Goal: Information Seeking & Learning: Learn about a topic

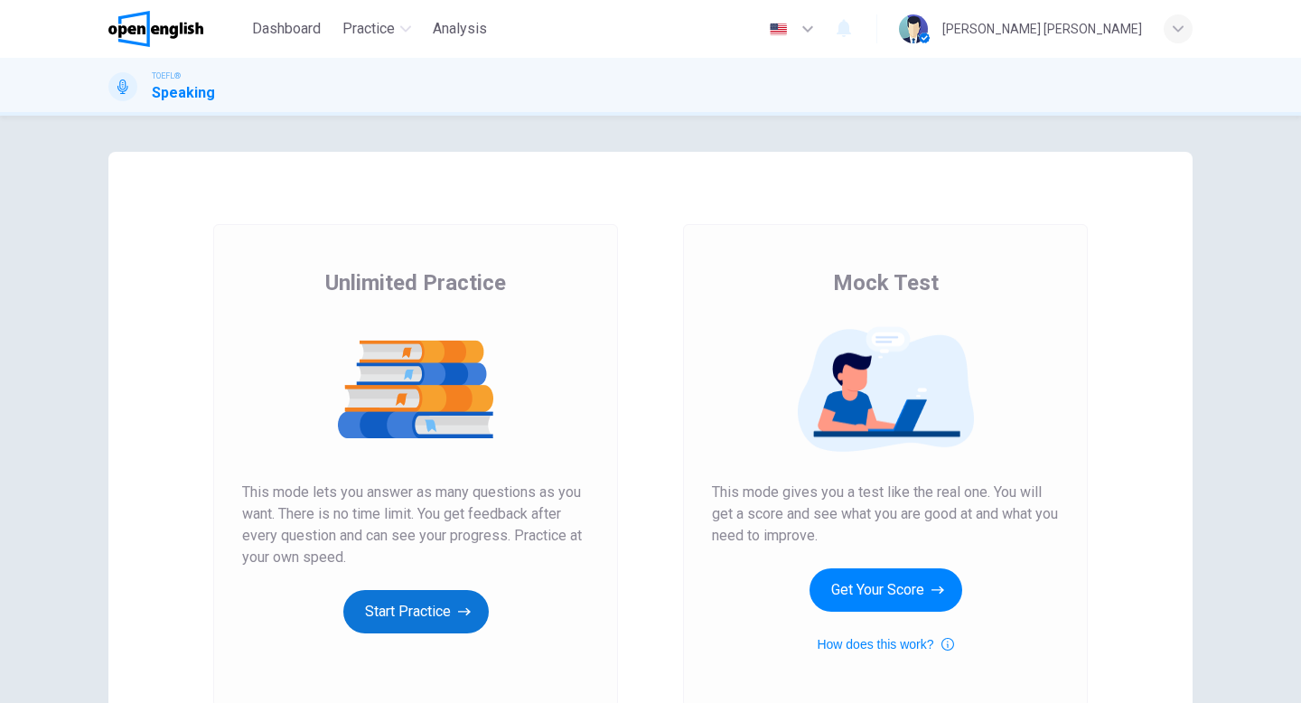
click at [392, 617] on button "Start Practice" at bounding box center [415, 611] width 145 height 43
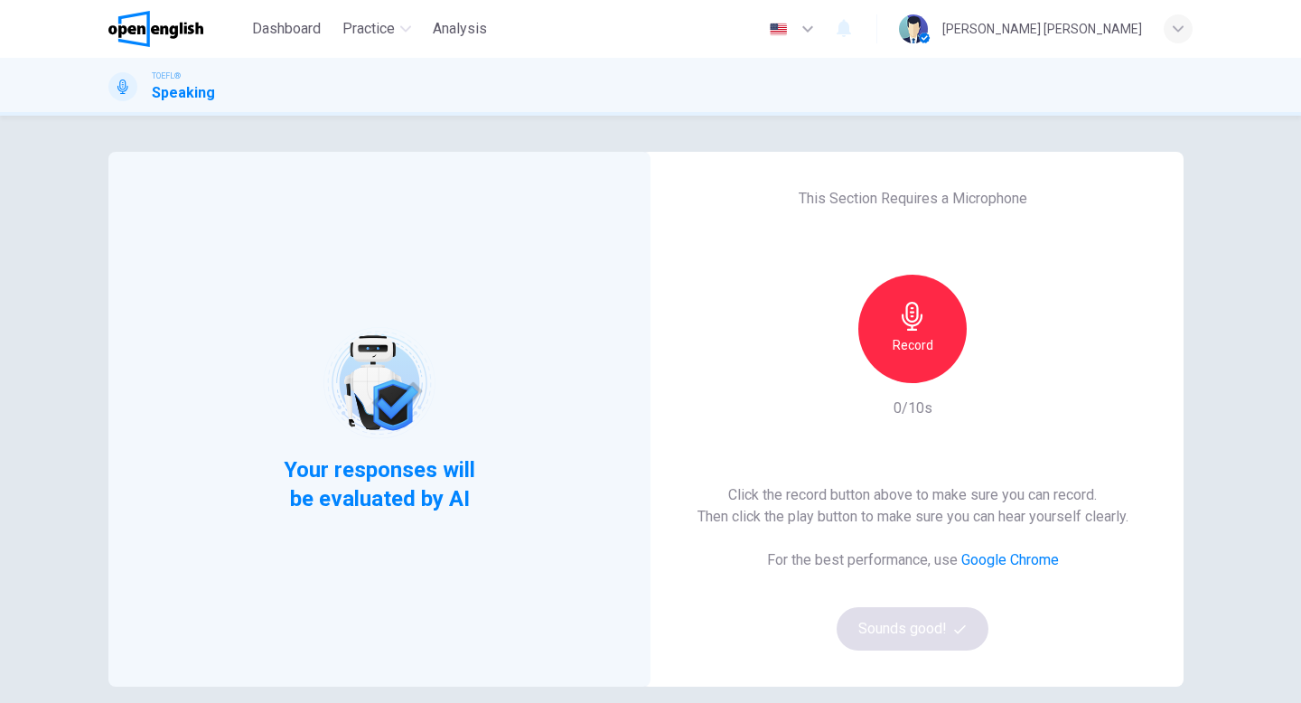
click at [929, 335] on h6 "Record" at bounding box center [912, 345] width 41 height 22
click at [919, 630] on button "Sounds good!" at bounding box center [912, 628] width 152 height 43
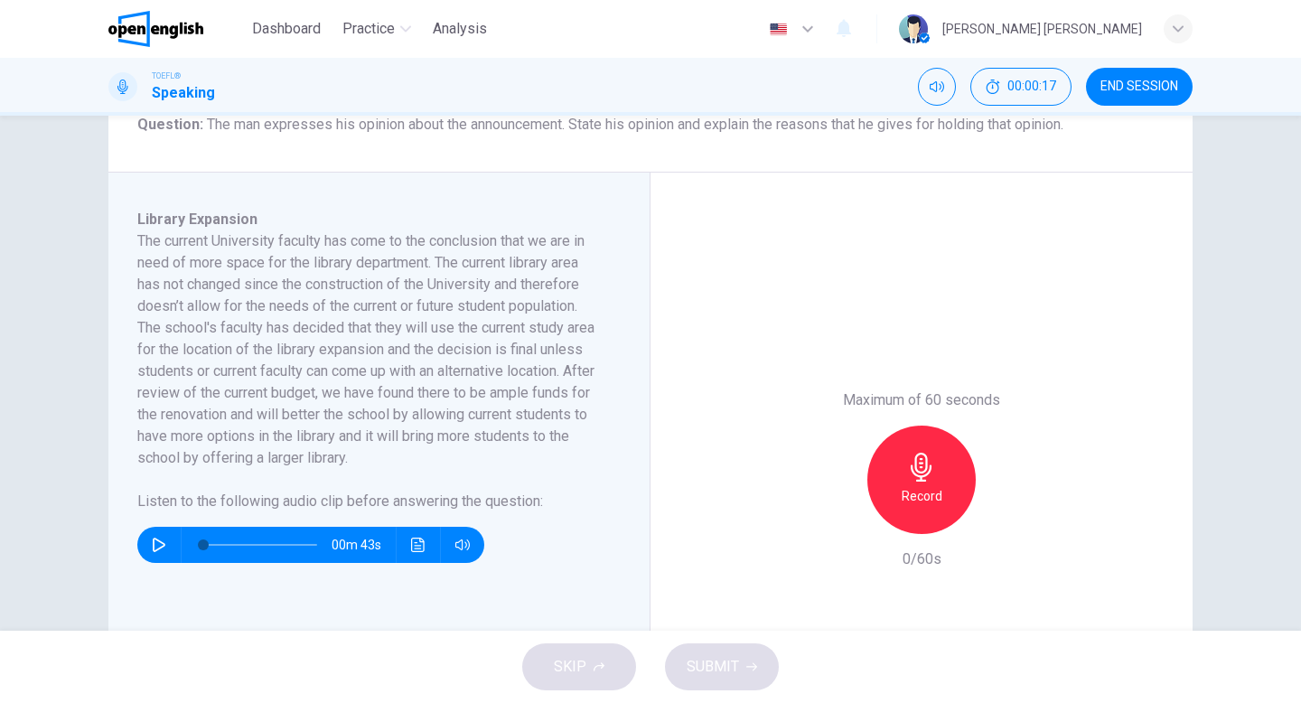
scroll to position [242, 0]
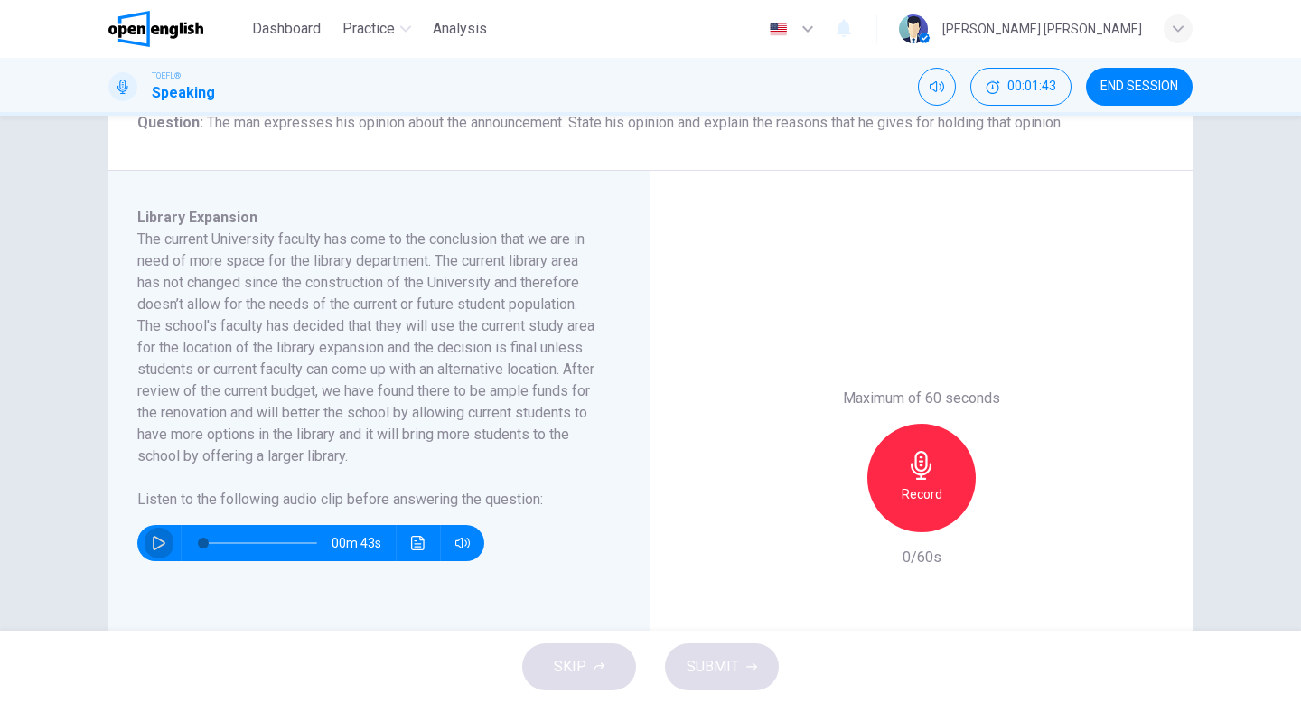
click at [151, 547] on button "button" at bounding box center [159, 543] width 29 height 36
click at [163, 543] on icon "button" at bounding box center [159, 543] width 13 height 14
click at [154, 542] on icon "button" at bounding box center [159, 543] width 14 height 14
click at [424, 546] on icon "Click to see the audio transcription" at bounding box center [418, 543] width 14 height 14
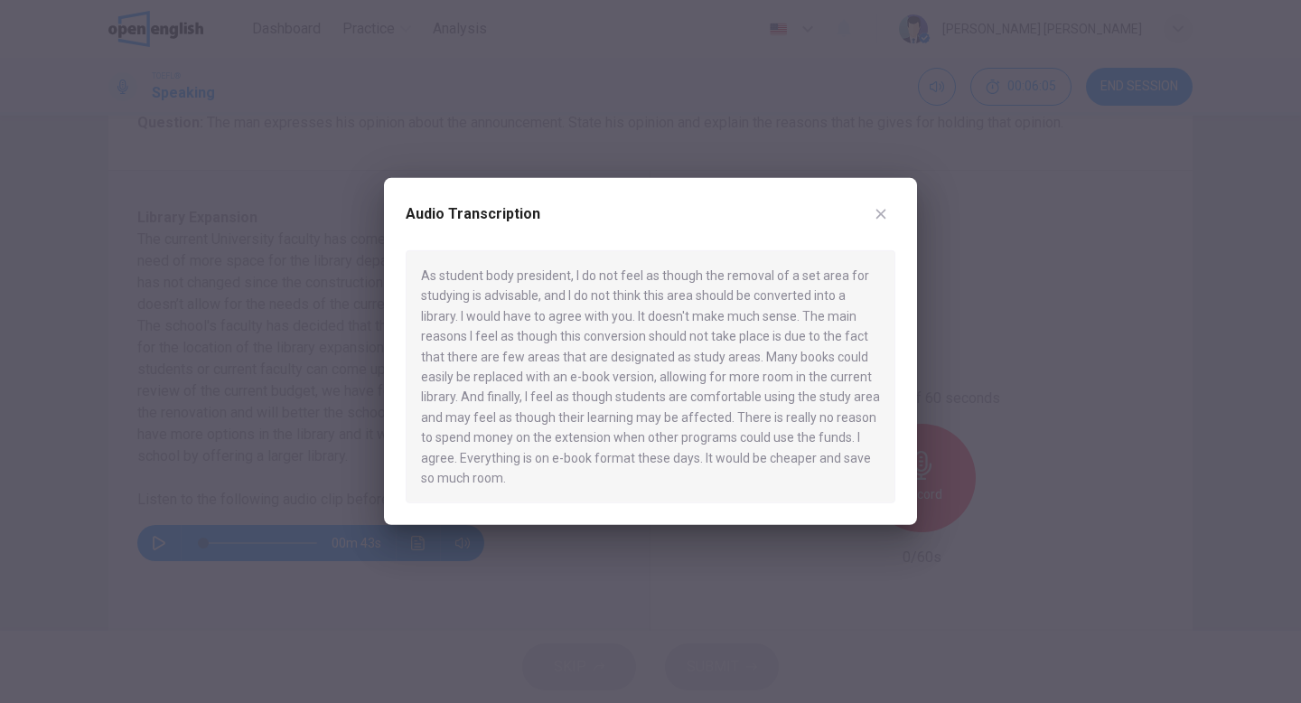
click at [882, 209] on icon "button" at bounding box center [880, 214] width 14 height 14
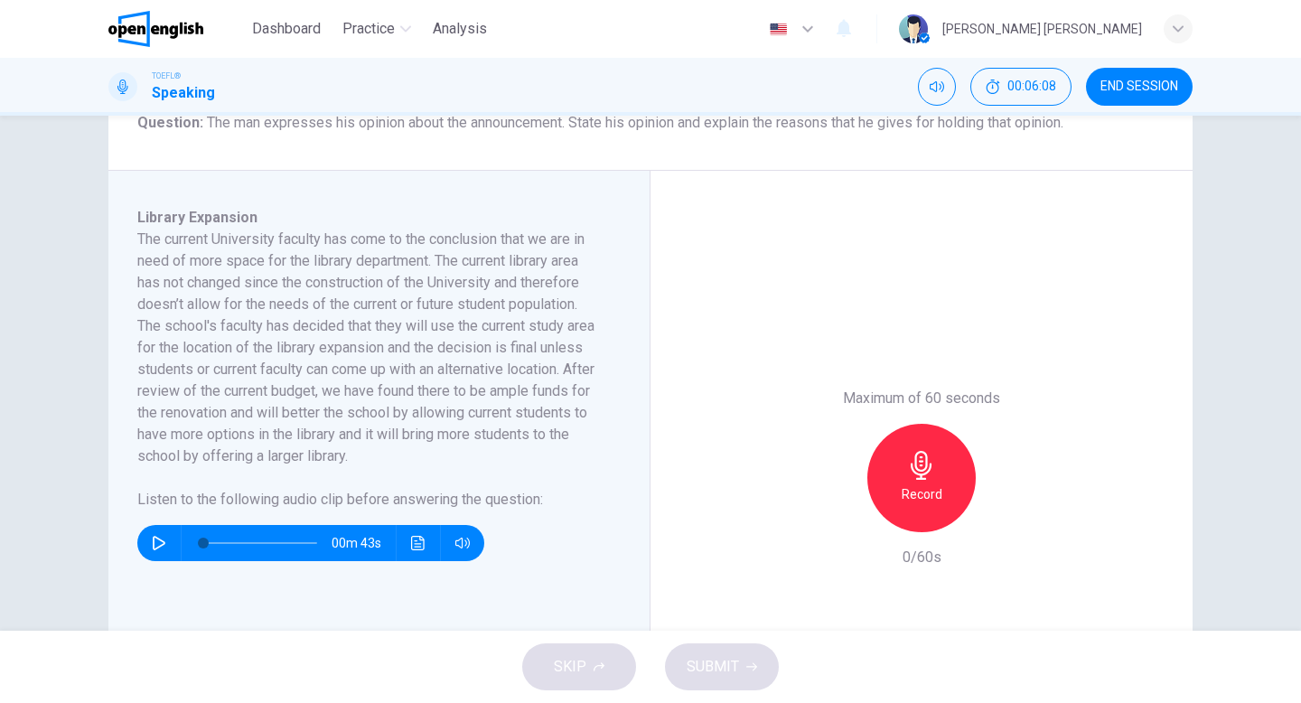
click at [154, 540] on icon "button" at bounding box center [159, 543] width 14 height 14
type input "*"
click at [899, 472] on div "Record" at bounding box center [921, 478] width 108 height 108
click at [924, 475] on icon "button" at bounding box center [921, 465] width 29 height 29
click at [843, 519] on icon "button" at bounding box center [838, 517] width 16 height 16
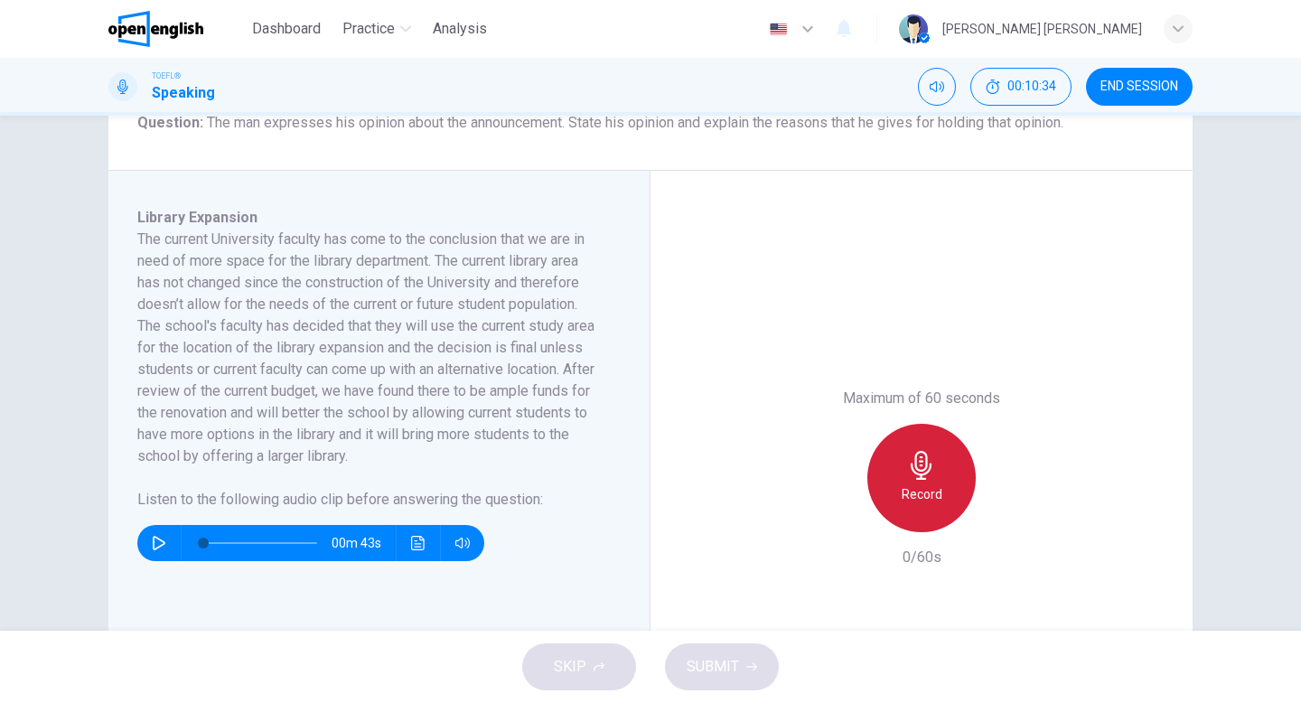
click at [943, 476] on div "Record" at bounding box center [921, 478] width 108 height 108
click at [943, 476] on div "Stop" at bounding box center [921, 478] width 108 height 108
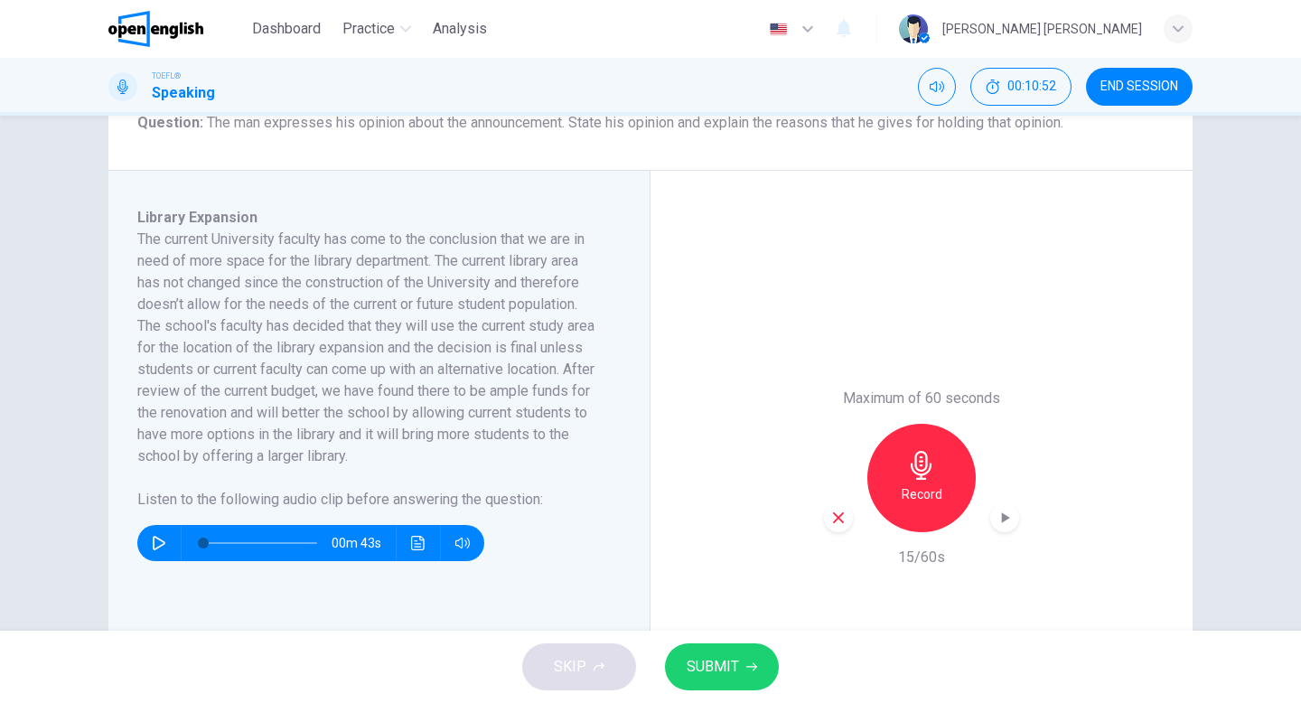
click at [846, 521] on div "button" at bounding box center [838, 517] width 29 height 29
click at [918, 453] on icon "button" at bounding box center [921, 465] width 29 height 29
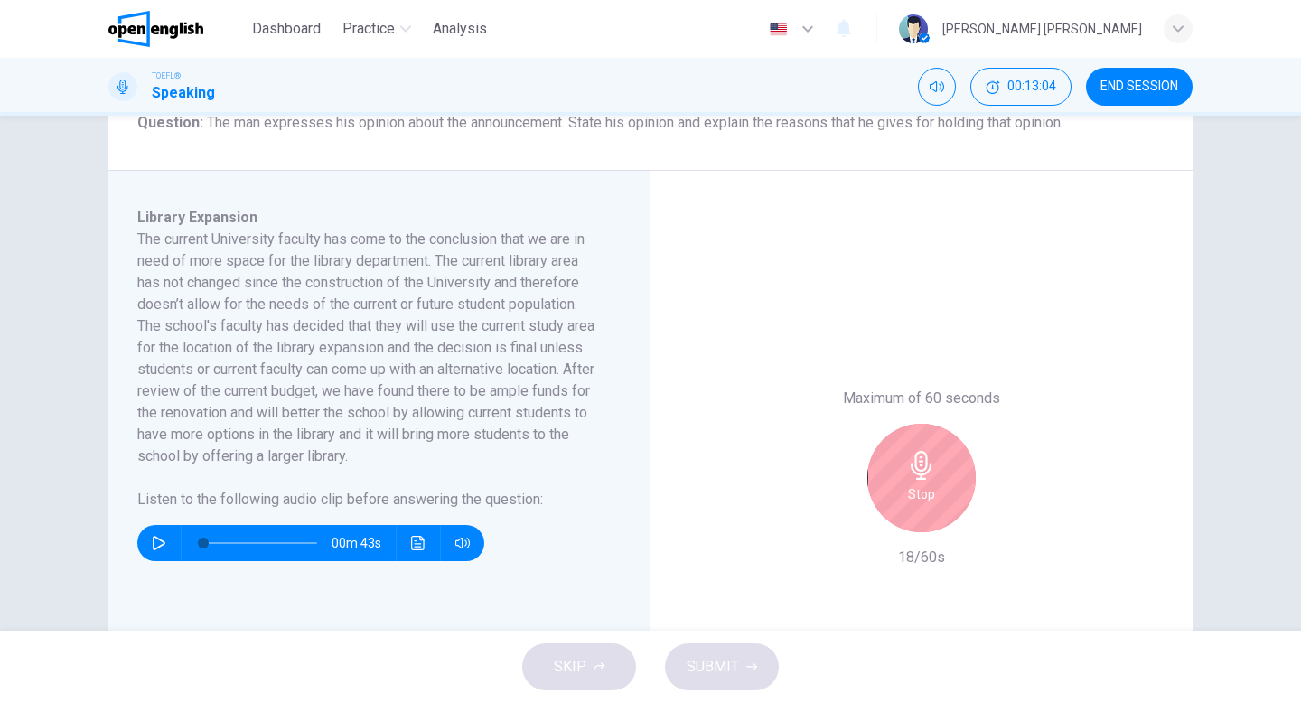
click at [931, 526] on div "Stop" at bounding box center [921, 478] width 108 height 108
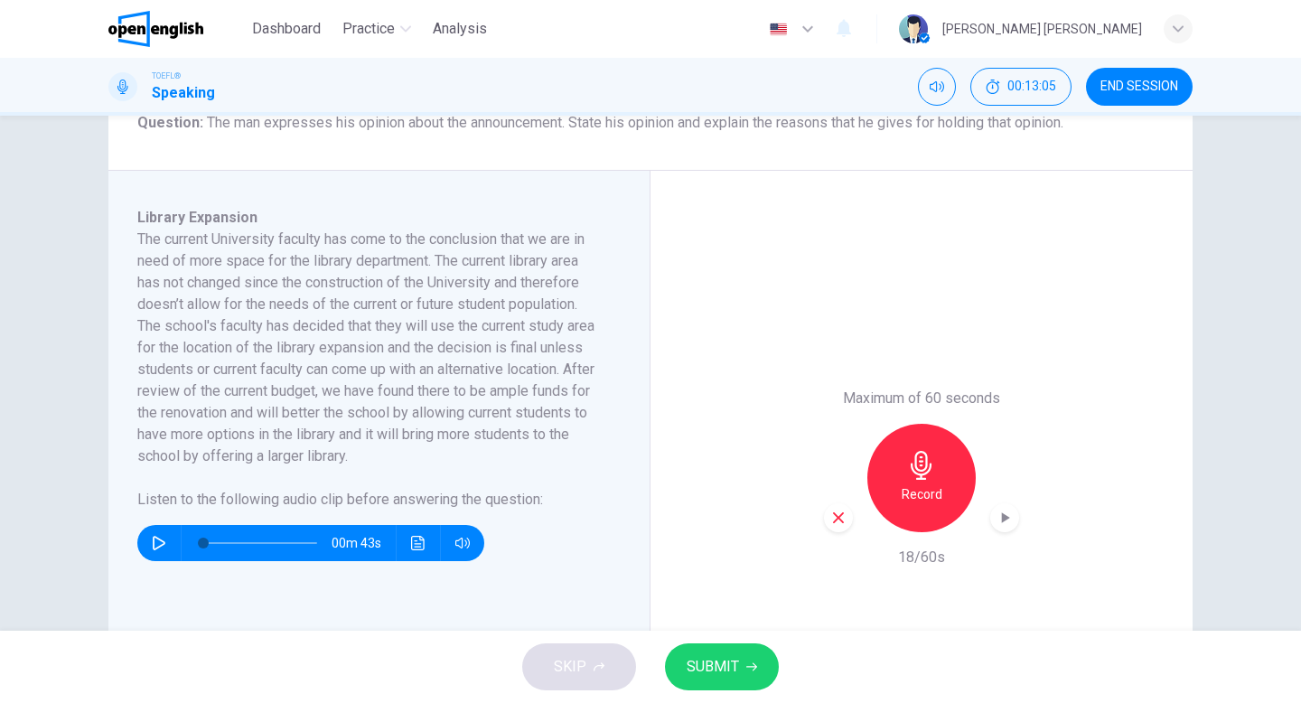
click at [842, 517] on icon "button" at bounding box center [838, 517] width 16 height 16
click at [901, 481] on div "Record" at bounding box center [921, 478] width 108 height 108
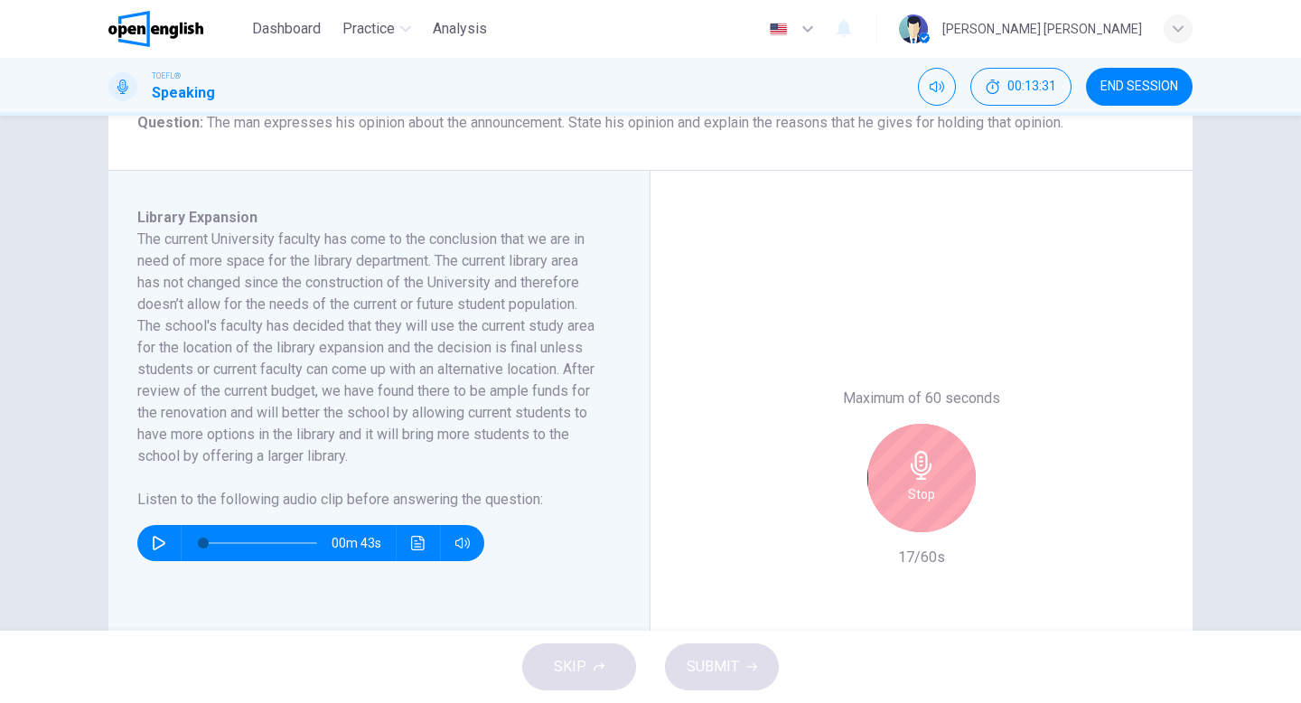
click at [889, 538] on div "Maximum of 60 seconds Stop 17/60s" at bounding box center [921, 478] width 195 height 181
click at [909, 494] on h6 "Stop" at bounding box center [921, 494] width 27 height 22
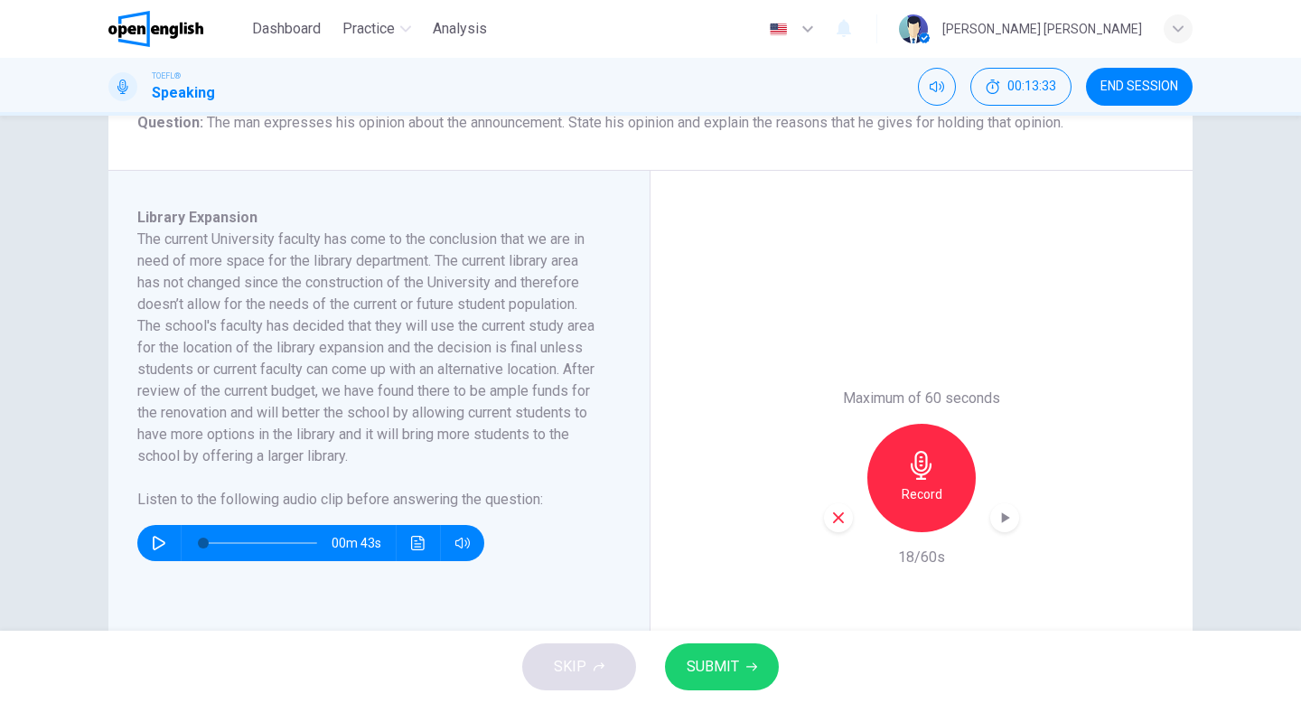
click at [845, 515] on icon "button" at bounding box center [838, 517] width 16 height 16
click at [922, 466] on icon "button" at bounding box center [921, 465] width 29 height 29
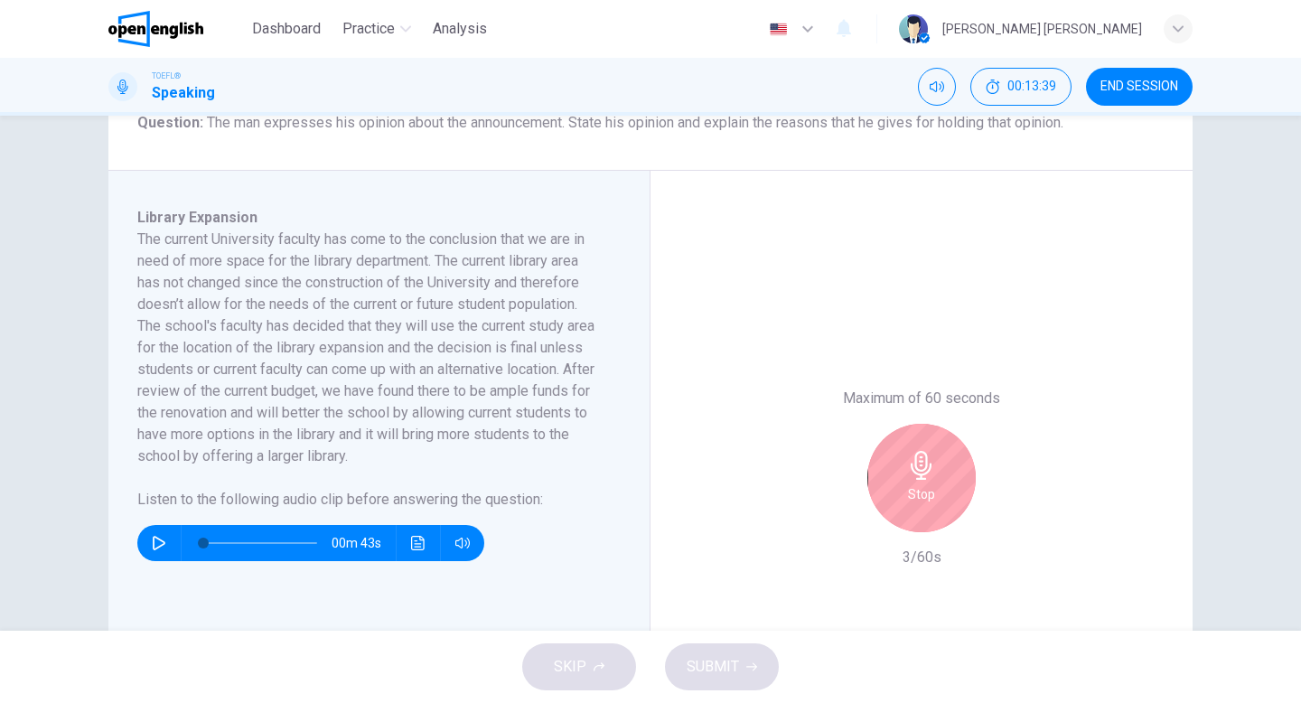
click at [920, 490] on h6 "Stop" at bounding box center [921, 494] width 27 height 22
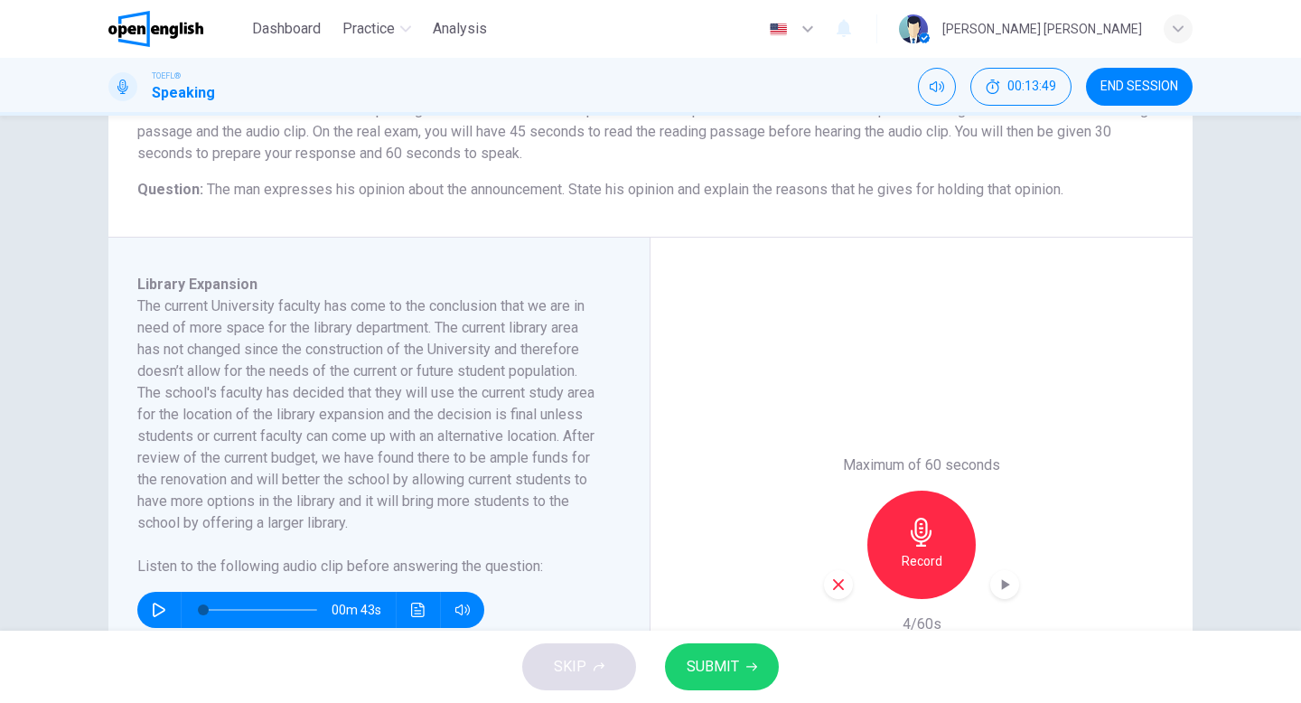
scroll to position [190, 0]
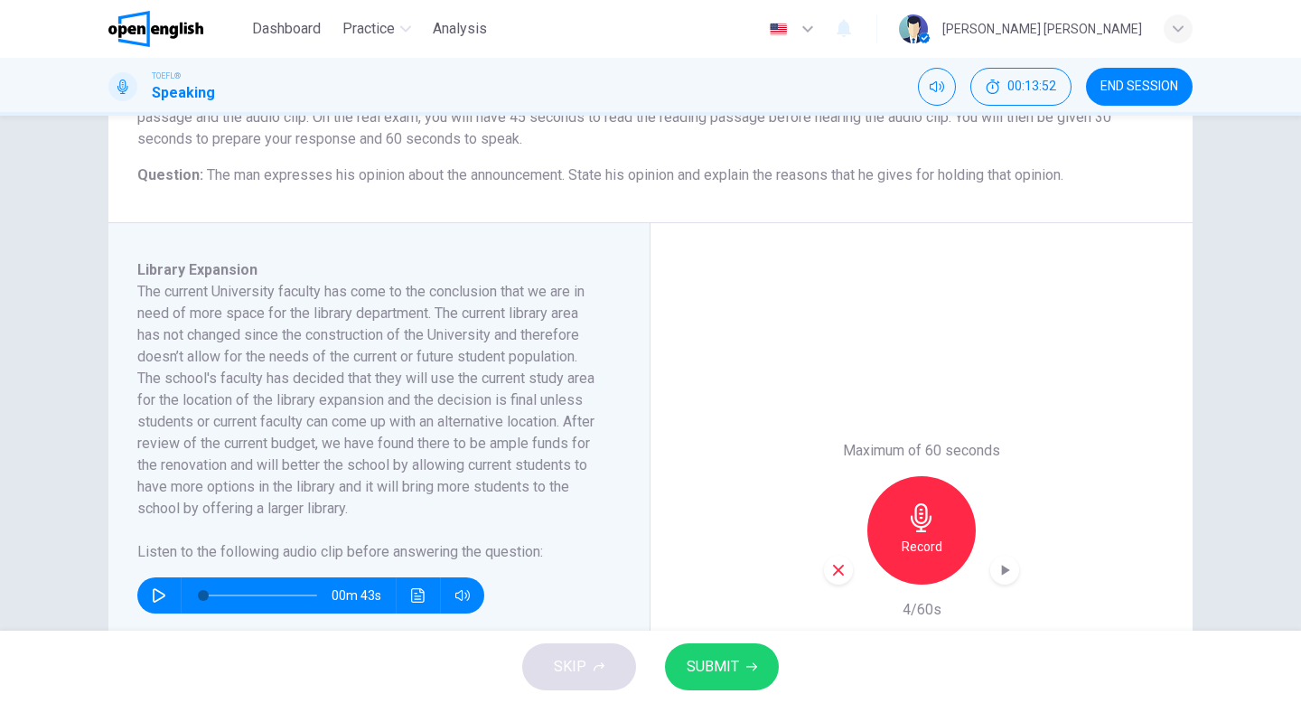
click at [913, 538] on h6 "Record" at bounding box center [921, 547] width 41 height 22
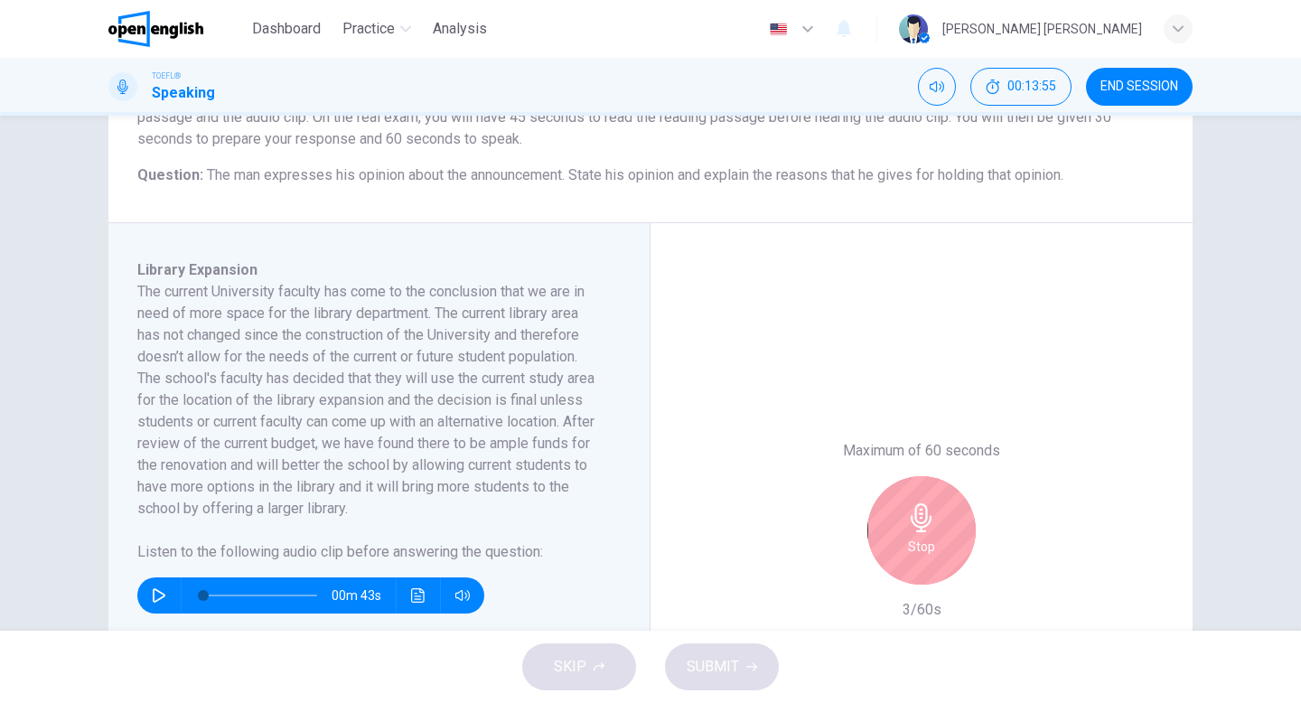
click at [916, 520] on icon "button" at bounding box center [920, 517] width 21 height 29
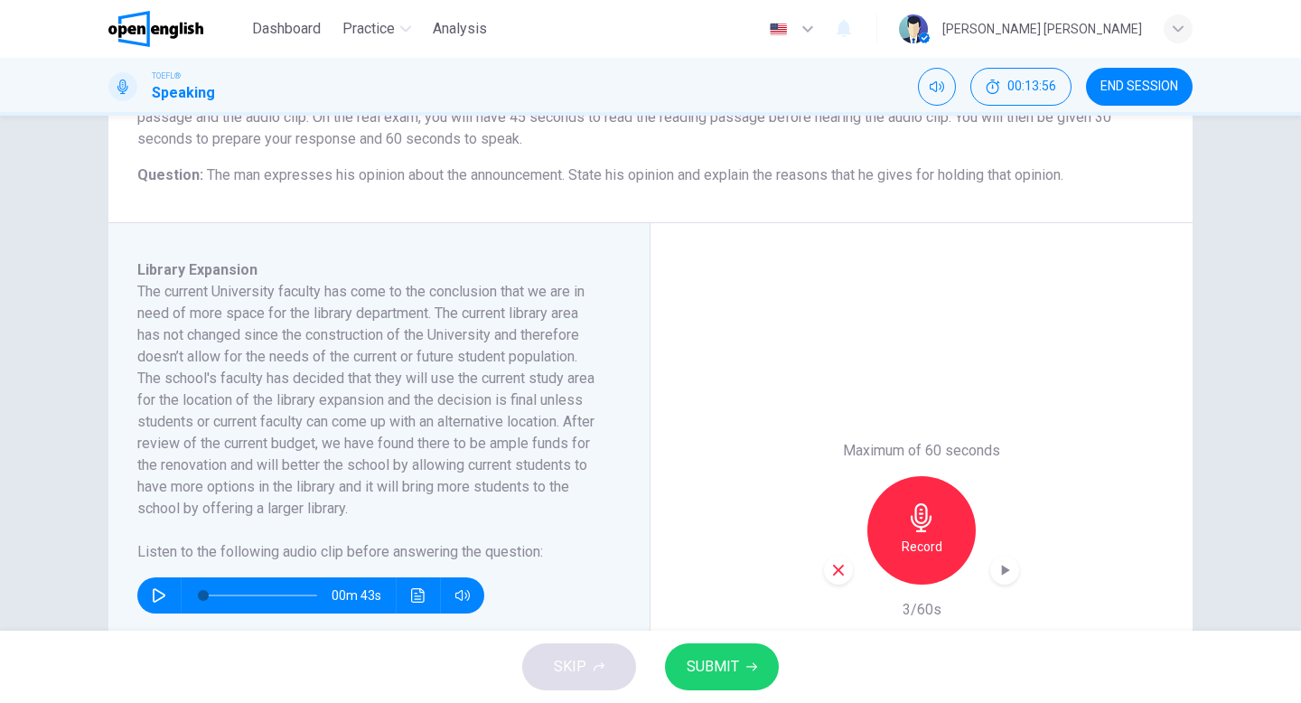
click at [845, 571] on icon "button" at bounding box center [838, 570] width 16 height 16
click at [898, 521] on div "Record" at bounding box center [921, 530] width 108 height 108
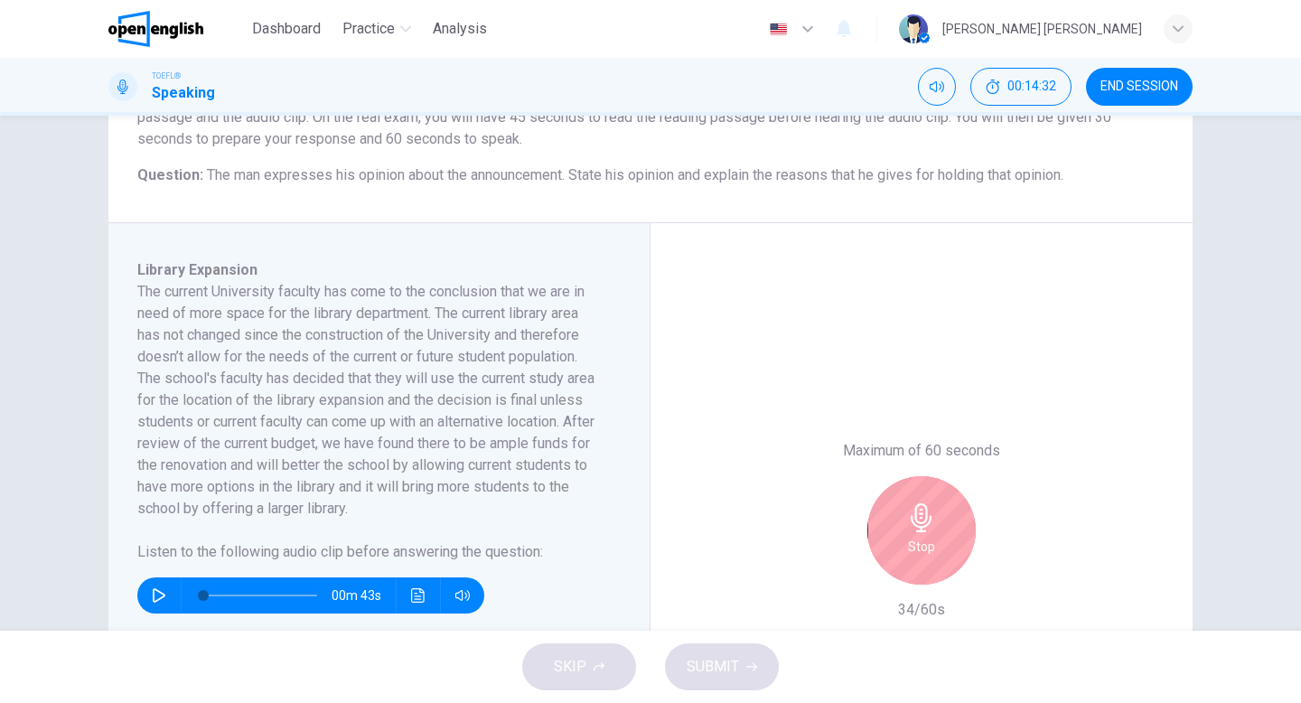
click at [898, 521] on div "Stop" at bounding box center [921, 530] width 108 height 108
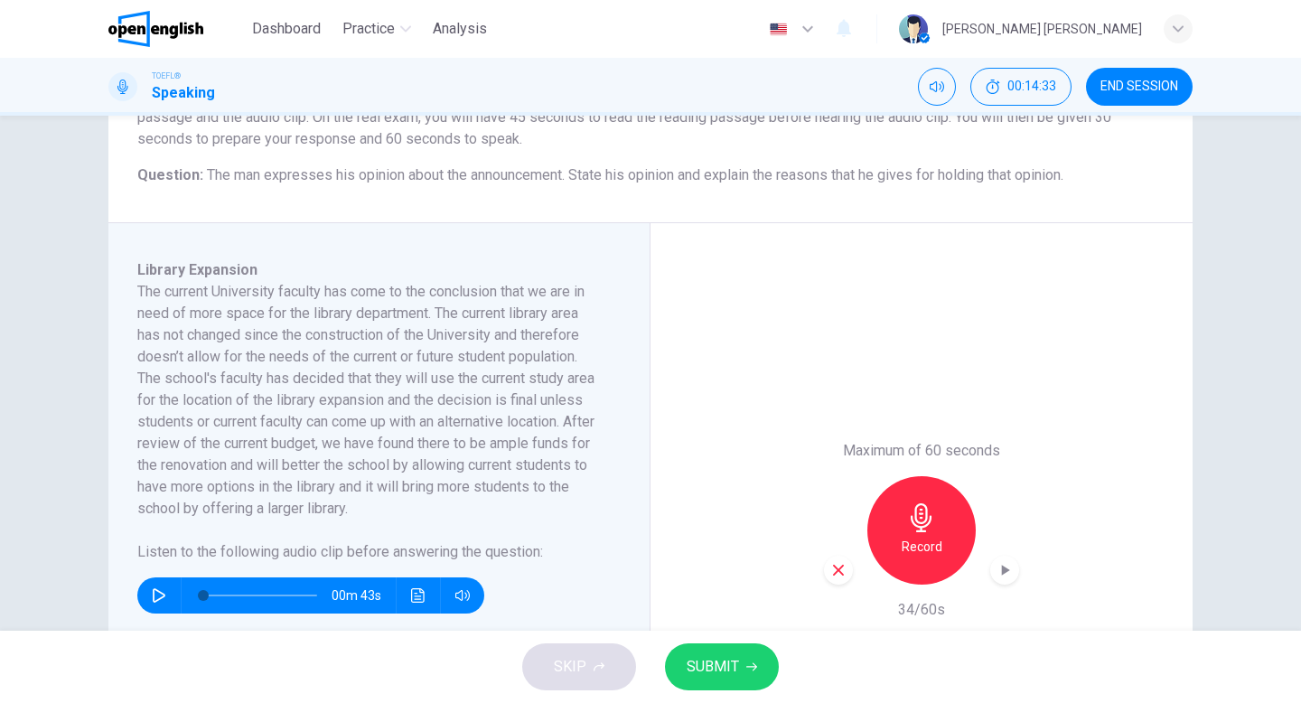
click at [836, 579] on div "button" at bounding box center [838, 570] width 29 height 29
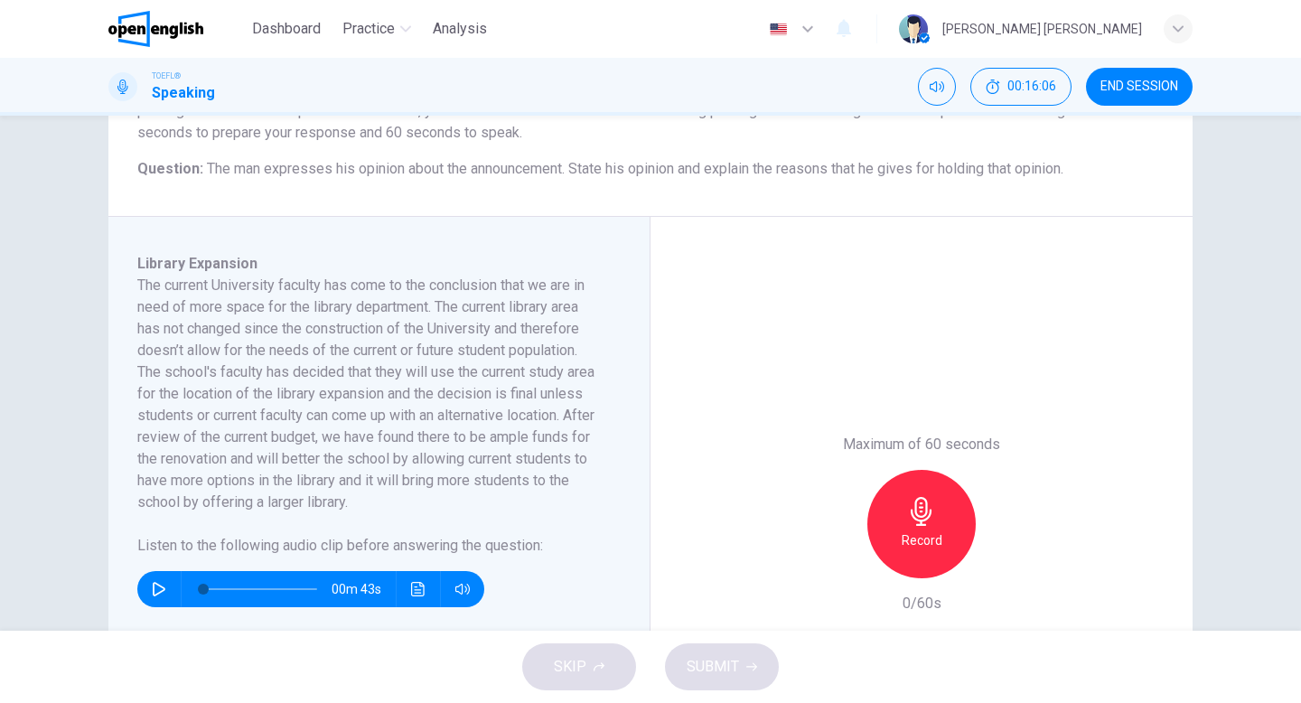
scroll to position [207, 0]
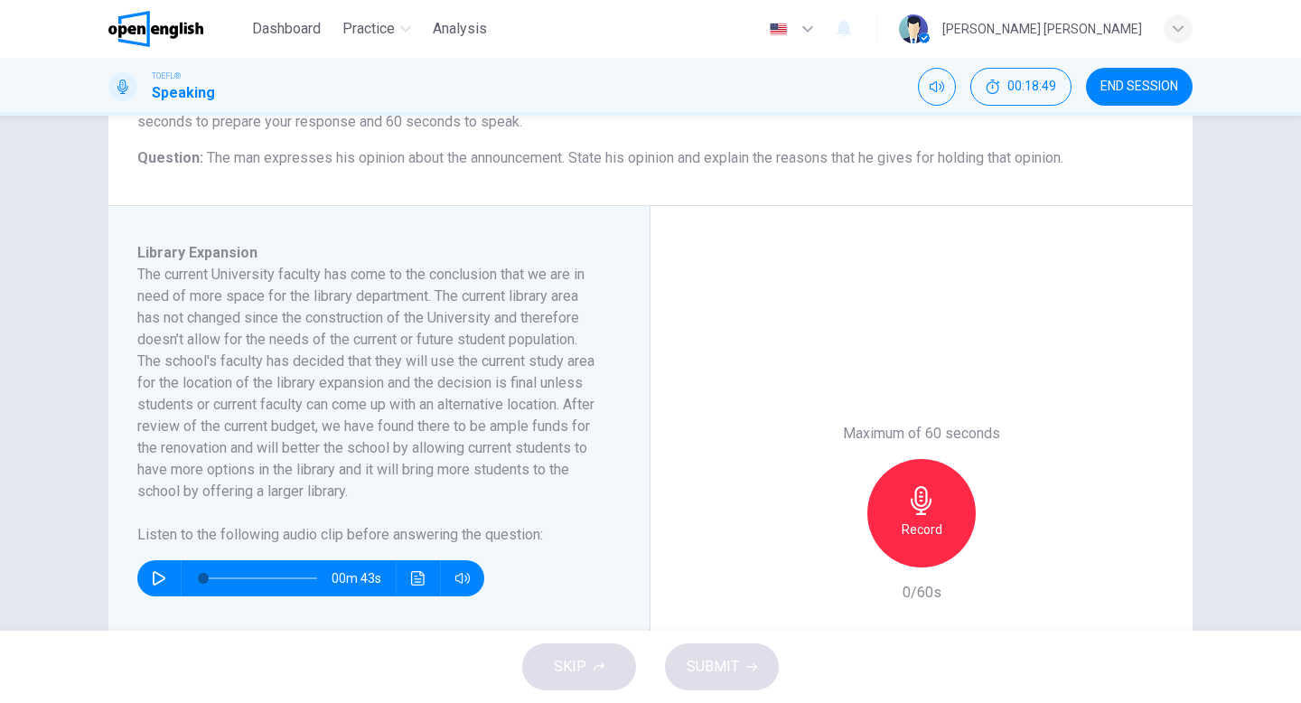
click at [920, 519] on h6 "Record" at bounding box center [921, 529] width 41 height 22
click at [911, 527] on h6 "Stop" at bounding box center [921, 529] width 27 height 22
click at [842, 548] on icon "button" at bounding box center [838, 552] width 11 height 11
click at [904, 532] on h6 "Record" at bounding box center [921, 529] width 41 height 22
click at [905, 490] on div "Stop" at bounding box center [921, 513] width 108 height 108
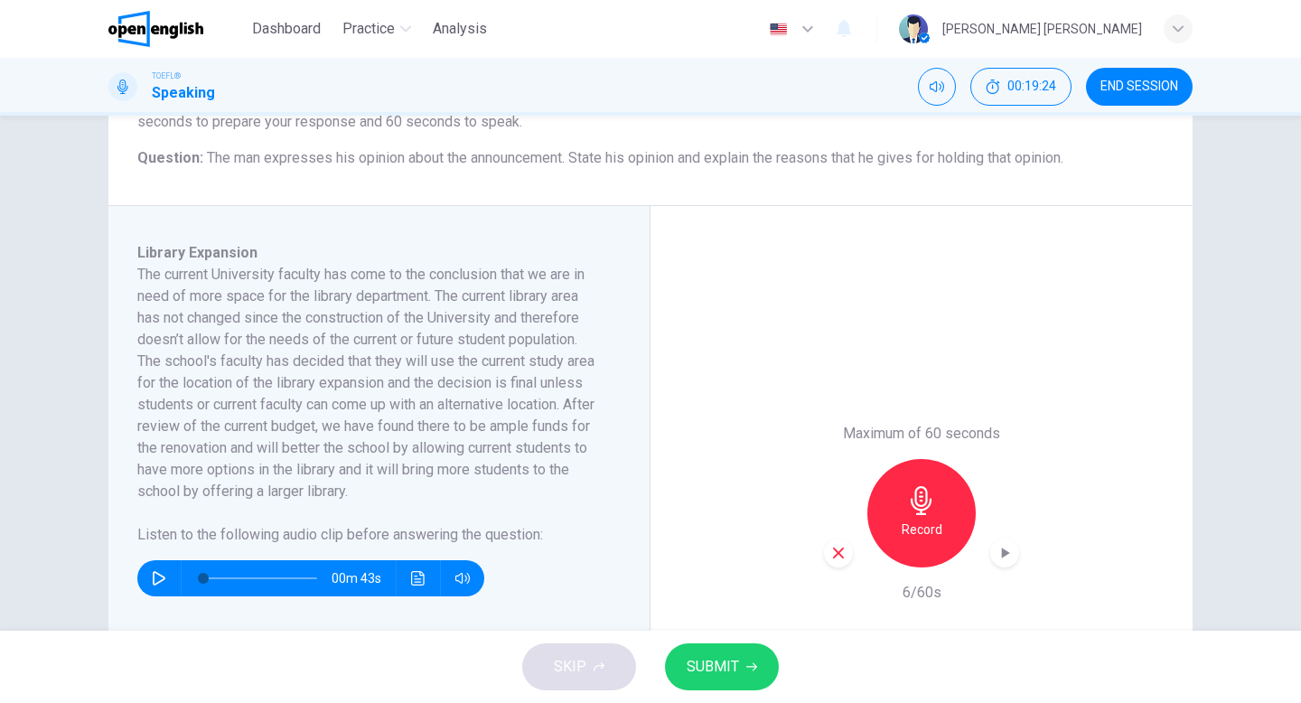
click at [836, 558] on icon "button" at bounding box center [838, 553] width 16 height 16
click at [909, 506] on icon "button" at bounding box center [921, 500] width 29 height 29
click at [1009, 561] on icon "button" at bounding box center [1004, 553] width 18 height 18
click at [413, 582] on icon "Click to see the audio transcription" at bounding box center [418, 578] width 14 height 14
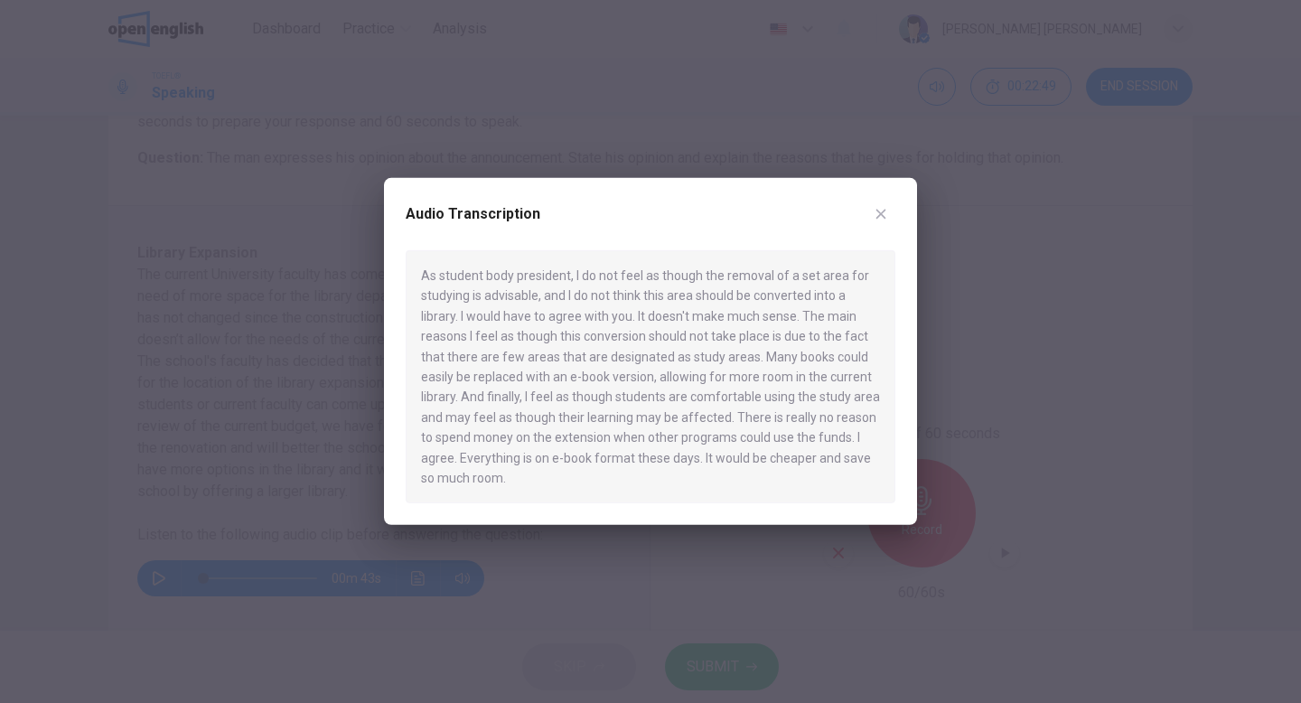
click at [879, 211] on icon "button" at bounding box center [881, 215] width 10 height 10
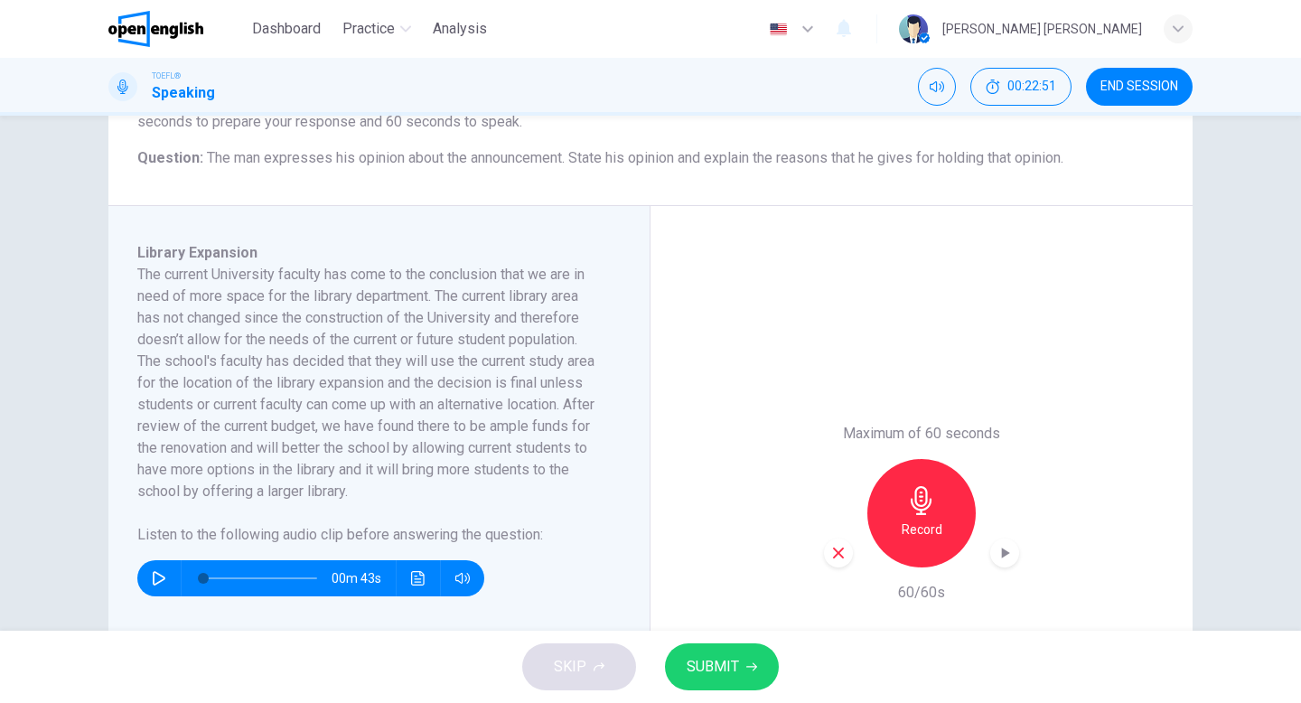
click at [910, 494] on icon "button" at bounding box center [921, 500] width 29 height 29
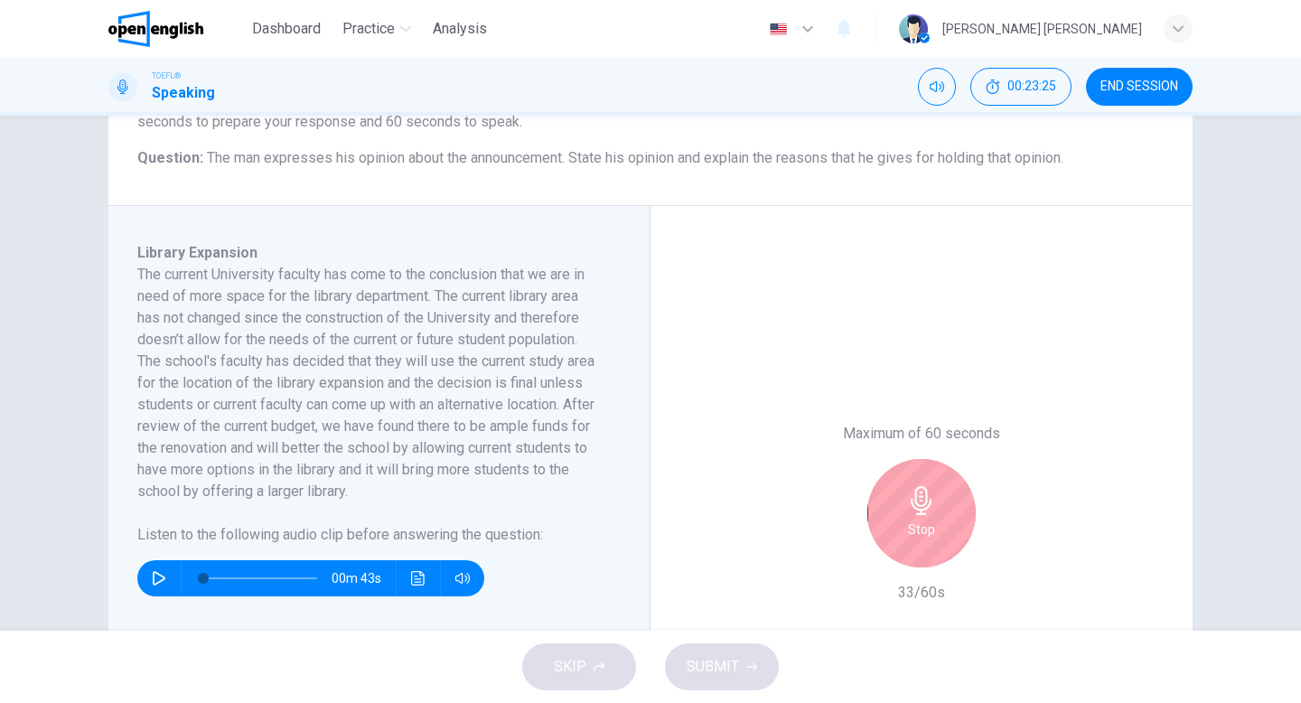
click at [915, 508] on icon "button" at bounding box center [920, 500] width 21 height 29
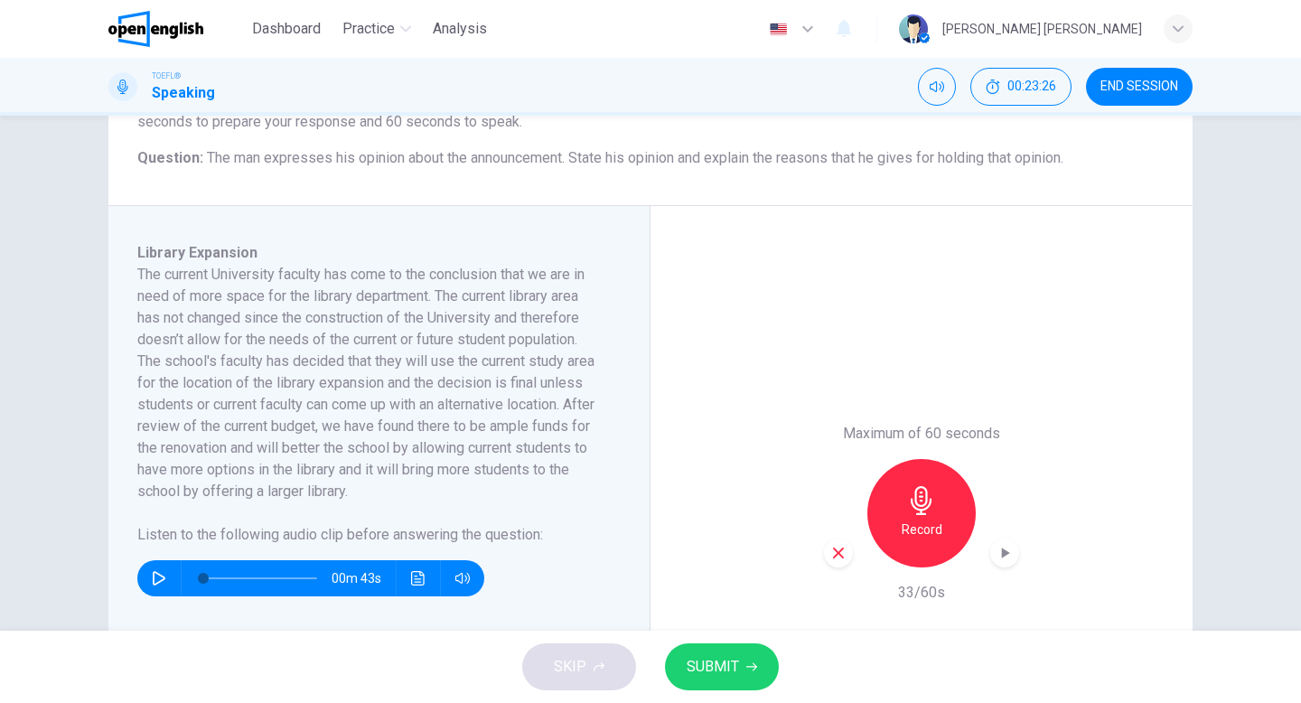
click at [836, 550] on icon "button" at bounding box center [838, 552] width 11 height 11
click at [745, 185] on div "Question 1 Question Type : Integrated 2 Directions : You will now read a short …" at bounding box center [650, 75] width 1084 height 261
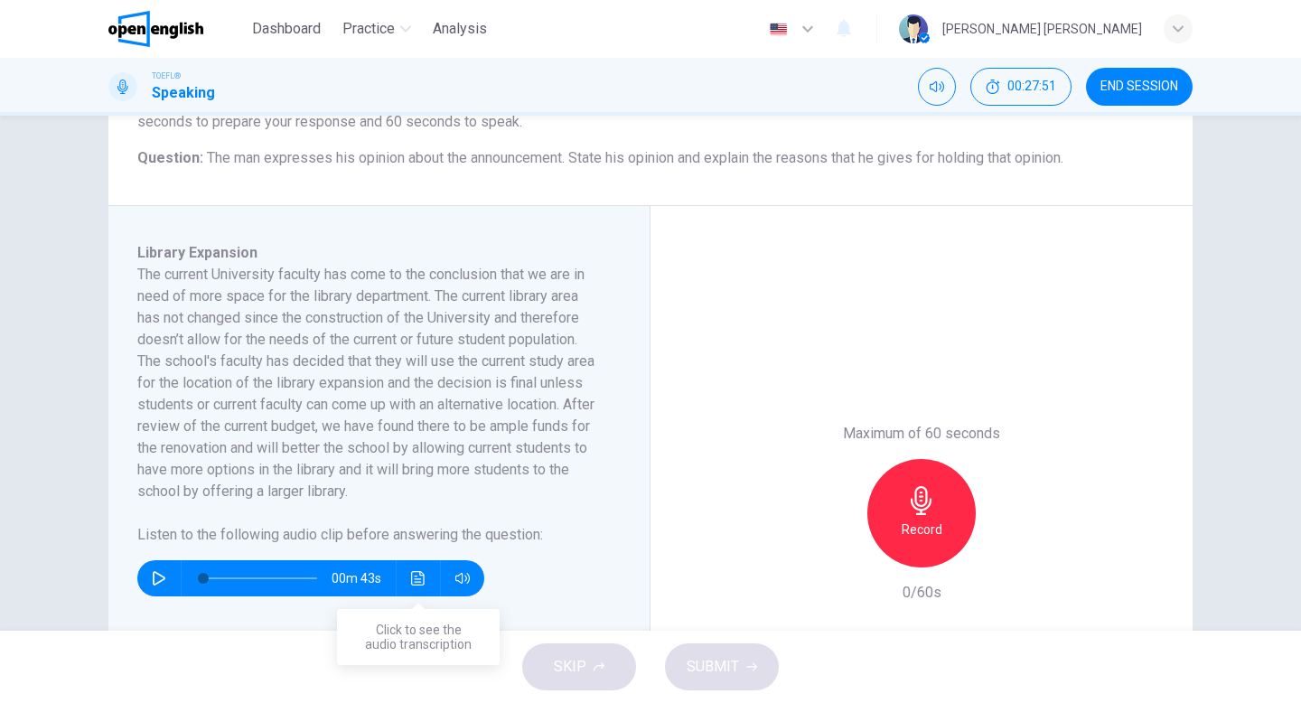
click at [418, 567] on button "Click to see the audio transcription" at bounding box center [418, 578] width 29 height 36
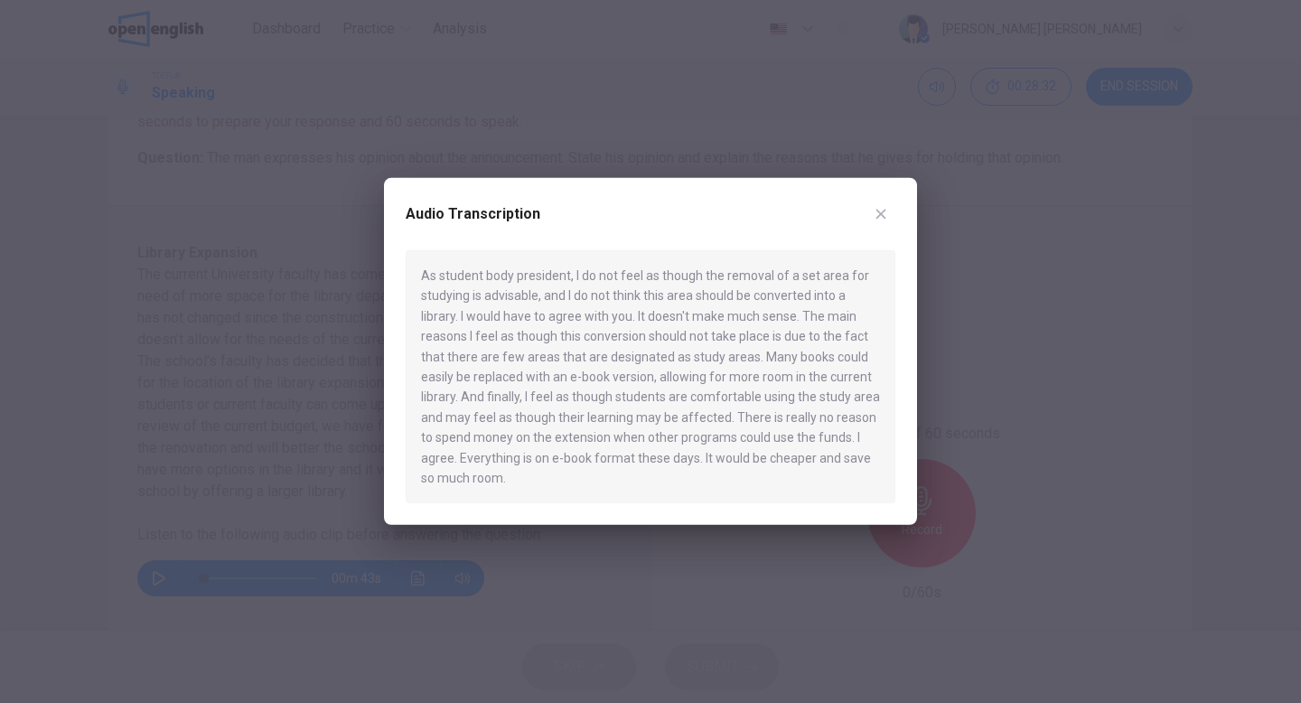
click at [885, 215] on icon "button" at bounding box center [880, 214] width 14 height 14
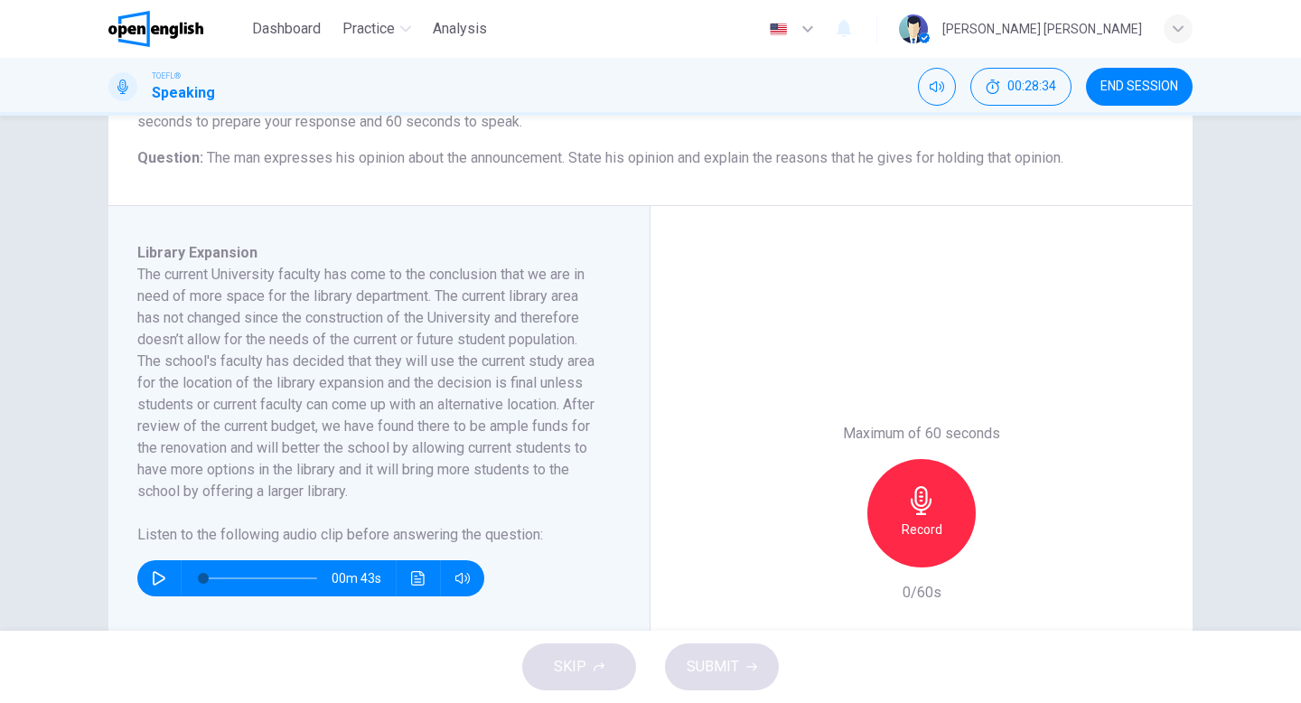
click at [921, 527] on h6 "Record" at bounding box center [921, 529] width 41 height 22
click at [939, 542] on div "Stop" at bounding box center [921, 513] width 108 height 108
click at [840, 550] on icon "button" at bounding box center [838, 552] width 11 height 11
click at [413, 583] on icon "Click to see the audio transcription" at bounding box center [418, 578] width 14 height 14
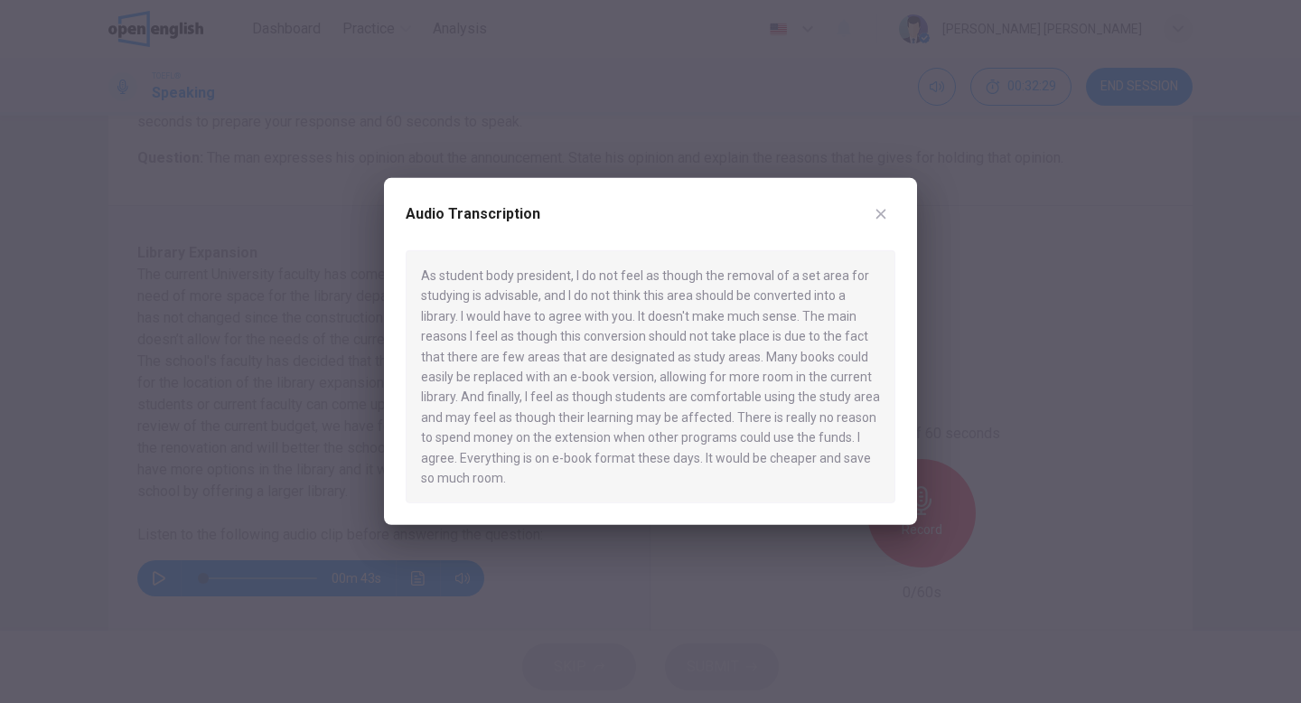
click at [883, 210] on icon "button" at bounding box center [881, 215] width 10 height 10
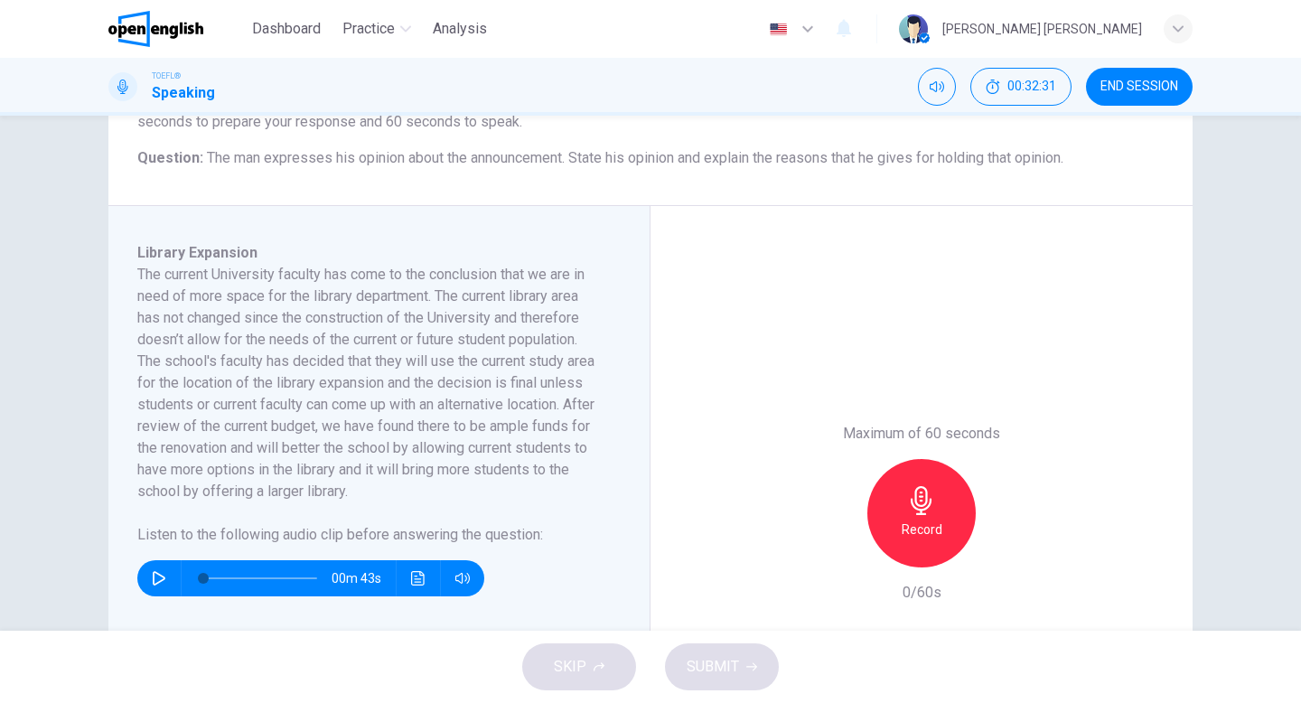
click at [915, 489] on icon "button" at bounding box center [921, 500] width 29 height 29
click at [836, 546] on icon "button" at bounding box center [838, 553] width 16 height 16
click at [910, 516] on div "Record" at bounding box center [921, 513] width 108 height 108
click at [921, 504] on icon "button" at bounding box center [920, 500] width 21 height 29
click at [836, 549] on icon "button" at bounding box center [838, 553] width 16 height 16
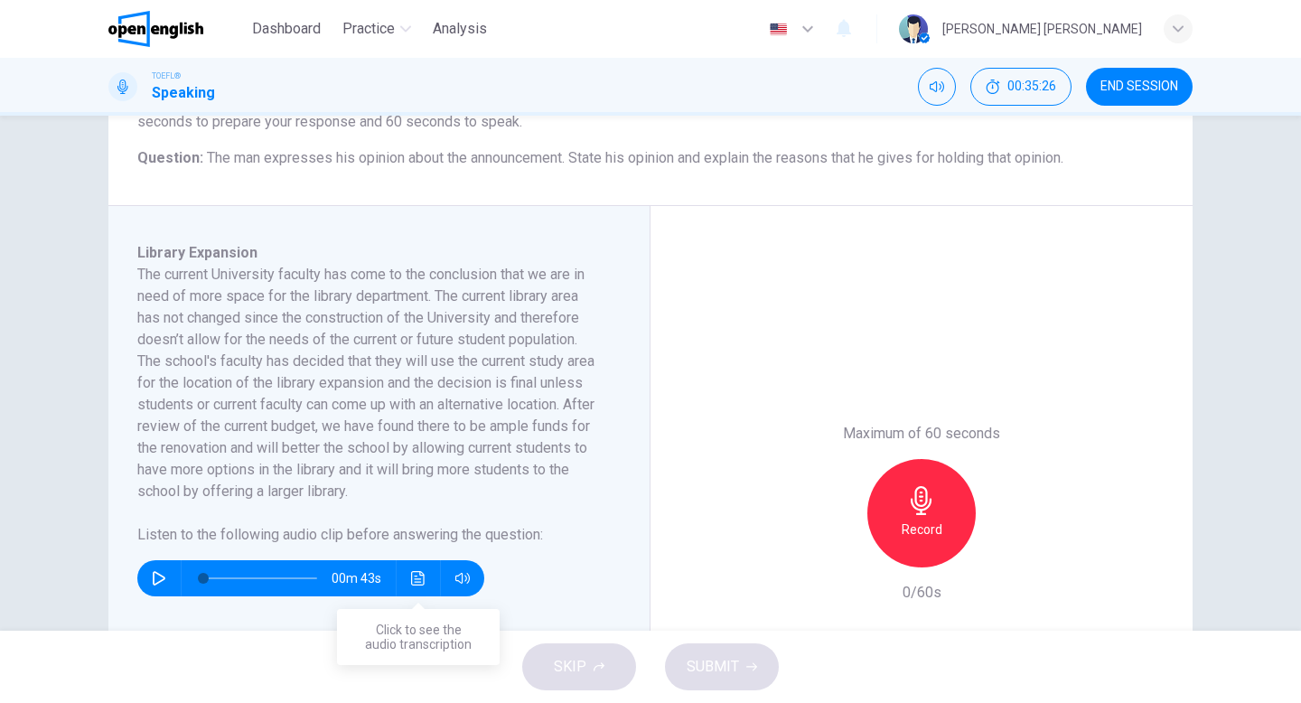
click at [418, 585] on button "Click to see the audio transcription" at bounding box center [418, 578] width 29 height 36
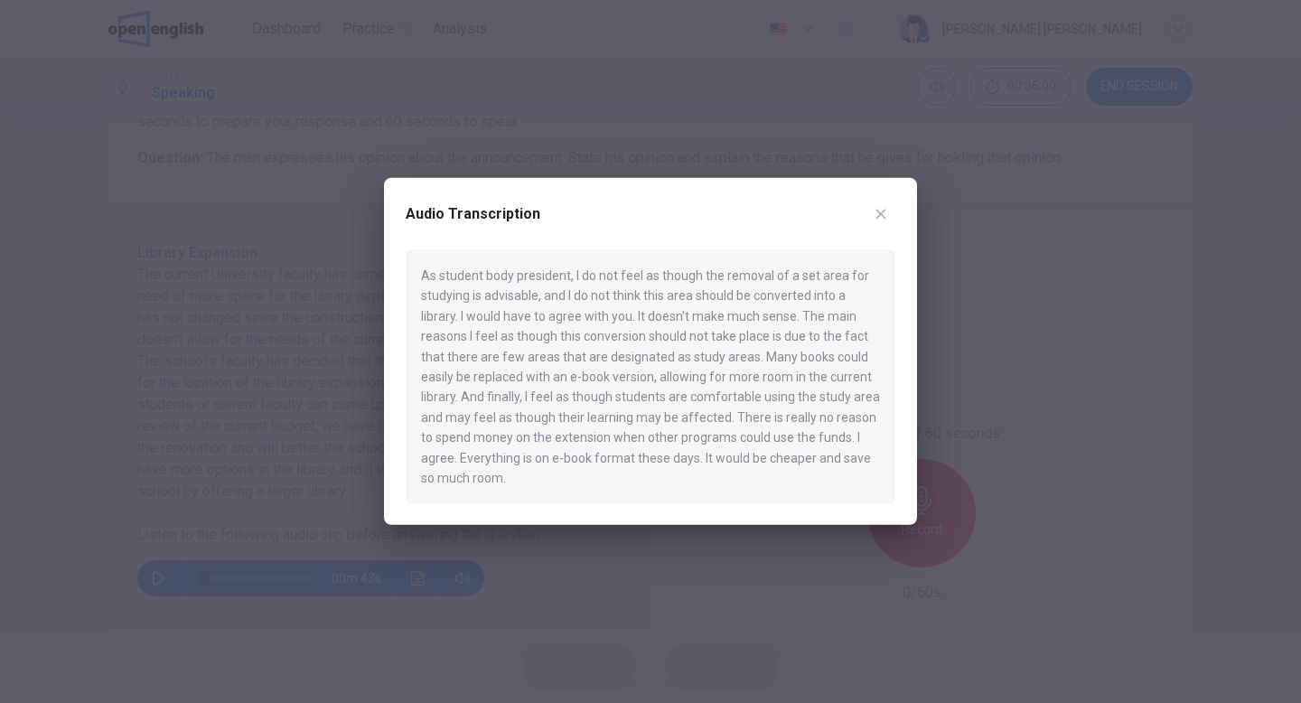
click at [880, 219] on icon "button" at bounding box center [880, 214] width 14 height 14
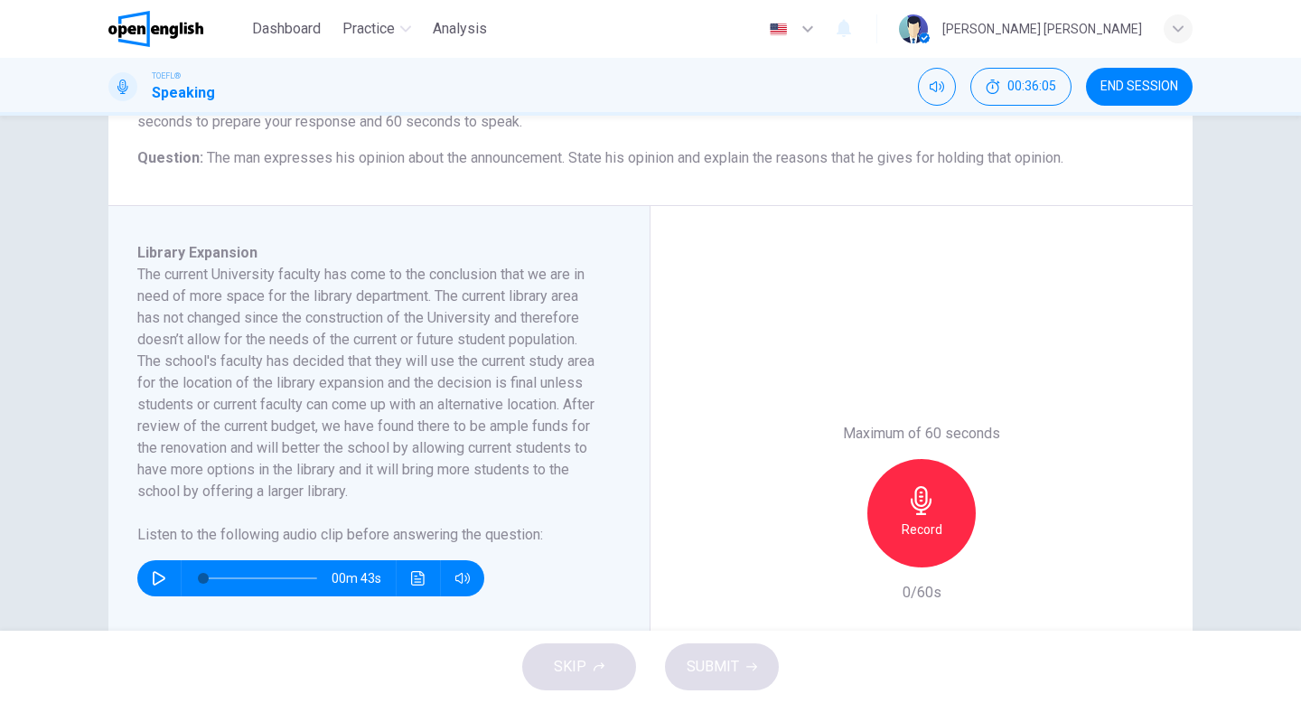
click at [930, 537] on h6 "Record" at bounding box center [921, 529] width 41 height 22
click at [934, 522] on div "Stop" at bounding box center [921, 513] width 108 height 108
click at [839, 554] on icon "button" at bounding box center [838, 552] width 11 height 11
click at [954, 518] on div "Record" at bounding box center [921, 513] width 108 height 108
click at [923, 532] on h6 "Stop" at bounding box center [921, 529] width 27 height 22
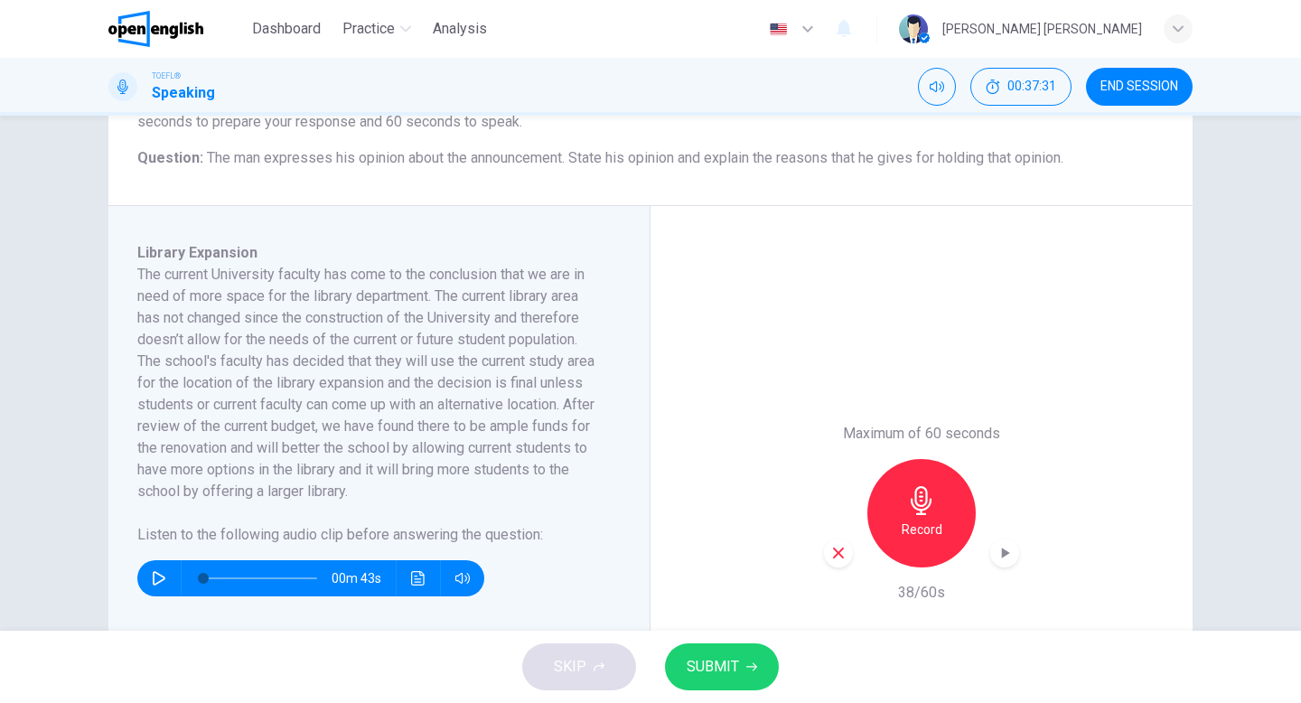
click at [844, 552] on icon "button" at bounding box center [838, 553] width 16 height 16
click at [916, 502] on icon "button" at bounding box center [920, 500] width 21 height 29
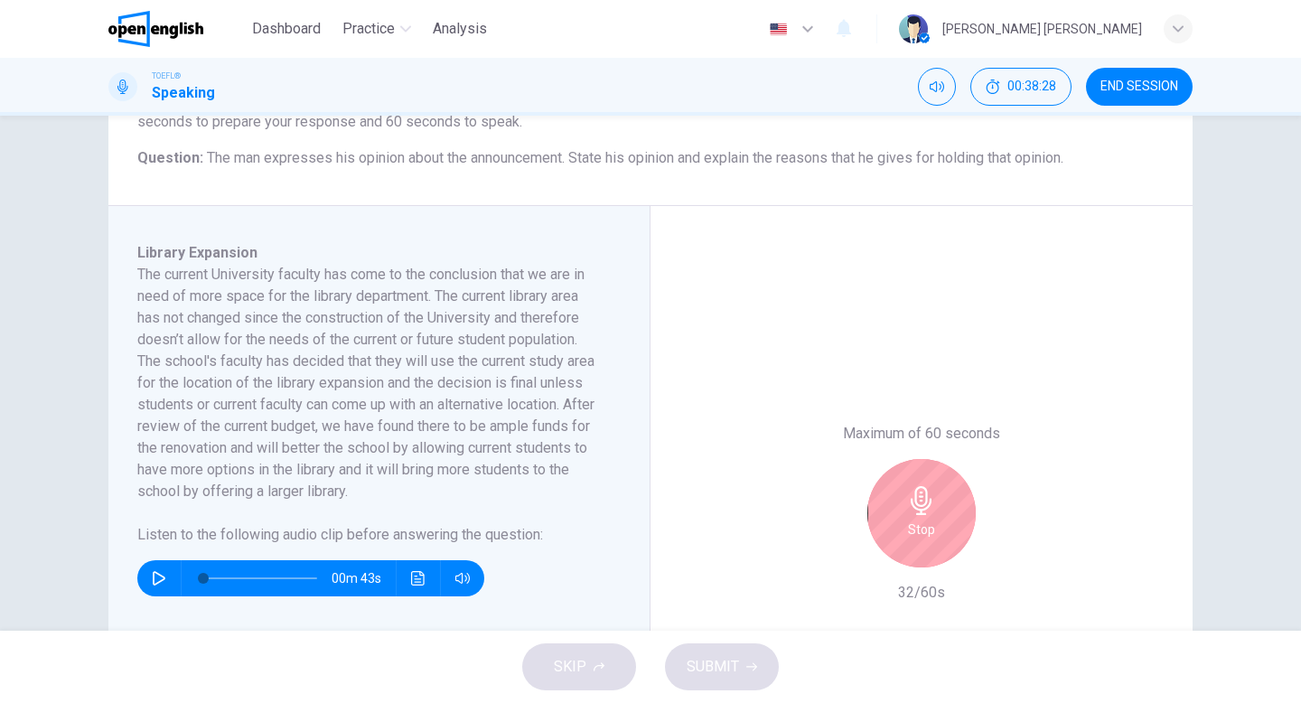
click at [884, 549] on div "Stop" at bounding box center [921, 513] width 108 height 108
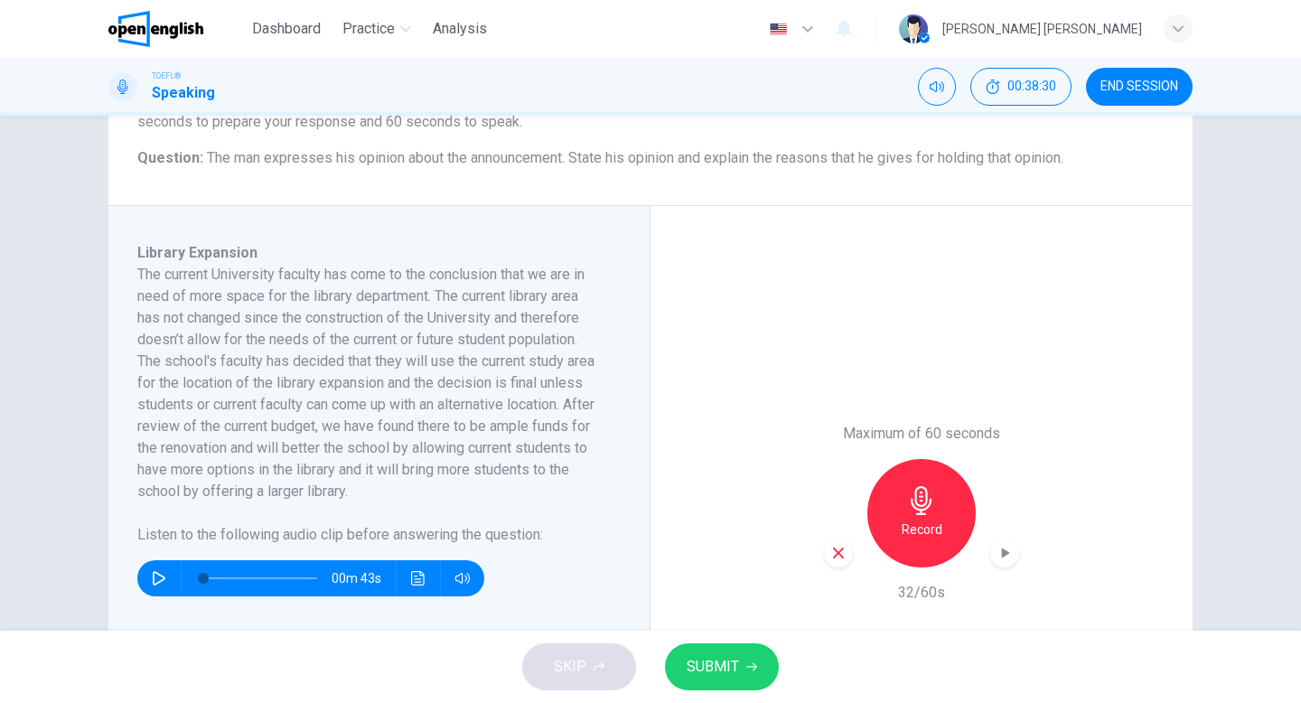
click at [841, 562] on div "button" at bounding box center [838, 552] width 29 height 29
click at [938, 520] on h6 "Record" at bounding box center [921, 529] width 41 height 22
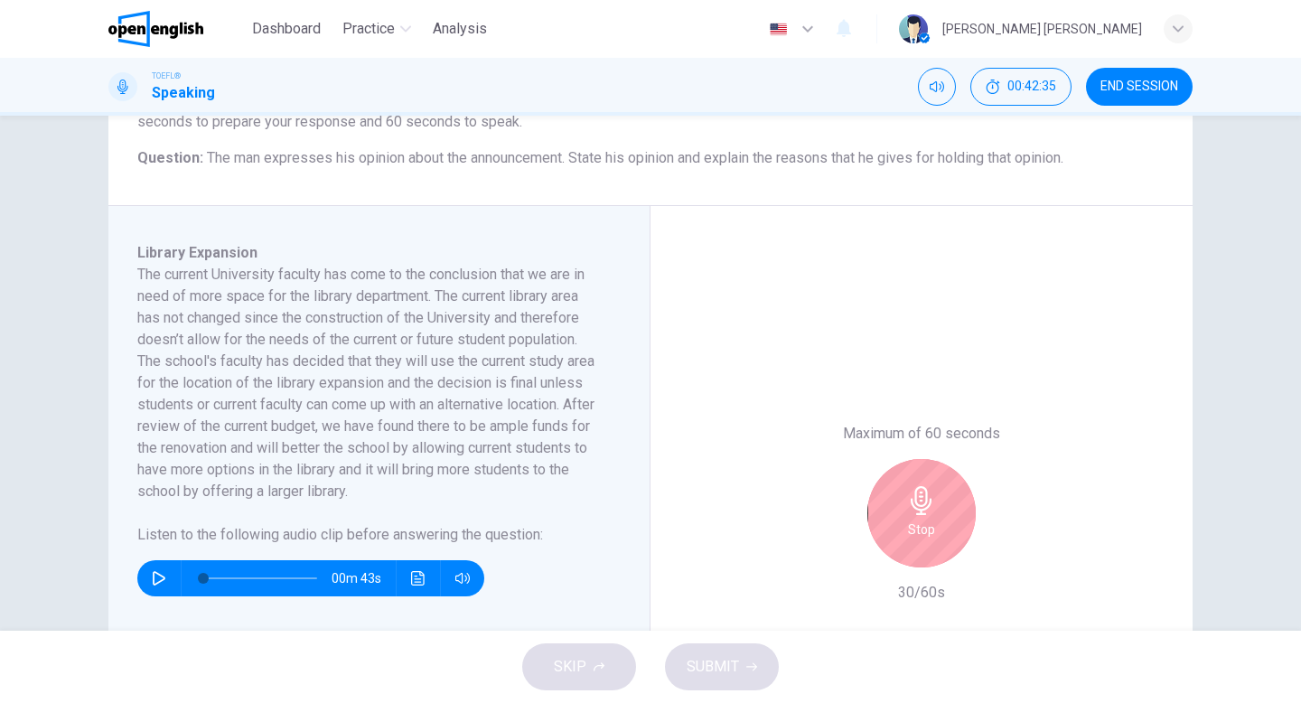
click at [892, 488] on div "Stop" at bounding box center [921, 513] width 108 height 108
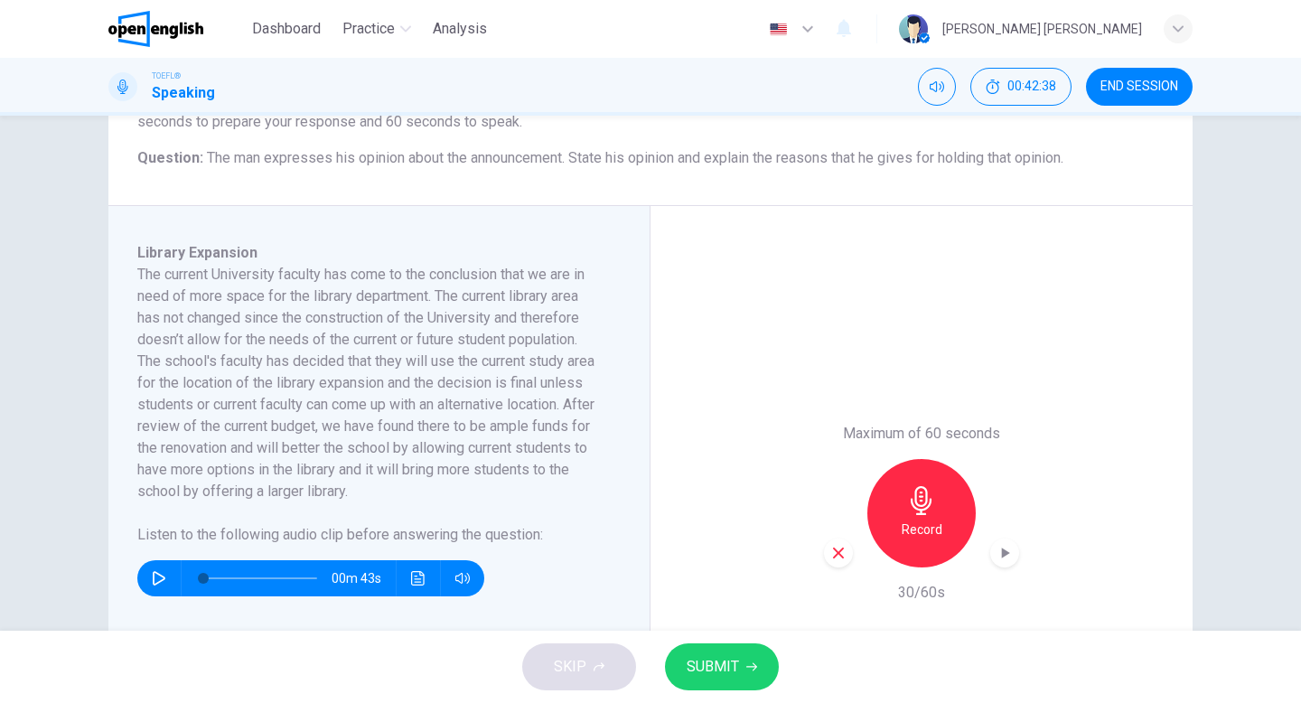
click at [836, 557] on icon "button" at bounding box center [838, 553] width 16 height 16
click at [915, 513] on icon "button" at bounding box center [921, 500] width 29 height 29
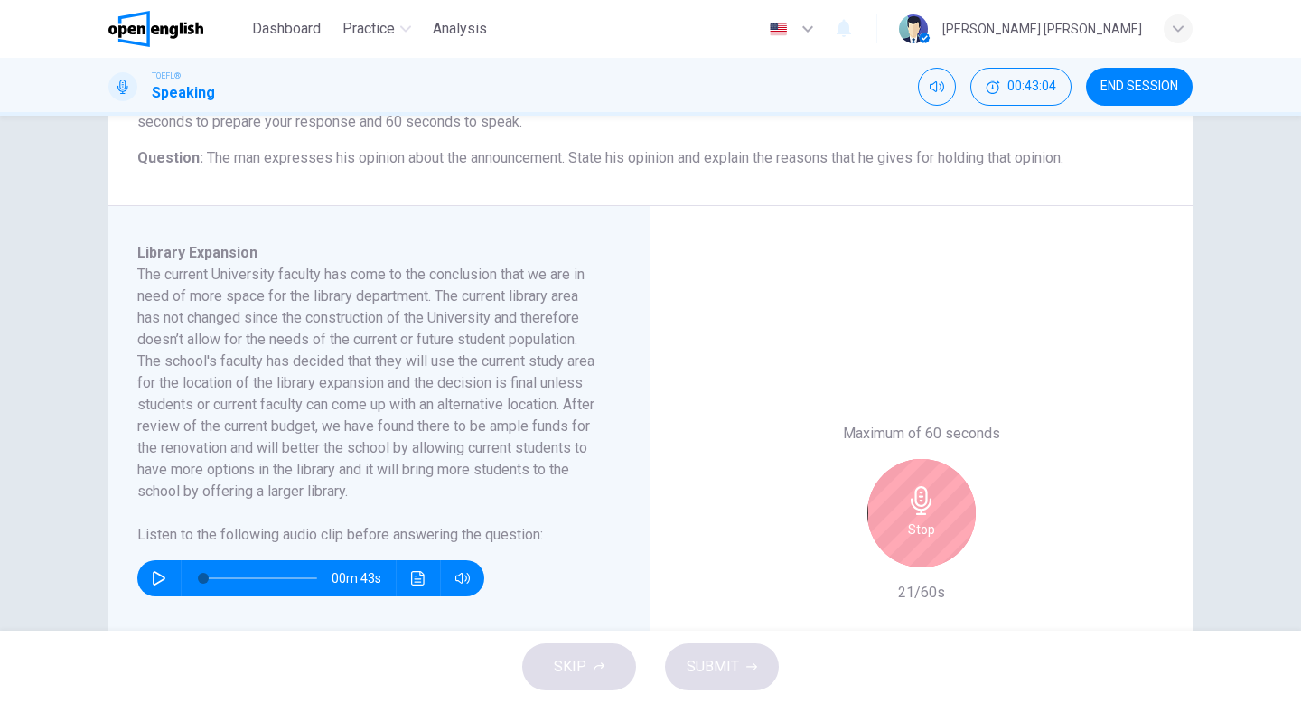
click at [910, 523] on h6 "Stop" at bounding box center [921, 529] width 27 height 22
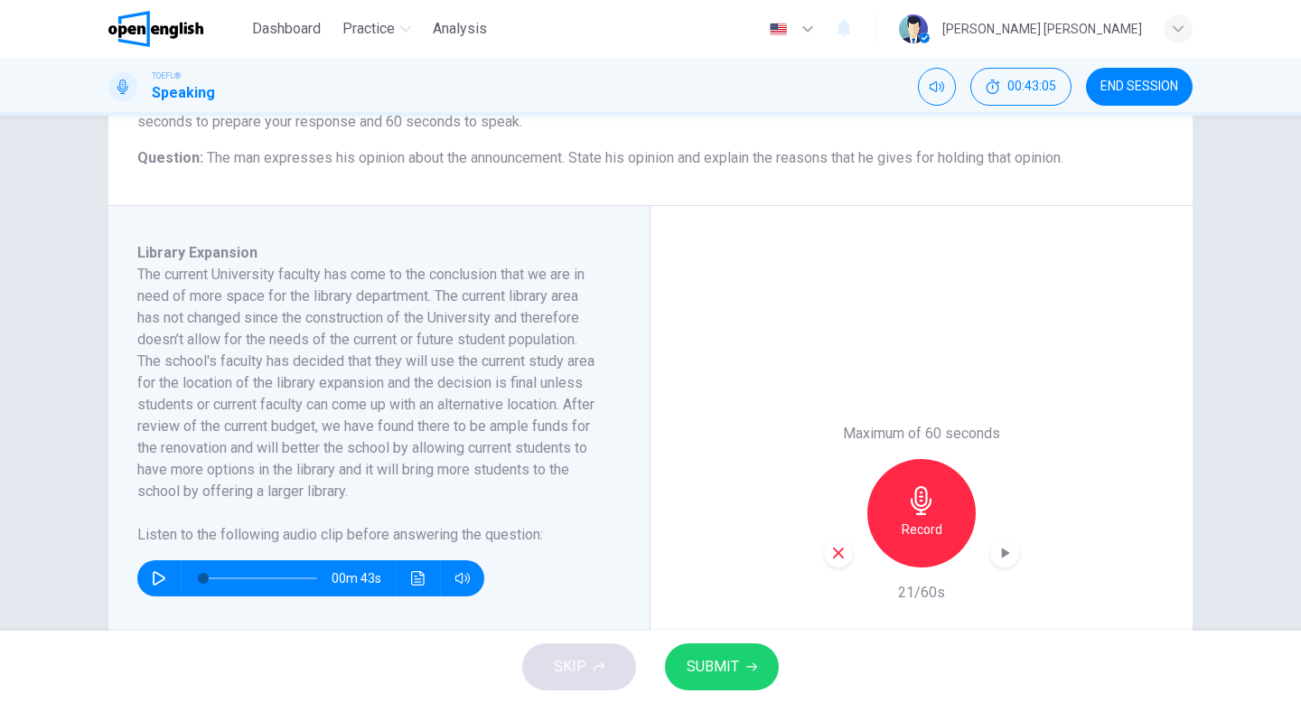
click at [835, 562] on div "button" at bounding box center [838, 552] width 29 height 29
click at [907, 520] on h6 "Record" at bounding box center [921, 529] width 41 height 22
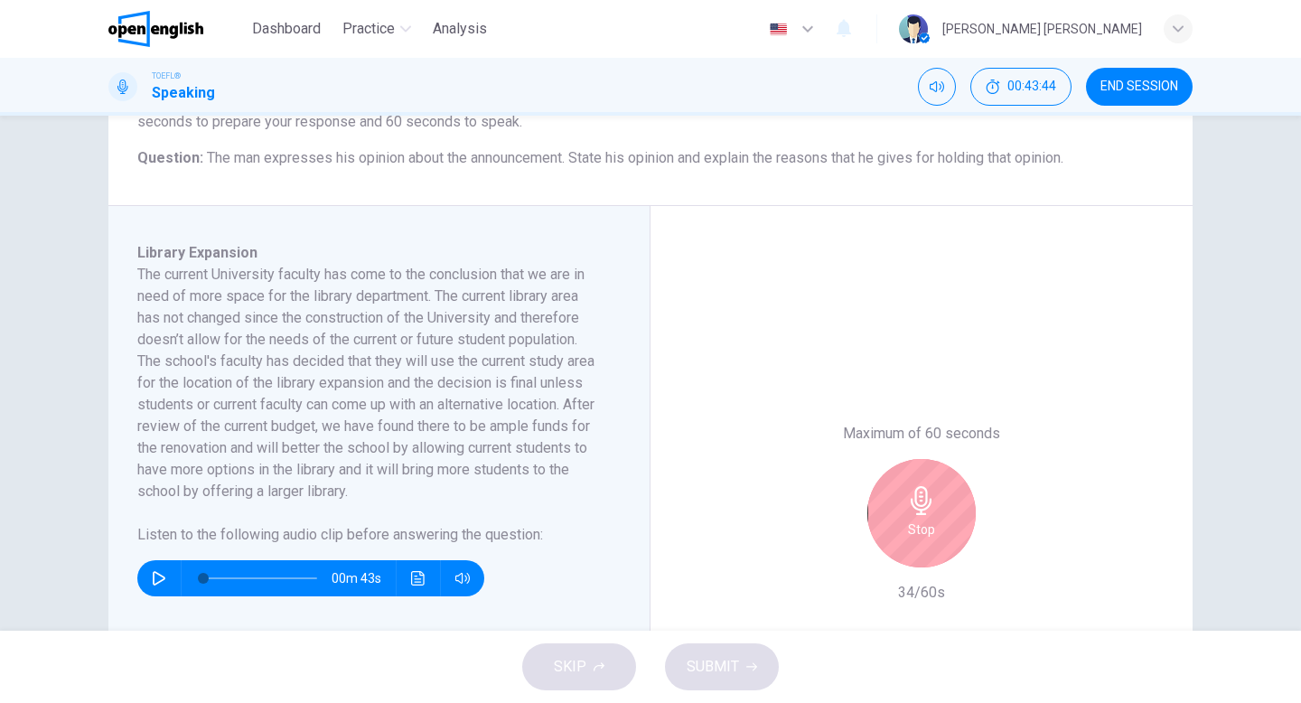
click at [923, 500] on icon "button" at bounding box center [921, 500] width 29 height 29
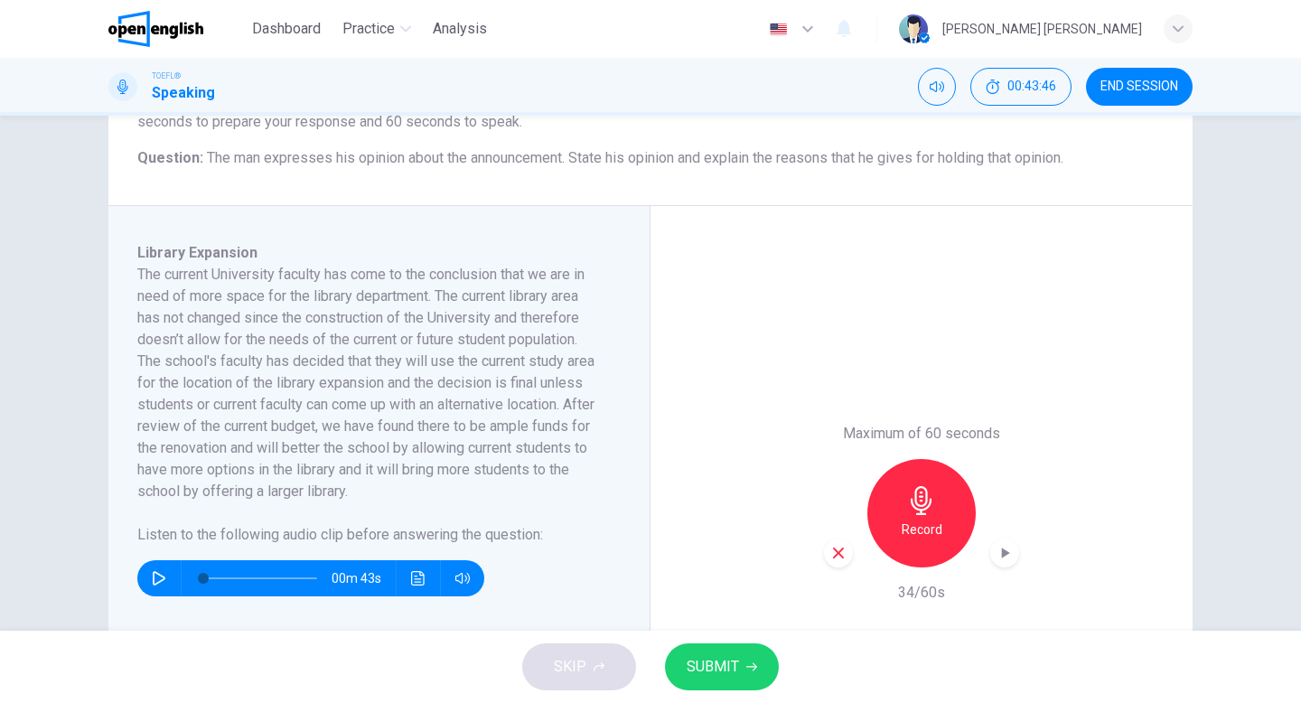
click at [833, 550] on icon "button" at bounding box center [838, 553] width 16 height 16
click at [920, 509] on icon "button" at bounding box center [920, 500] width 21 height 29
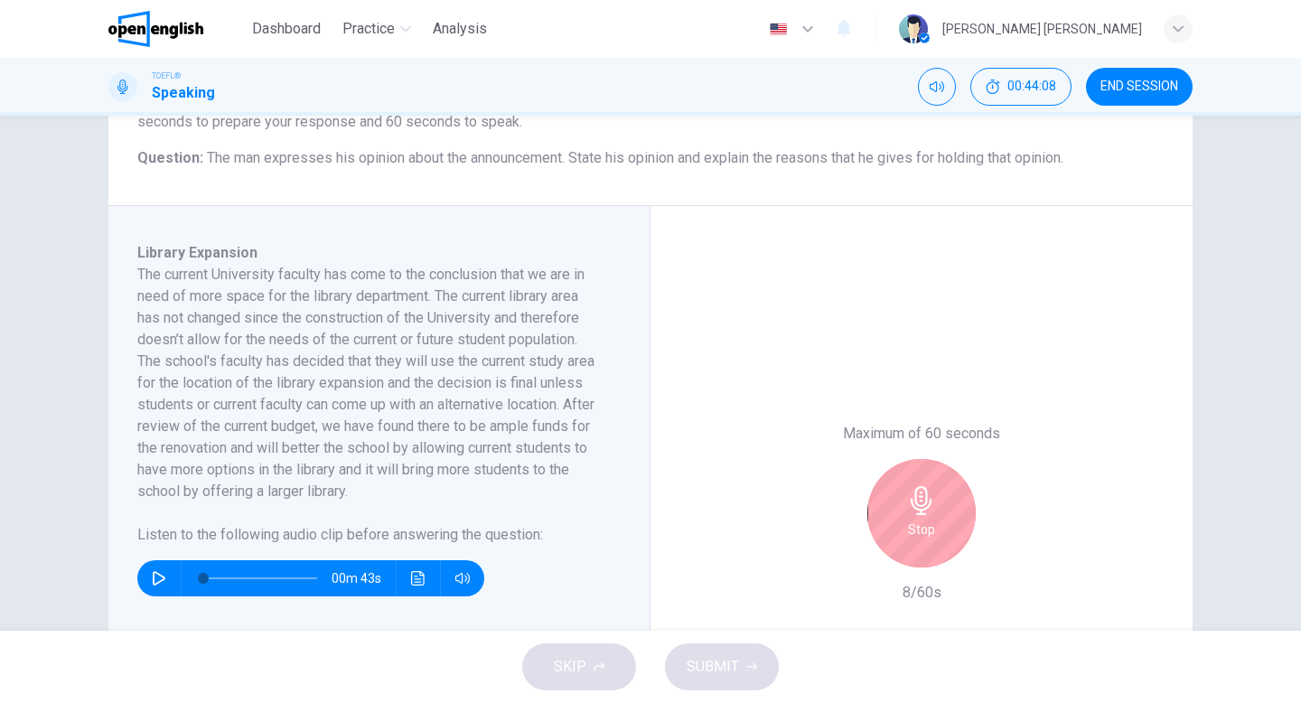
click at [927, 512] on icon "button" at bounding box center [921, 500] width 29 height 29
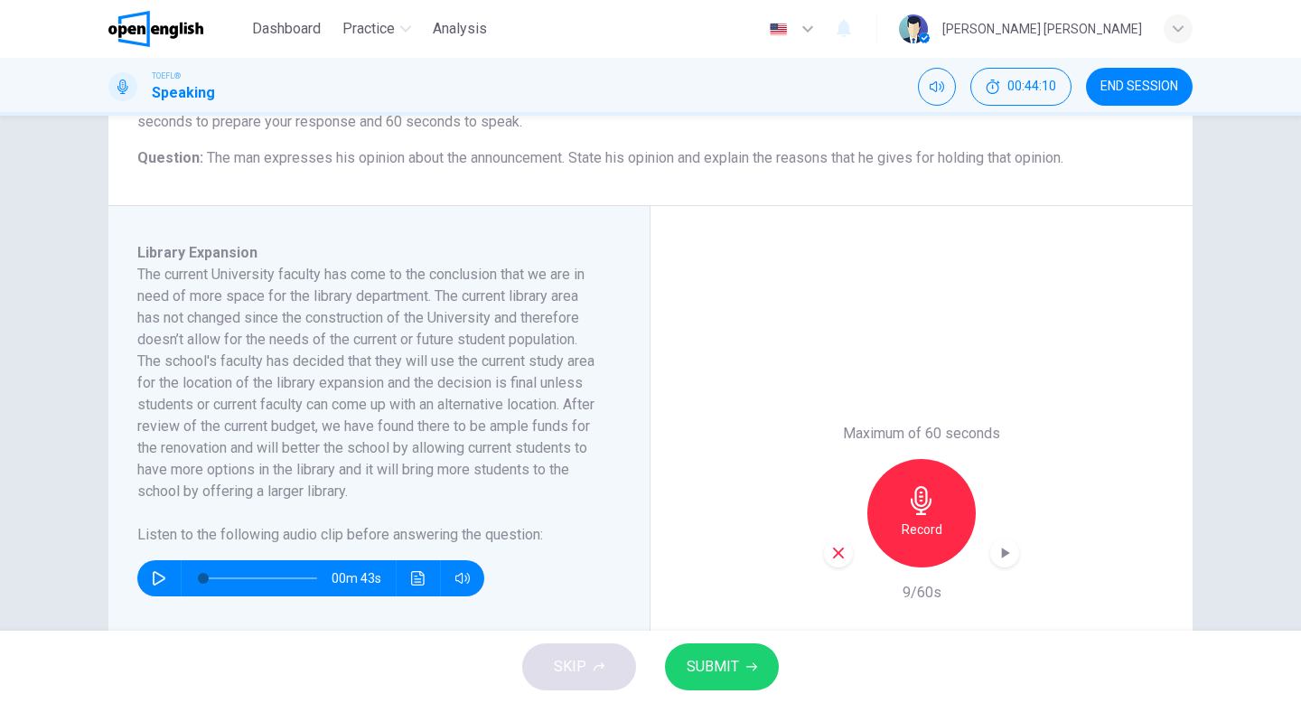
click at [940, 506] on div "Record" at bounding box center [921, 513] width 108 height 108
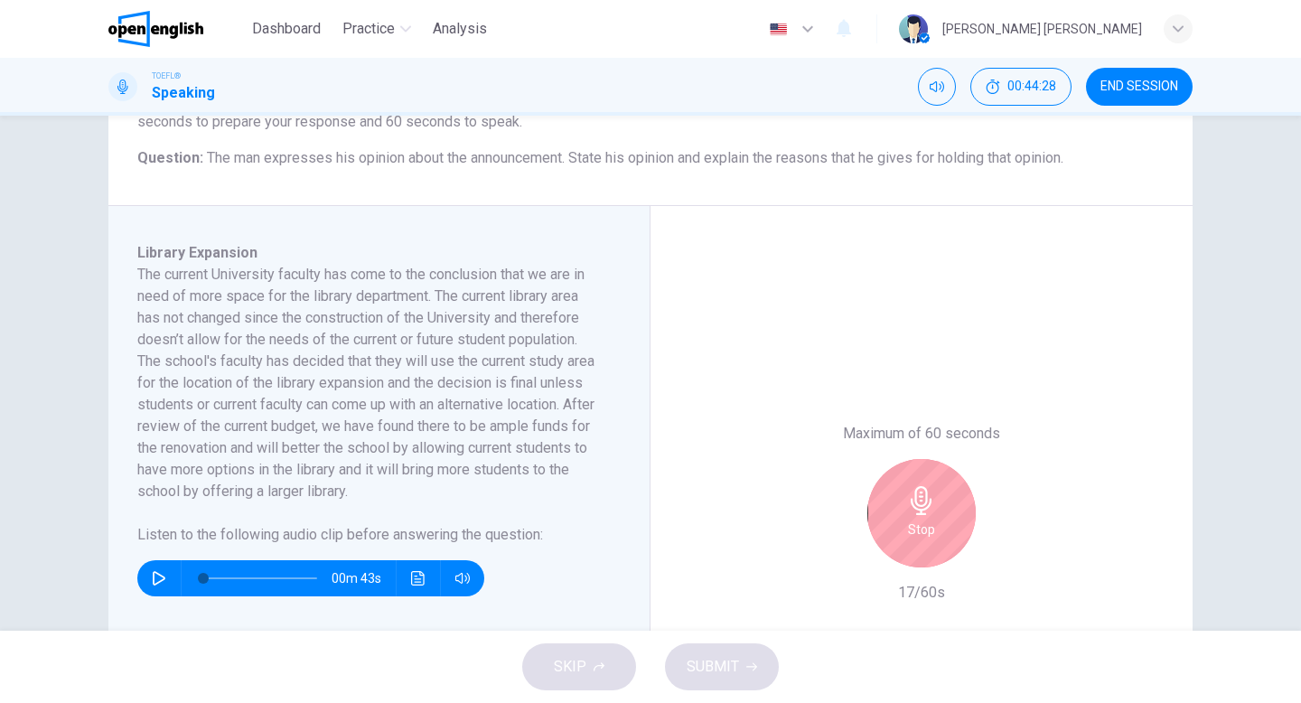
click at [907, 515] on div "Stop" at bounding box center [921, 513] width 108 height 108
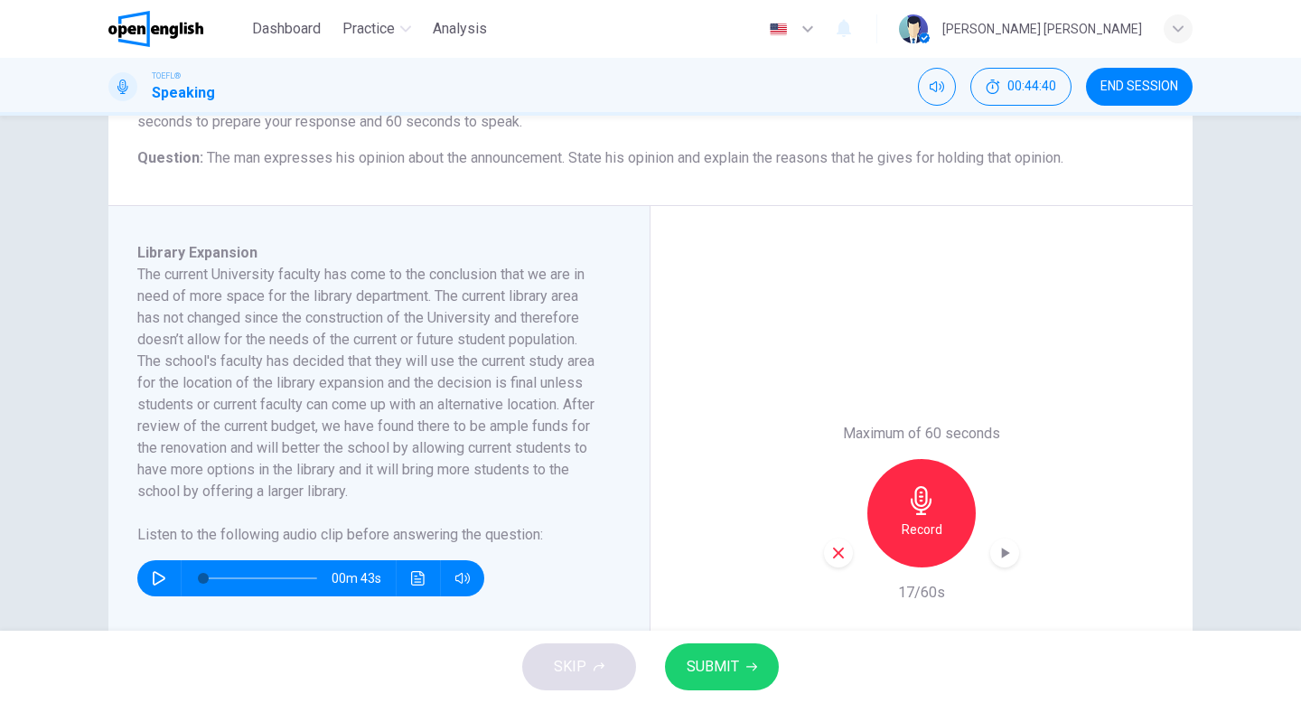
click at [836, 554] on icon "button" at bounding box center [838, 552] width 11 height 11
click at [929, 521] on h6 "Record" at bounding box center [921, 529] width 41 height 22
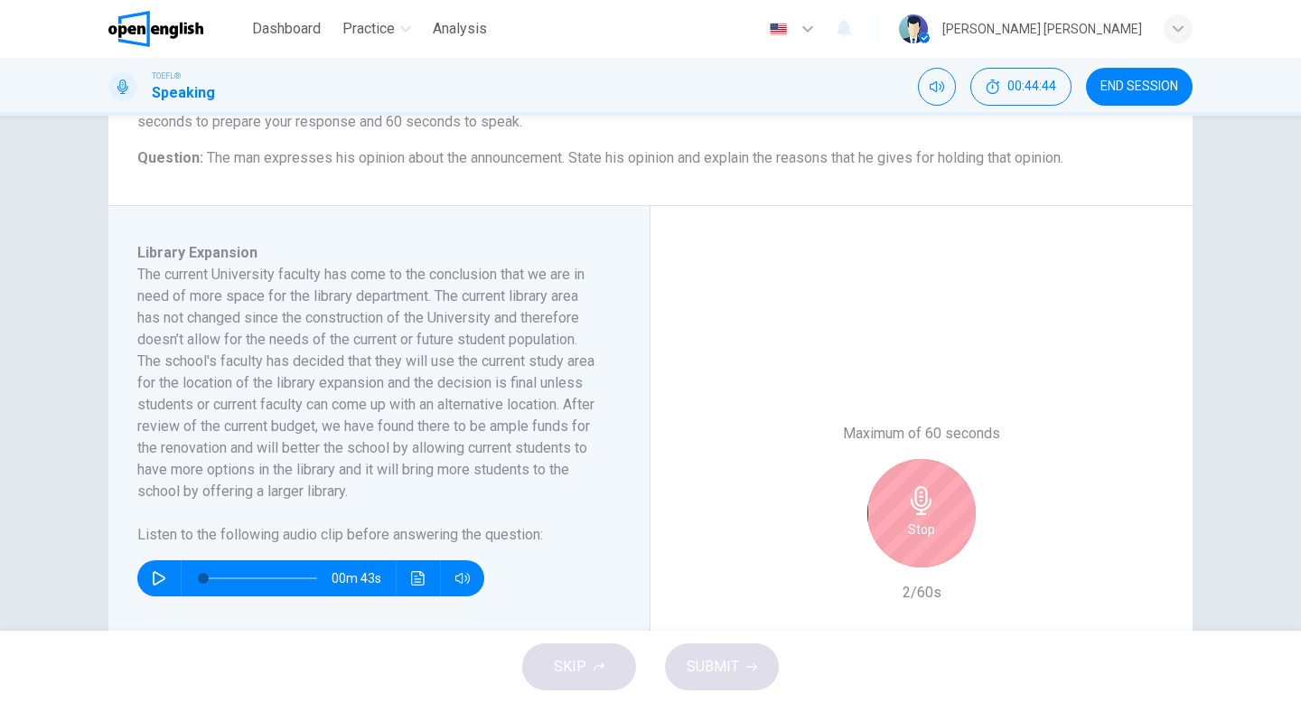
click at [929, 521] on h6 "Stop" at bounding box center [921, 529] width 27 height 22
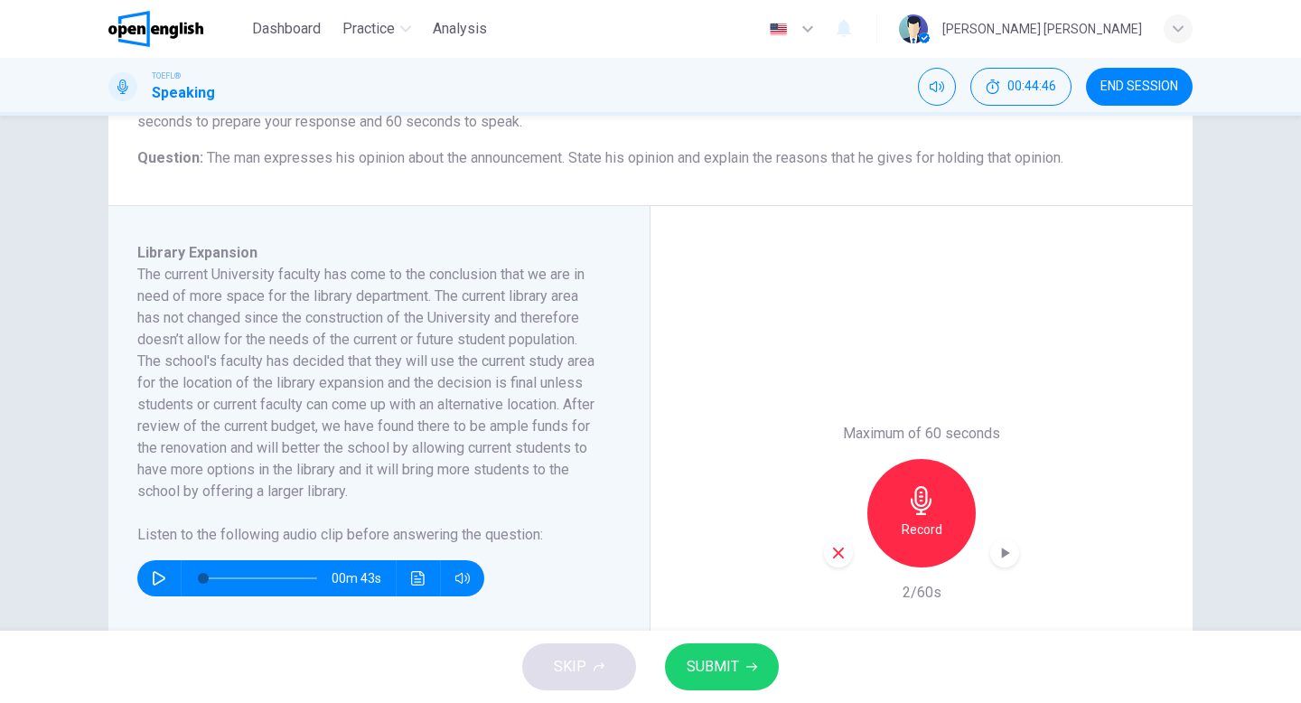
click at [834, 555] on icon "button" at bounding box center [838, 553] width 16 height 16
click at [923, 518] on h6 "Record" at bounding box center [921, 529] width 41 height 22
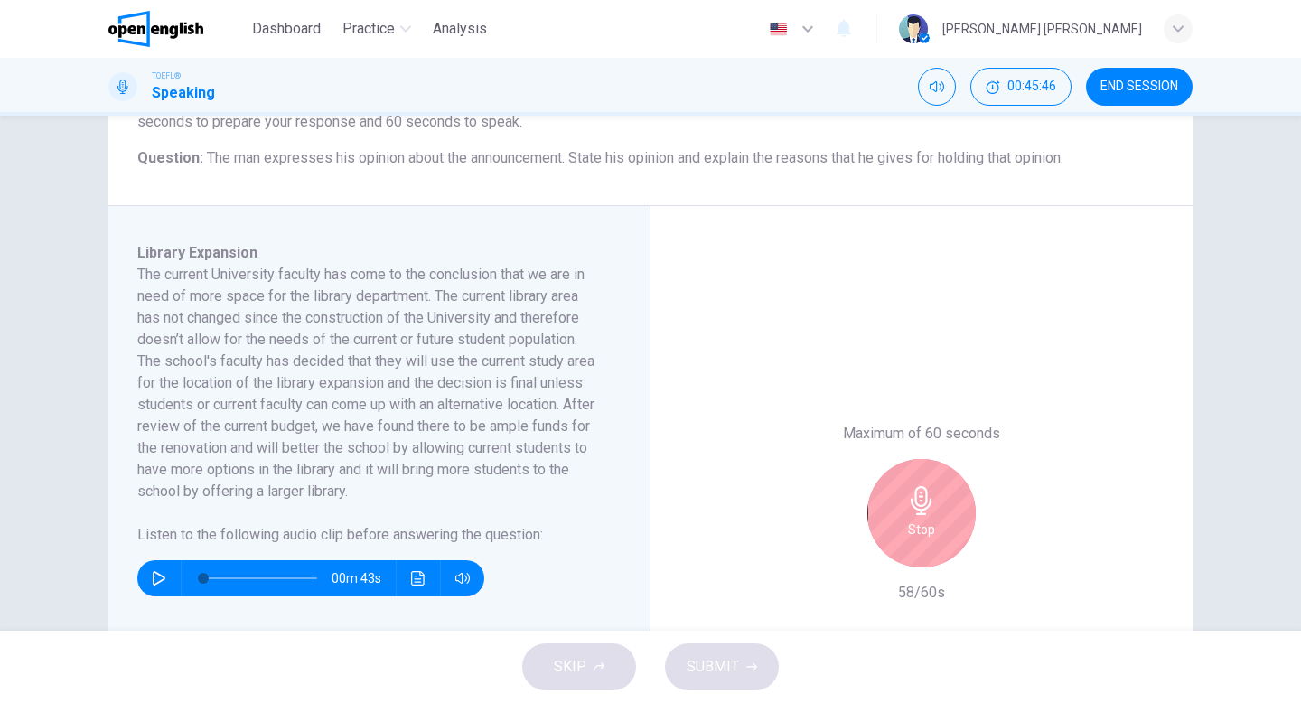
click at [923, 518] on h6 "Stop" at bounding box center [921, 529] width 27 height 22
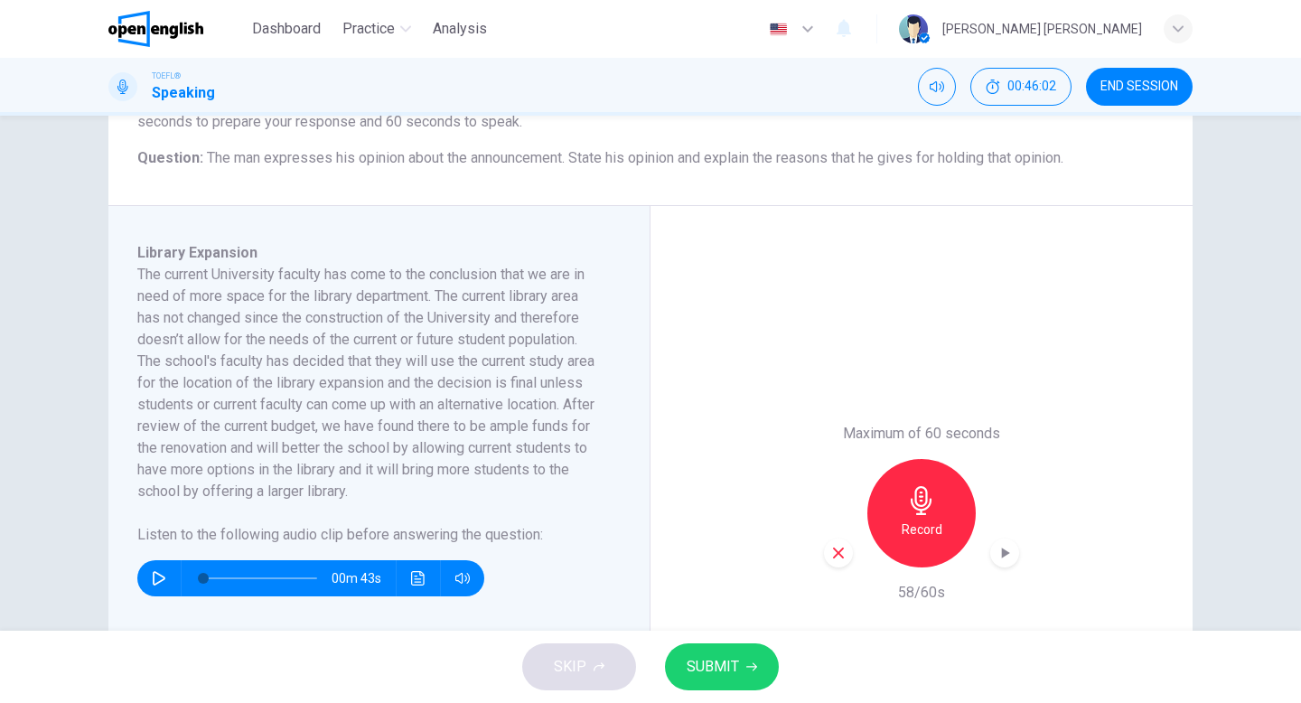
click at [901, 522] on div "Record" at bounding box center [921, 513] width 108 height 108
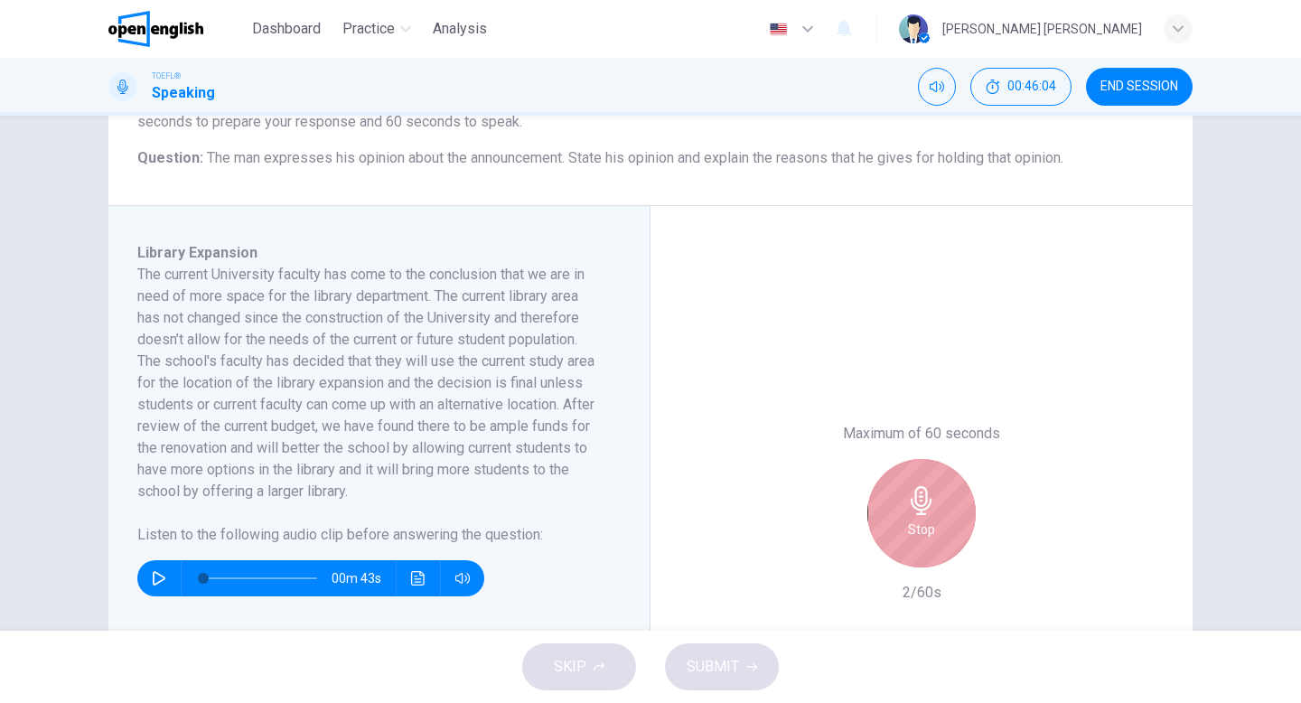
click at [916, 519] on h6 "Stop" at bounding box center [921, 529] width 27 height 22
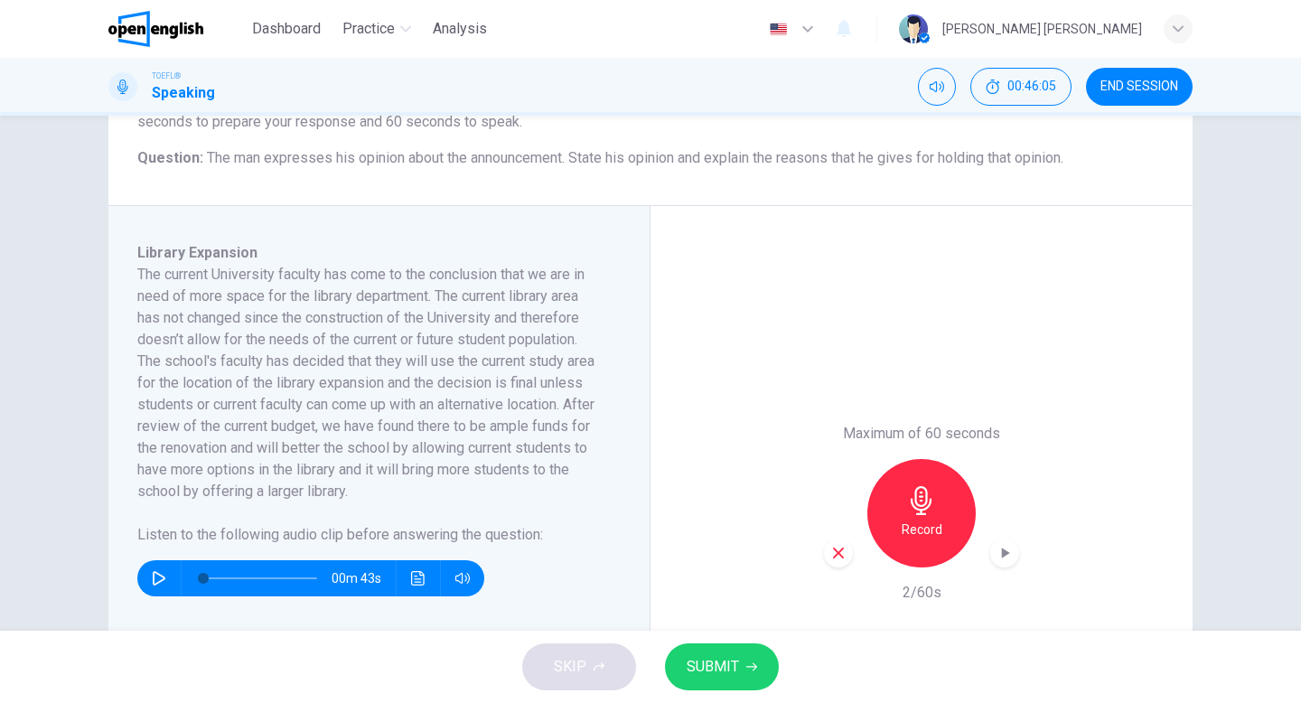
click at [831, 553] on icon "button" at bounding box center [838, 553] width 16 height 16
click at [927, 518] on div "Record" at bounding box center [921, 513] width 108 height 108
click at [836, 554] on icon "button" at bounding box center [838, 553] width 16 height 16
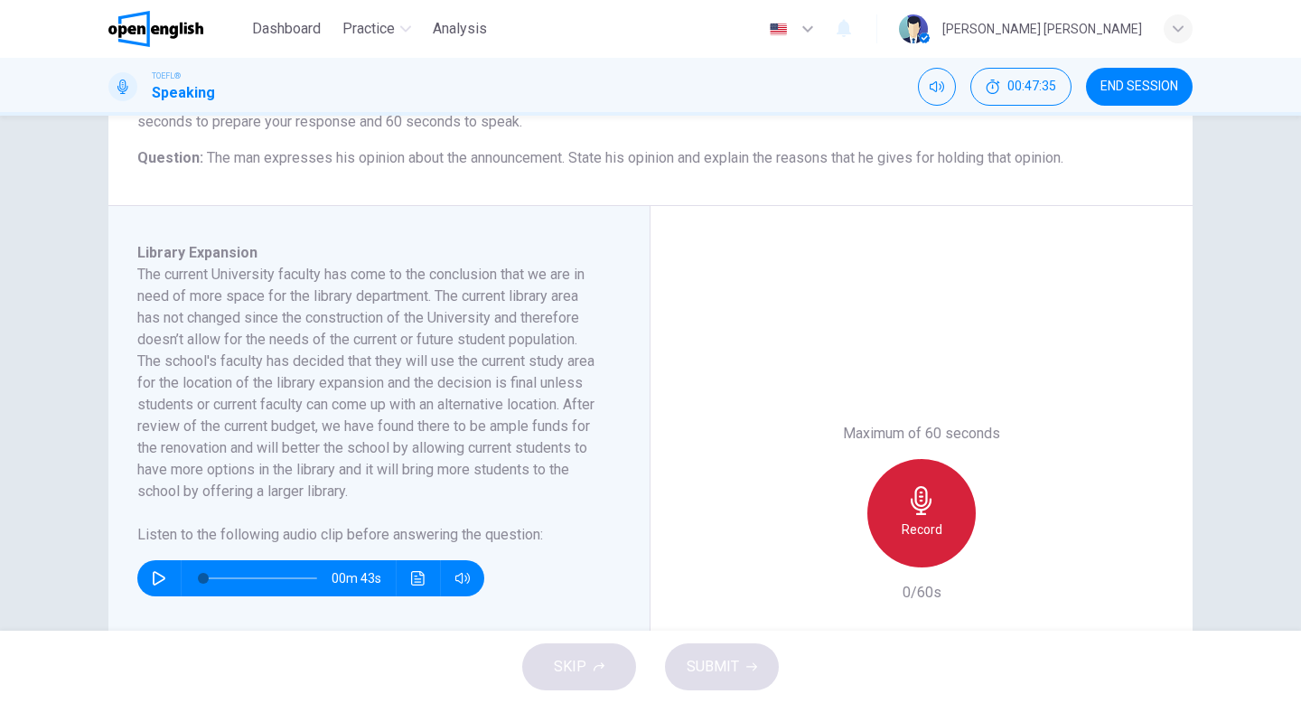
click at [895, 538] on div "Record" at bounding box center [921, 513] width 108 height 108
click at [901, 500] on div "Stop" at bounding box center [921, 513] width 108 height 108
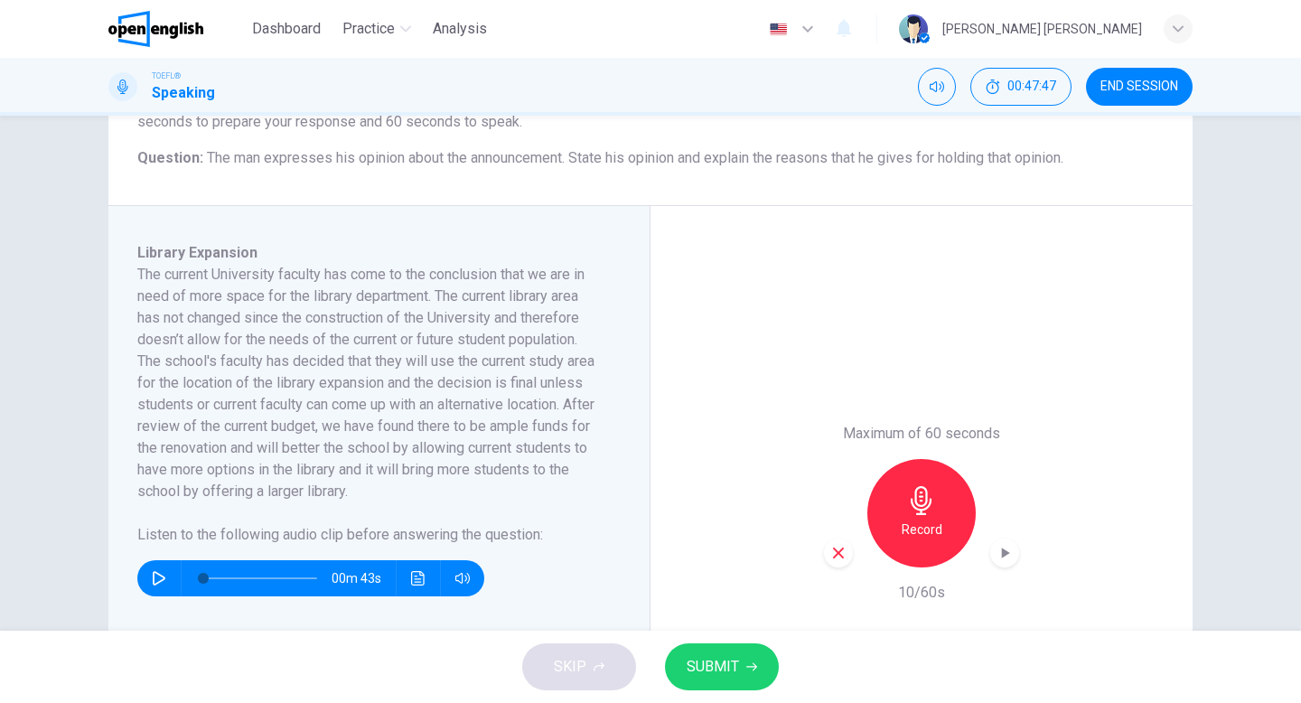
click at [842, 559] on icon "button" at bounding box center [838, 553] width 16 height 16
click at [917, 520] on h6 "Record" at bounding box center [921, 529] width 41 height 22
click at [850, 550] on div "button" at bounding box center [838, 552] width 29 height 29
click at [905, 503] on div "Record" at bounding box center [921, 513] width 108 height 108
click at [845, 554] on icon "button" at bounding box center [838, 553] width 16 height 16
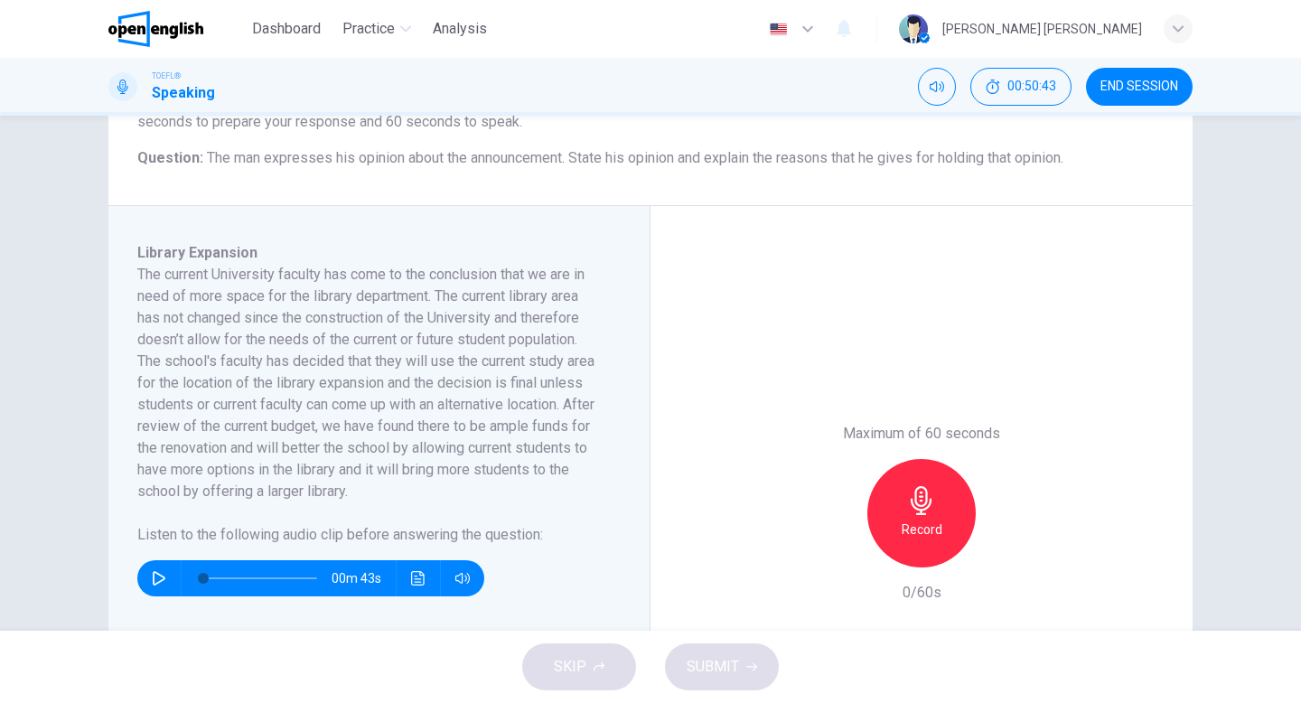
click at [916, 505] on icon "button" at bounding box center [921, 500] width 29 height 29
click at [835, 562] on div "button" at bounding box center [838, 552] width 29 height 29
click at [913, 509] on icon "button" at bounding box center [921, 500] width 29 height 29
click at [946, 499] on div "Stop" at bounding box center [921, 513] width 108 height 108
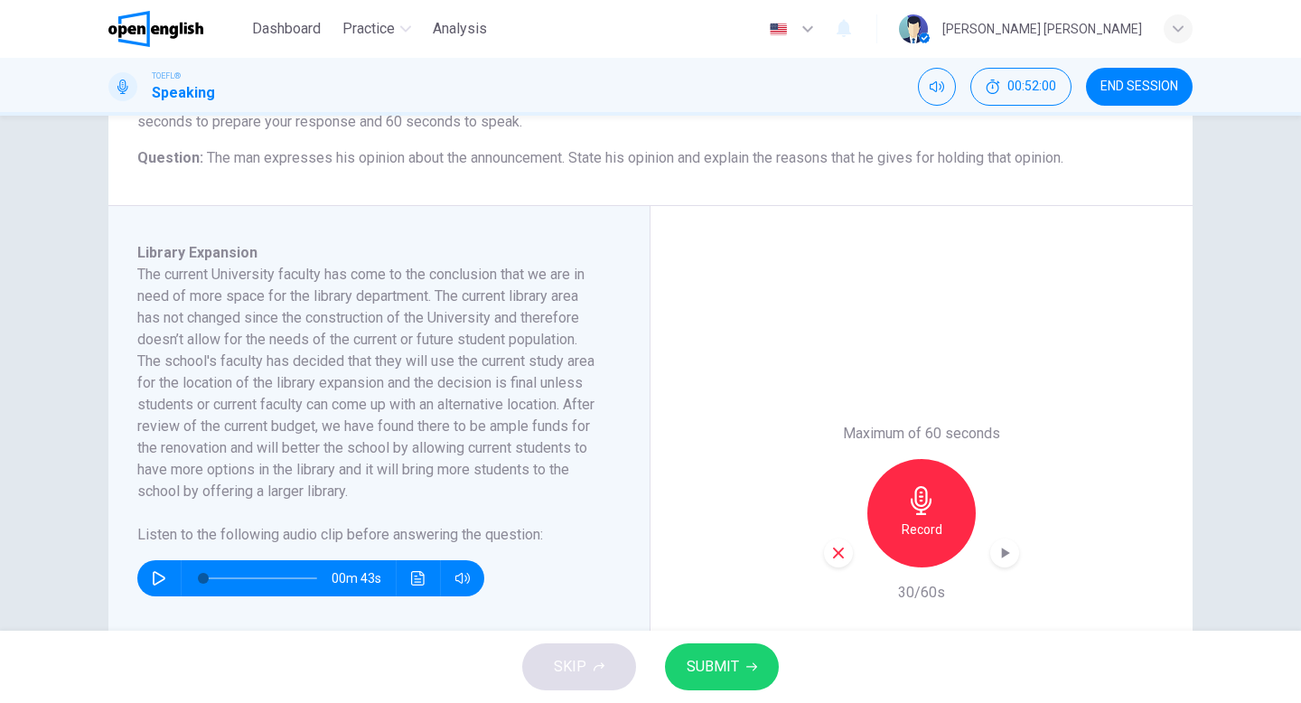
click at [836, 555] on icon "button" at bounding box center [838, 553] width 16 height 16
click at [946, 493] on div "Record" at bounding box center [921, 513] width 108 height 108
click at [759, 661] on button "SUBMIT" at bounding box center [722, 666] width 114 height 47
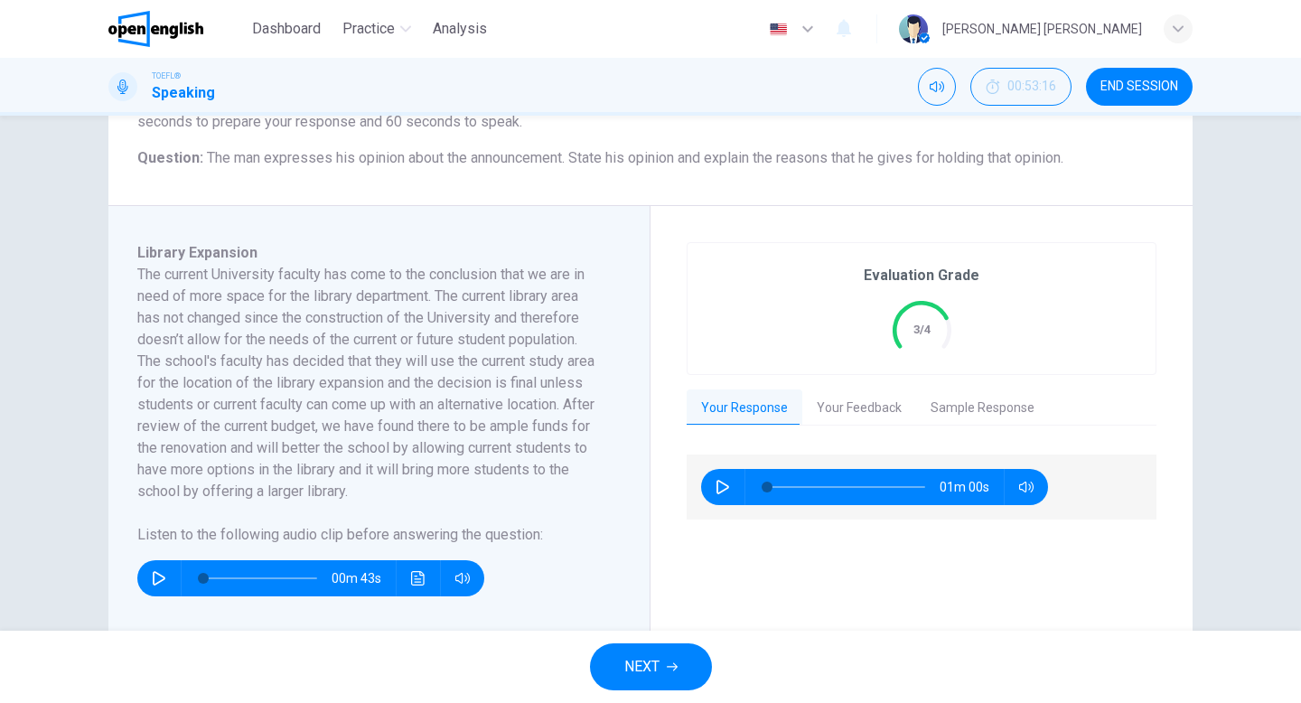
click at [849, 406] on button "Your Feedback" at bounding box center [859, 408] width 114 height 38
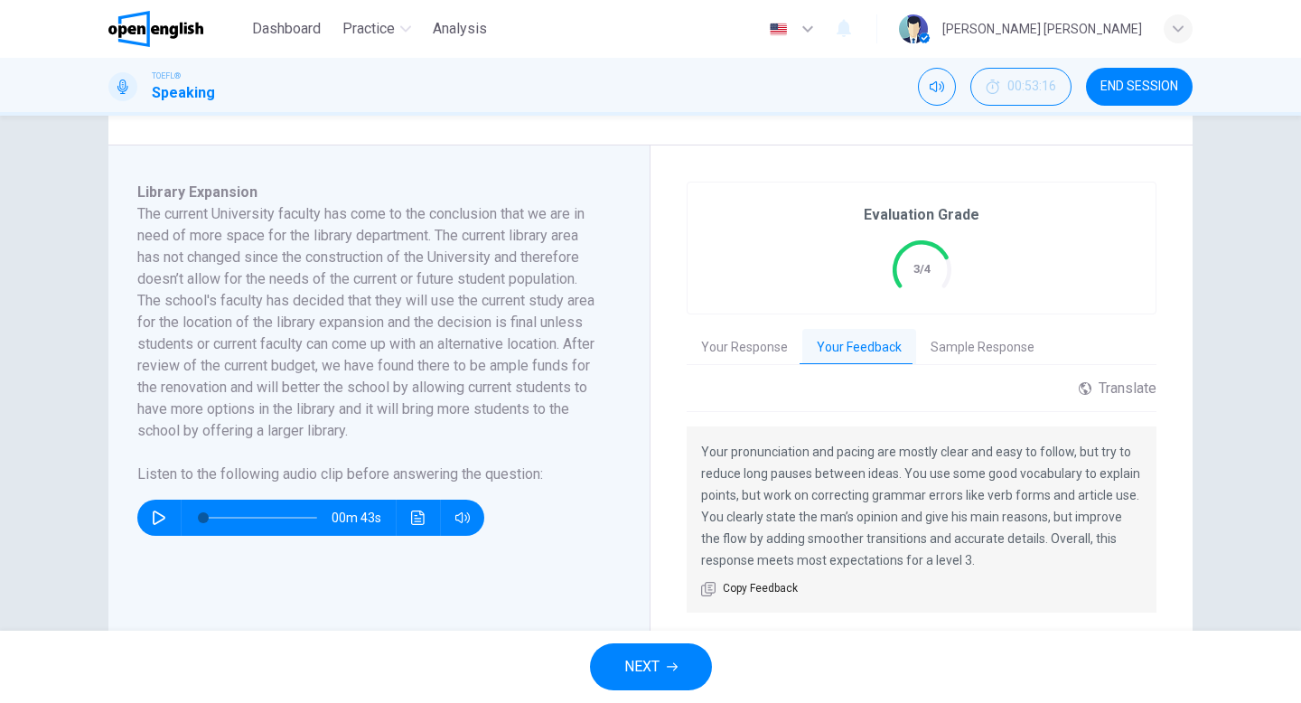
scroll to position [273, 0]
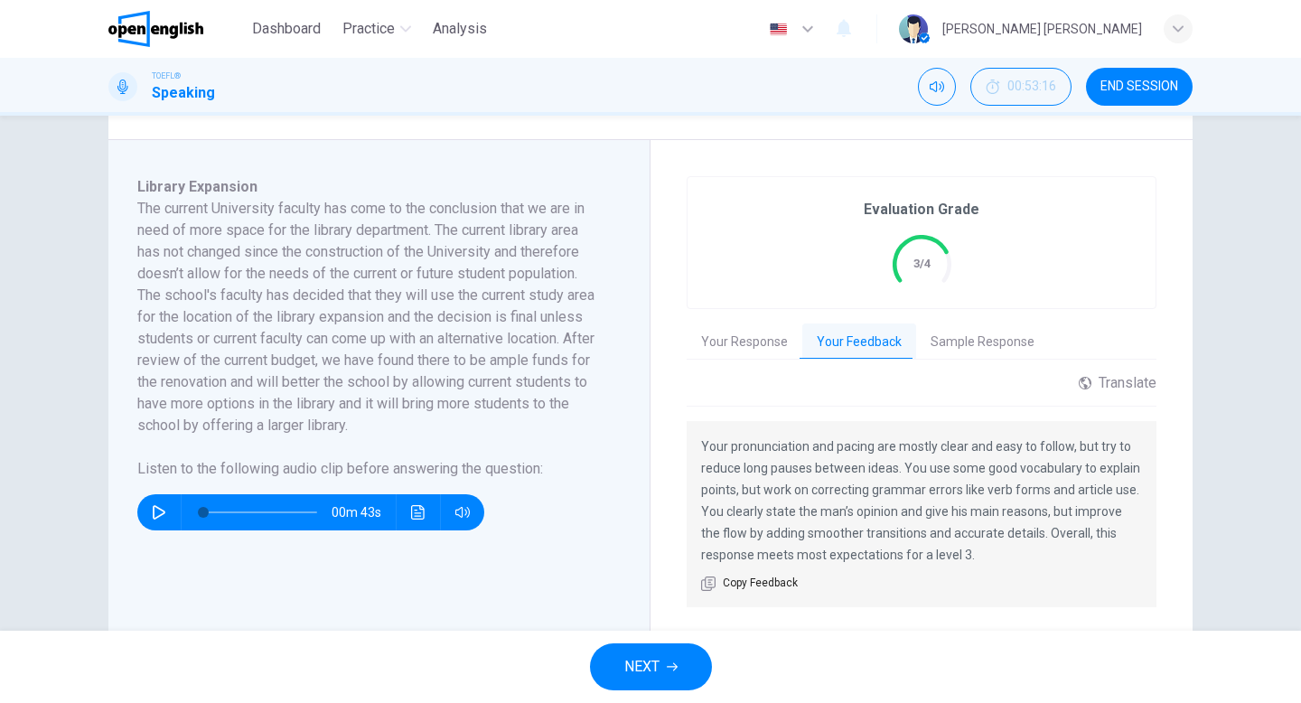
click at [966, 351] on button "Sample Response" at bounding box center [982, 342] width 133 height 38
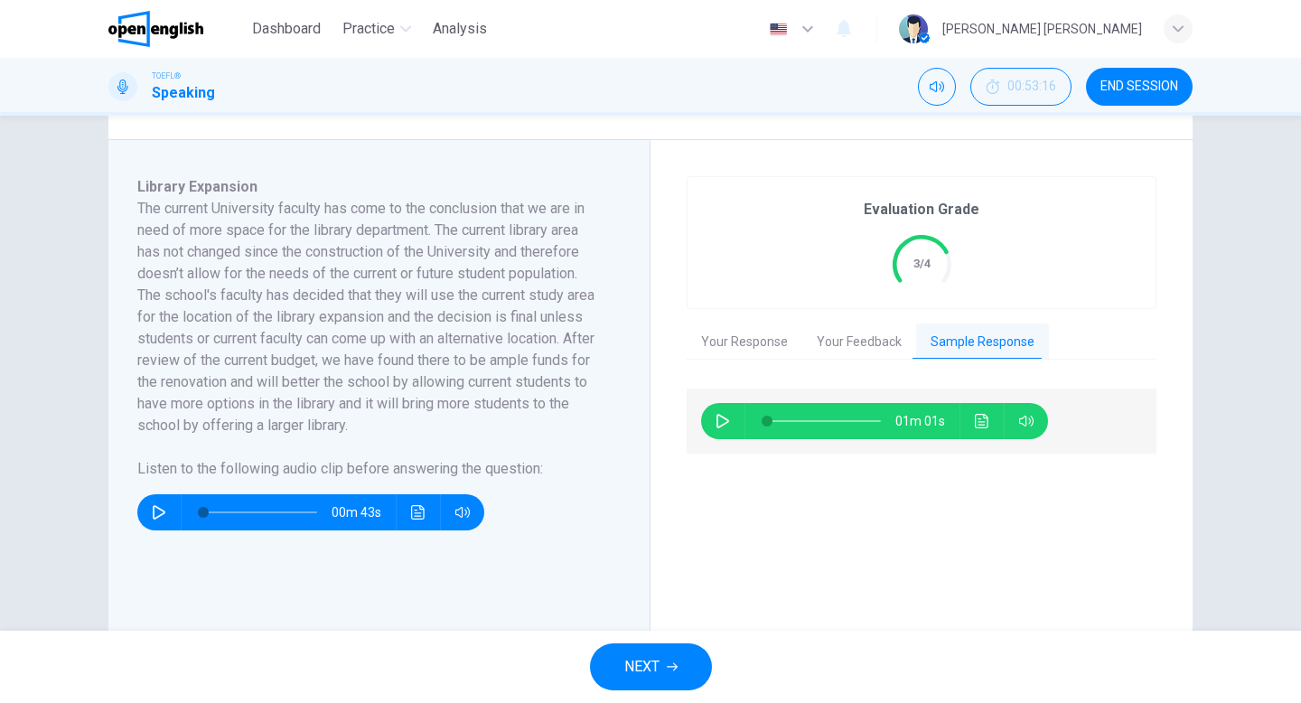
click at [714, 428] on button "button" at bounding box center [722, 421] width 29 height 36
click at [972, 425] on button "Click to see the audio transcription" at bounding box center [981, 421] width 29 height 36
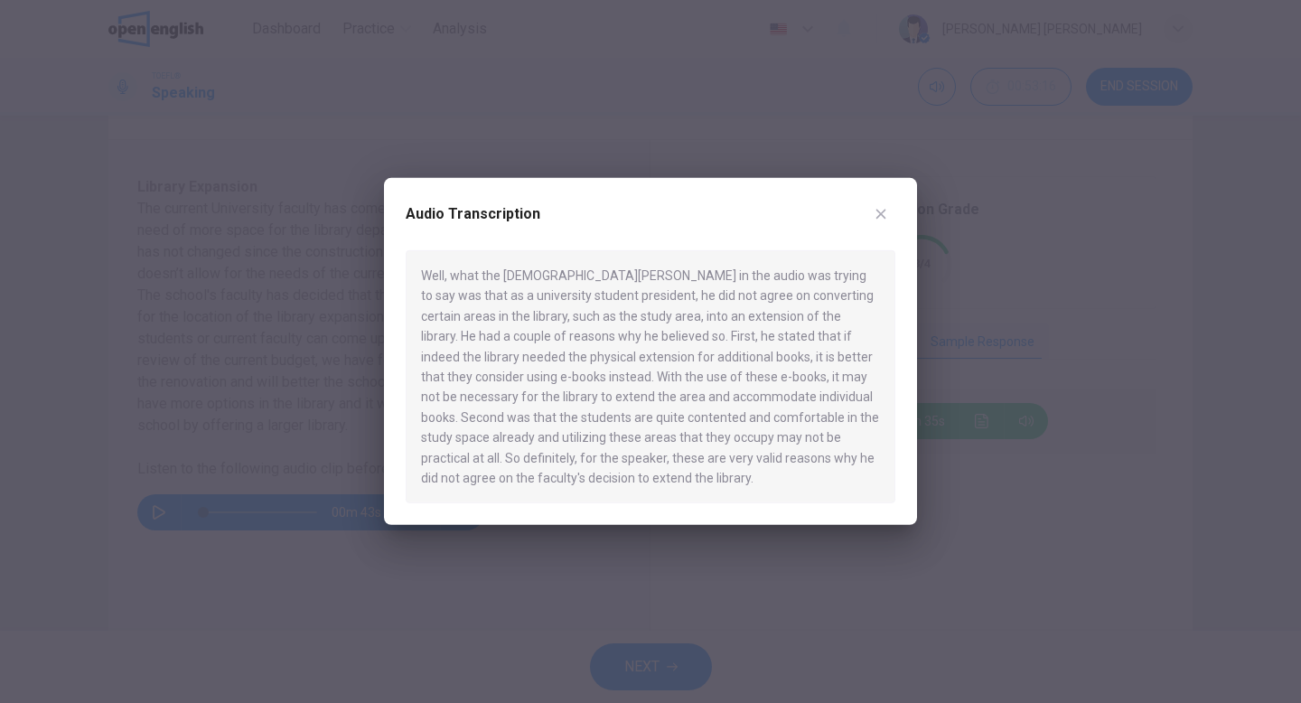
click at [874, 222] on button "button" at bounding box center [880, 214] width 29 height 29
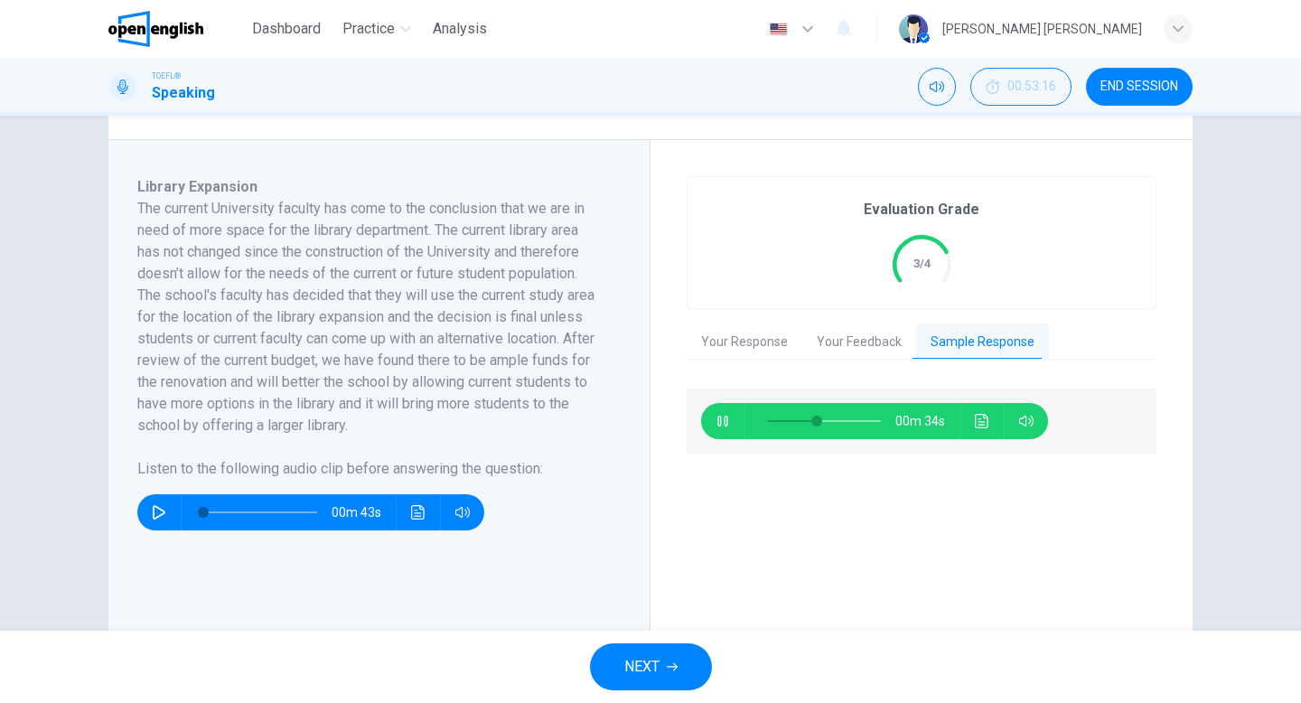
click at [727, 421] on icon "button" at bounding box center [722, 421] width 14 height 14
drag, startPoint x: 817, startPoint y: 420, endPoint x: 752, endPoint y: 427, distance: 64.5
click at [761, 426] on span at bounding box center [766, 421] width 11 height 11
click at [724, 416] on icon "button" at bounding box center [722, 421] width 14 height 14
click at [971, 419] on button "Click to see the audio transcription" at bounding box center [981, 421] width 29 height 36
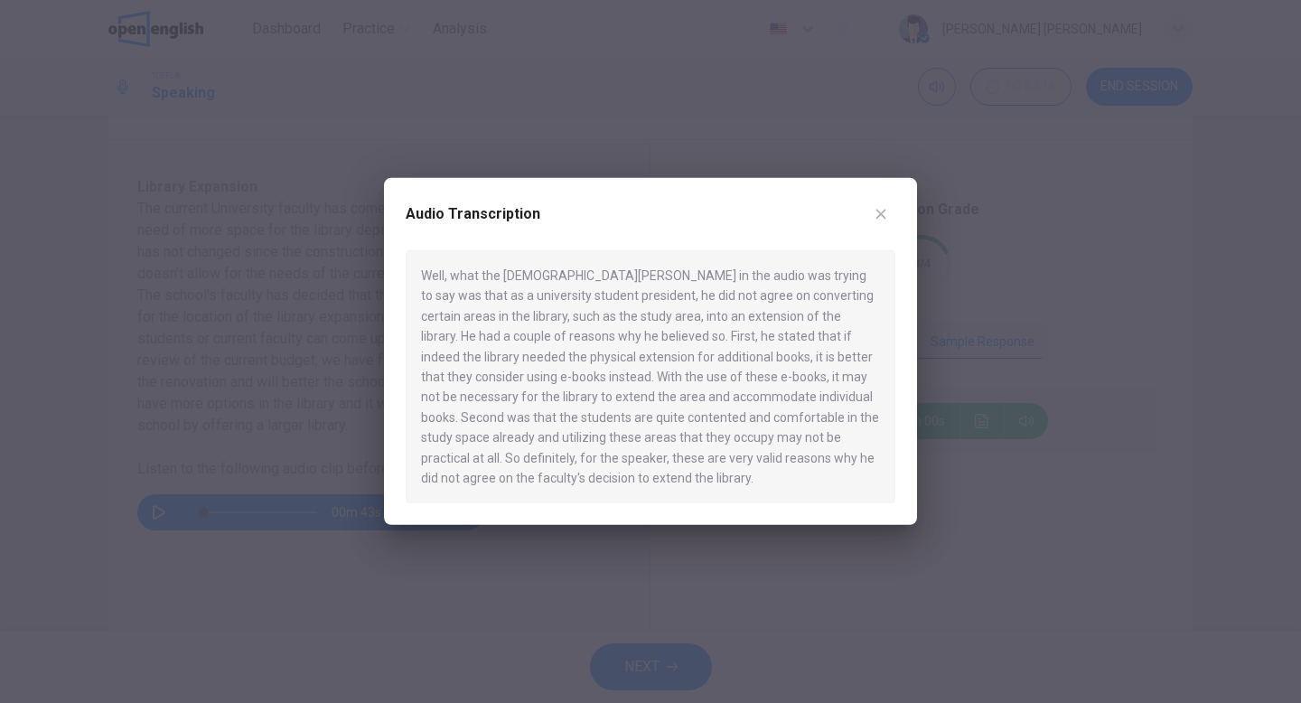
type input "*"
click at [881, 219] on icon "button" at bounding box center [880, 214] width 14 height 14
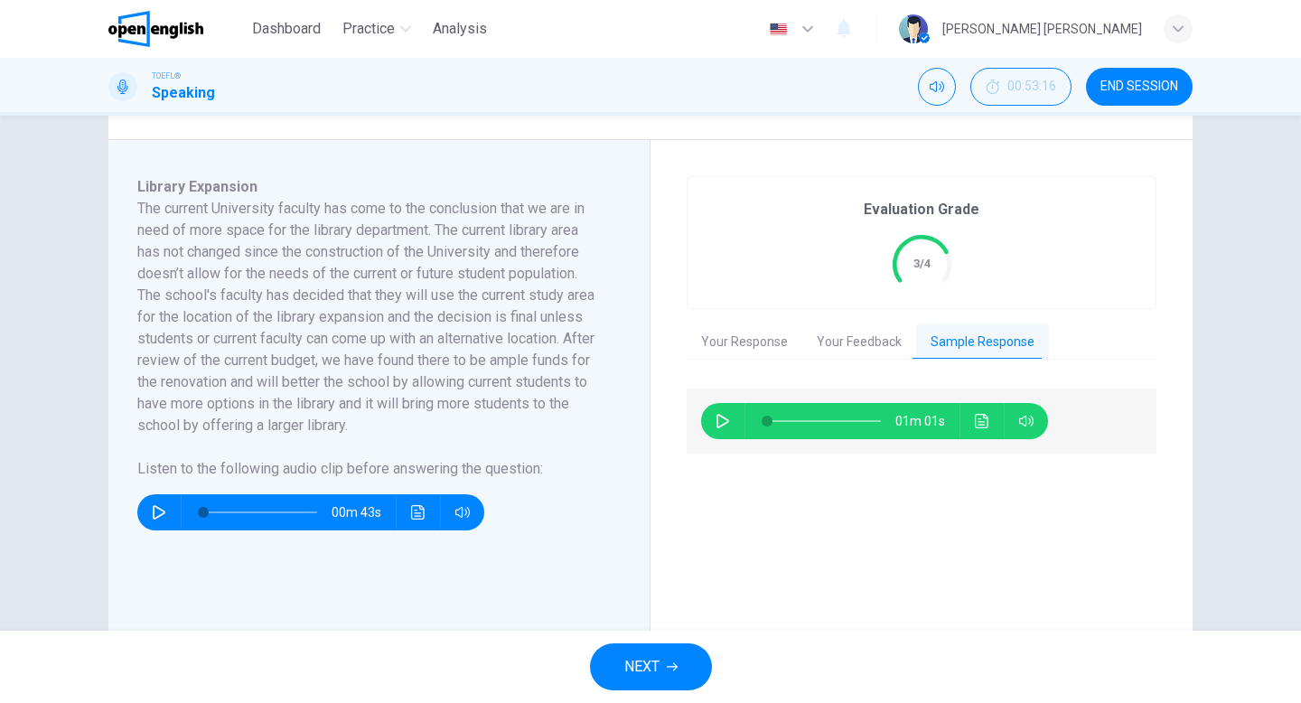
click at [647, 667] on span "NEXT" at bounding box center [641, 666] width 35 height 25
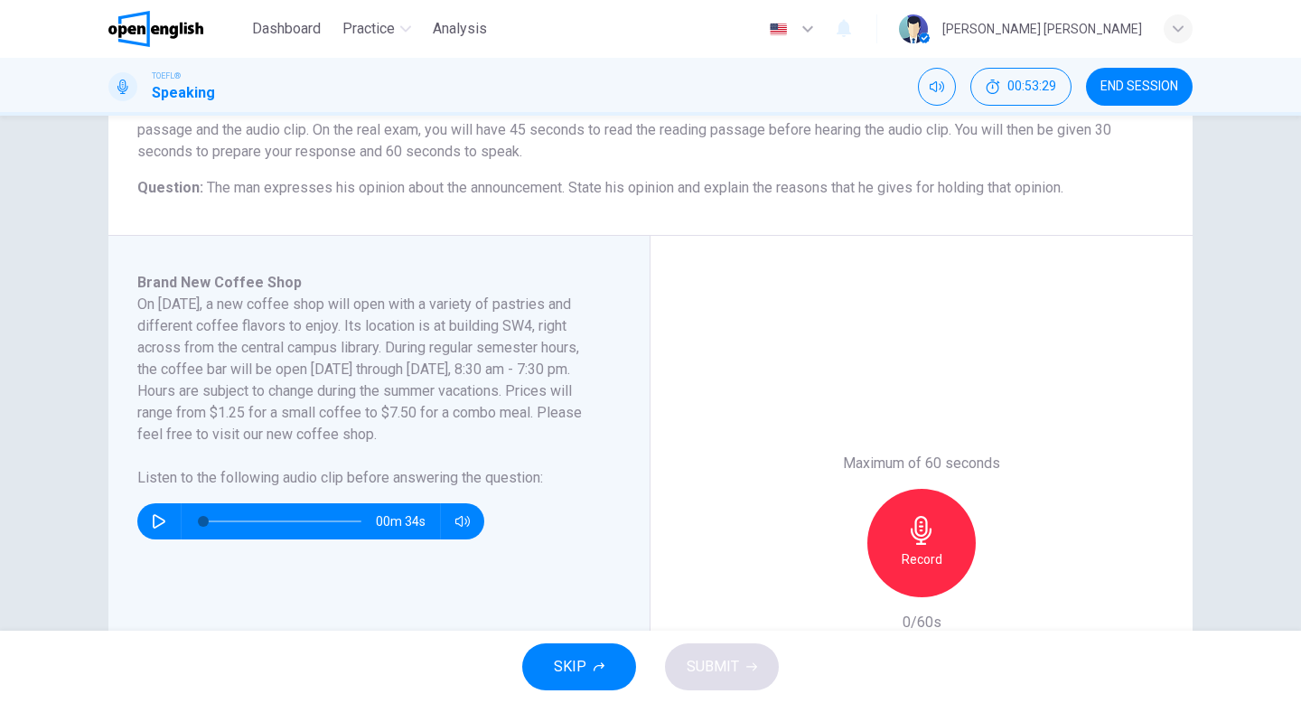
scroll to position [174, 0]
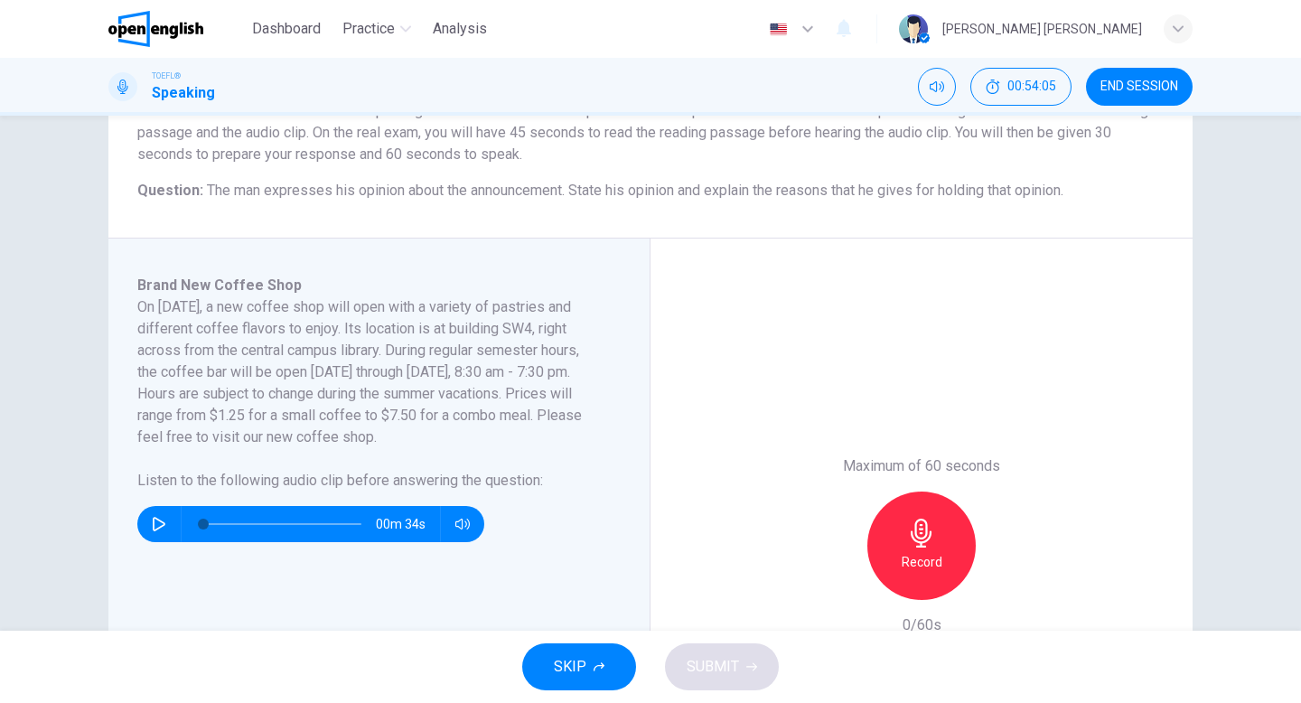
click at [159, 523] on icon "button" at bounding box center [159, 524] width 14 height 14
click at [156, 519] on icon "button" at bounding box center [159, 524] width 13 height 14
click at [161, 520] on icon "button" at bounding box center [159, 524] width 13 height 14
click at [155, 528] on icon "button" at bounding box center [159, 524] width 13 height 14
click at [399, 524] on span "00m 34s" at bounding box center [408, 524] width 64 height 36
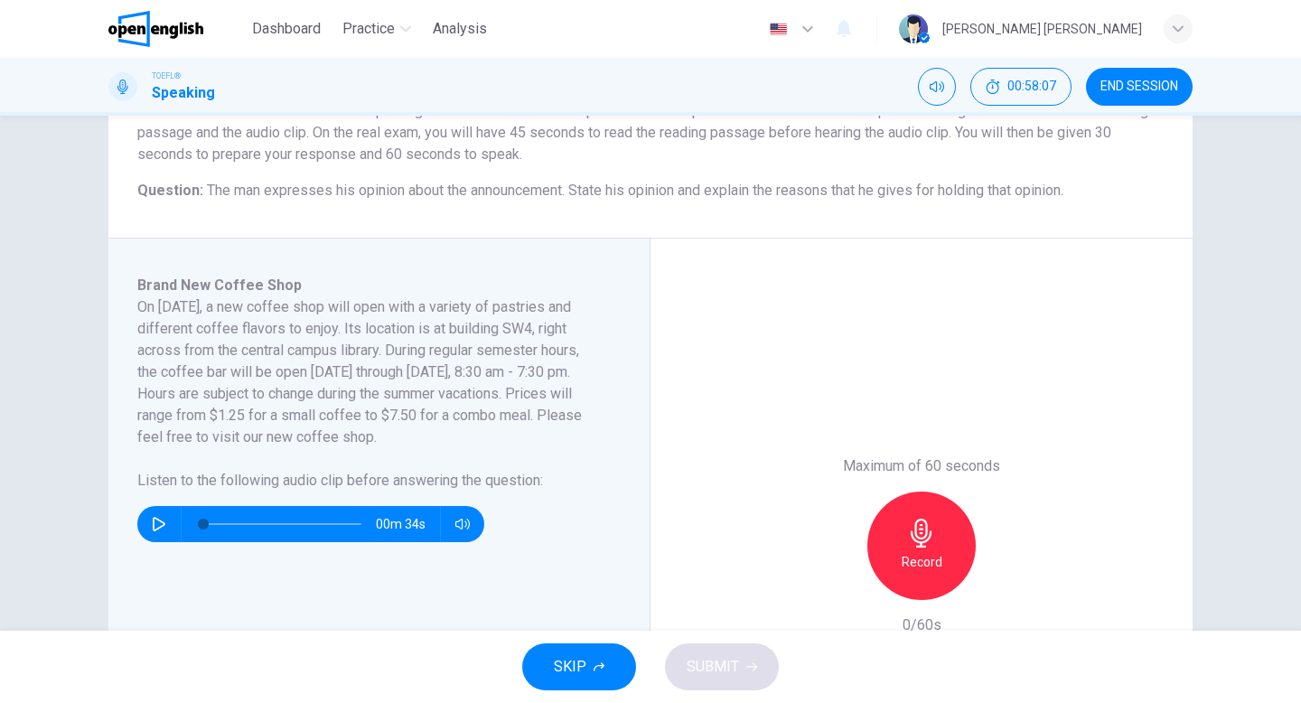
click at [421, 529] on span "00m 34s" at bounding box center [408, 524] width 64 height 36
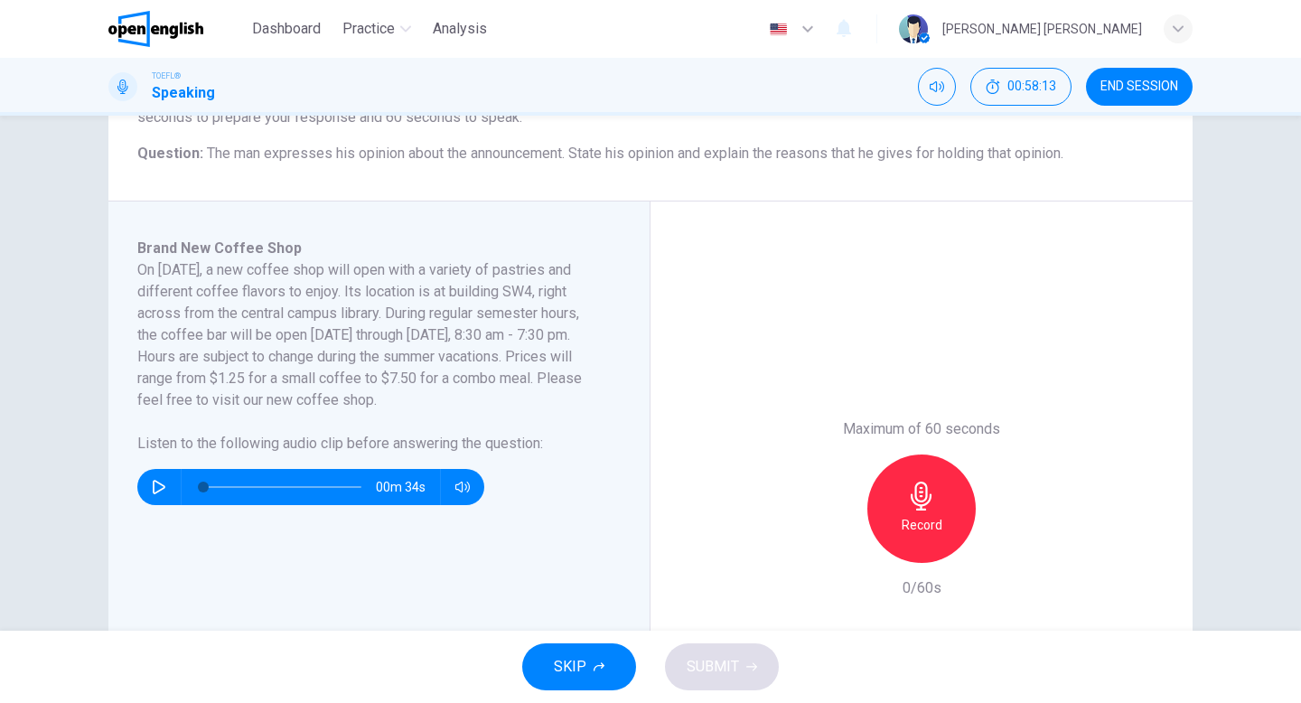
scroll to position [212, 0]
click at [160, 494] on button "button" at bounding box center [159, 486] width 29 height 36
click at [153, 497] on button "button" at bounding box center [159, 486] width 29 height 36
click at [321, 487] on span at bounding box center [282, 485] width 158 height 25
click at [314, 489] on span at bounding box center [282, 485] width 158 height 25
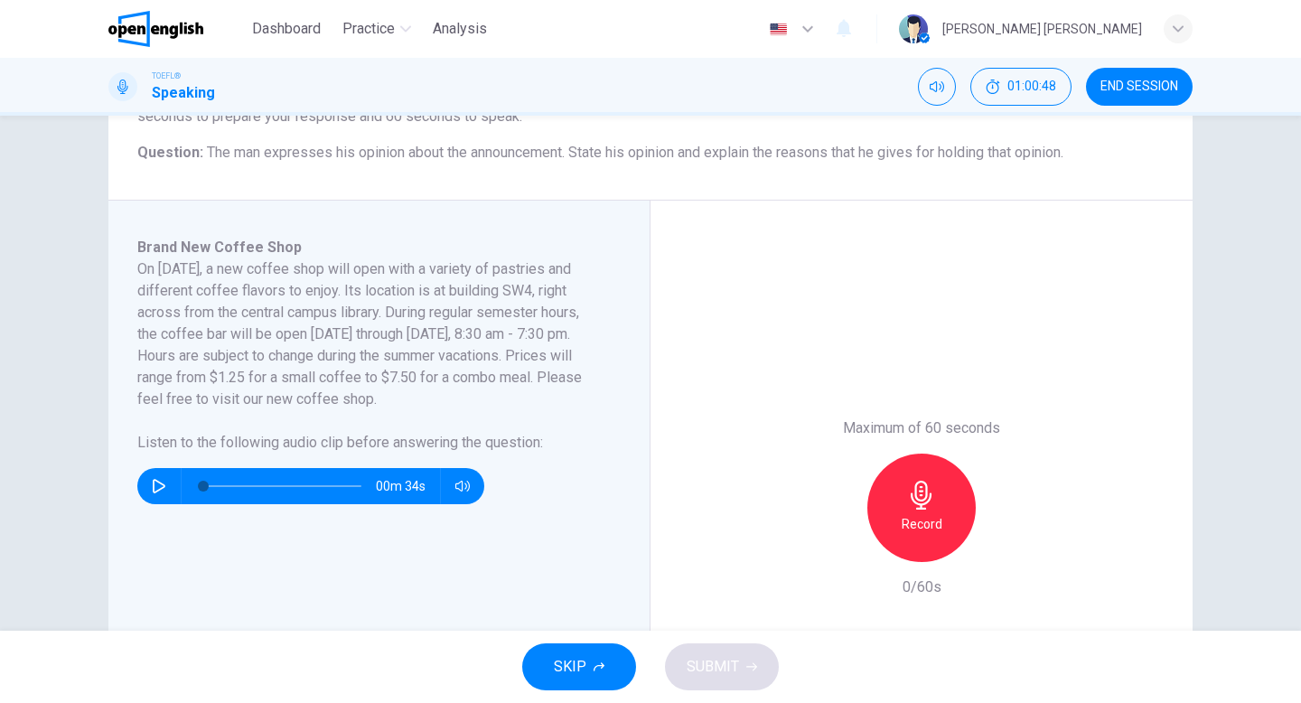
click at [934, 515] on h6 "Record" at bounding box center [921, 524] width 41 height 22
click at [904, 533] on div "Stop" at bounding box center [921, 507] width 108 height 108
click at [825, 546] on div "button" at bounding box center [838, 547] width 29 height 29
click at [911, 520] on h6 "Record" at bounding box center [921, 524] width 41 height 22
click at [932, 504] on icon "button" at bounding box center [921, 495] width 29 height 29
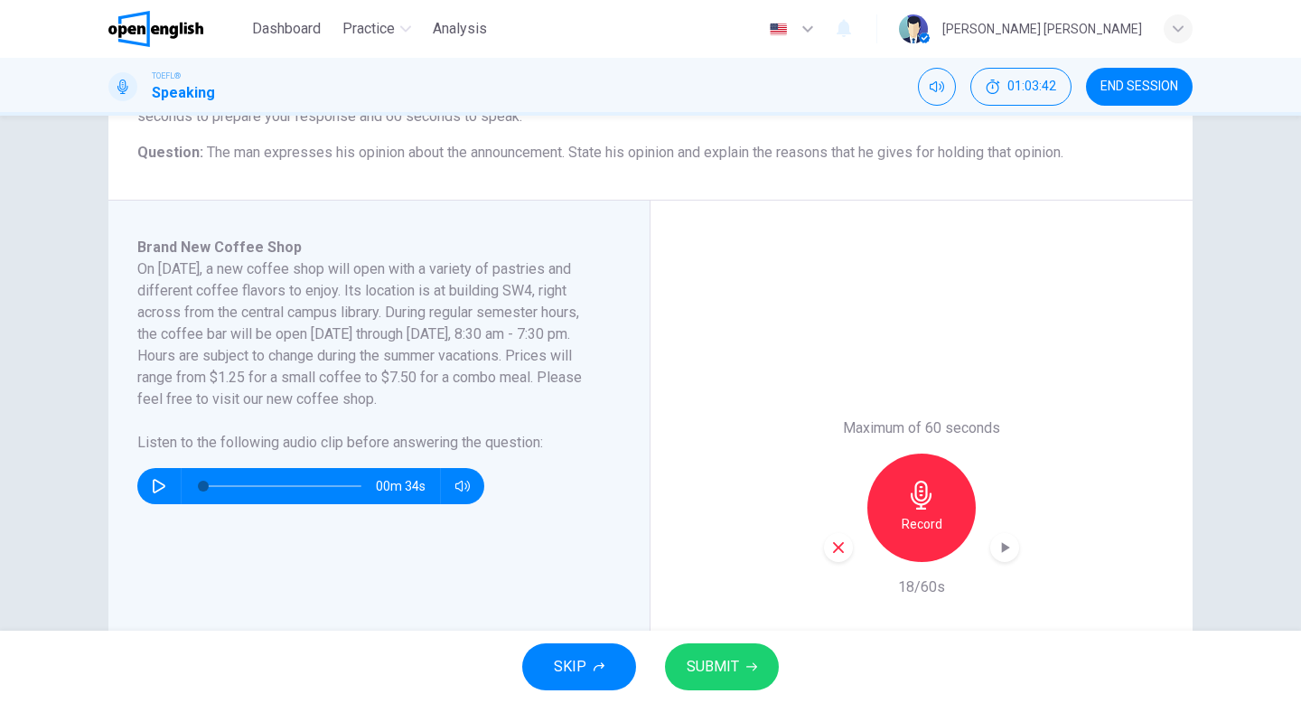
click at [841, 552] on icon "button" at bounding box center [838, 547] width 16 height 16
click at [929, 508] on icon "button" at bounding box center [921, 495] width 29 height 29
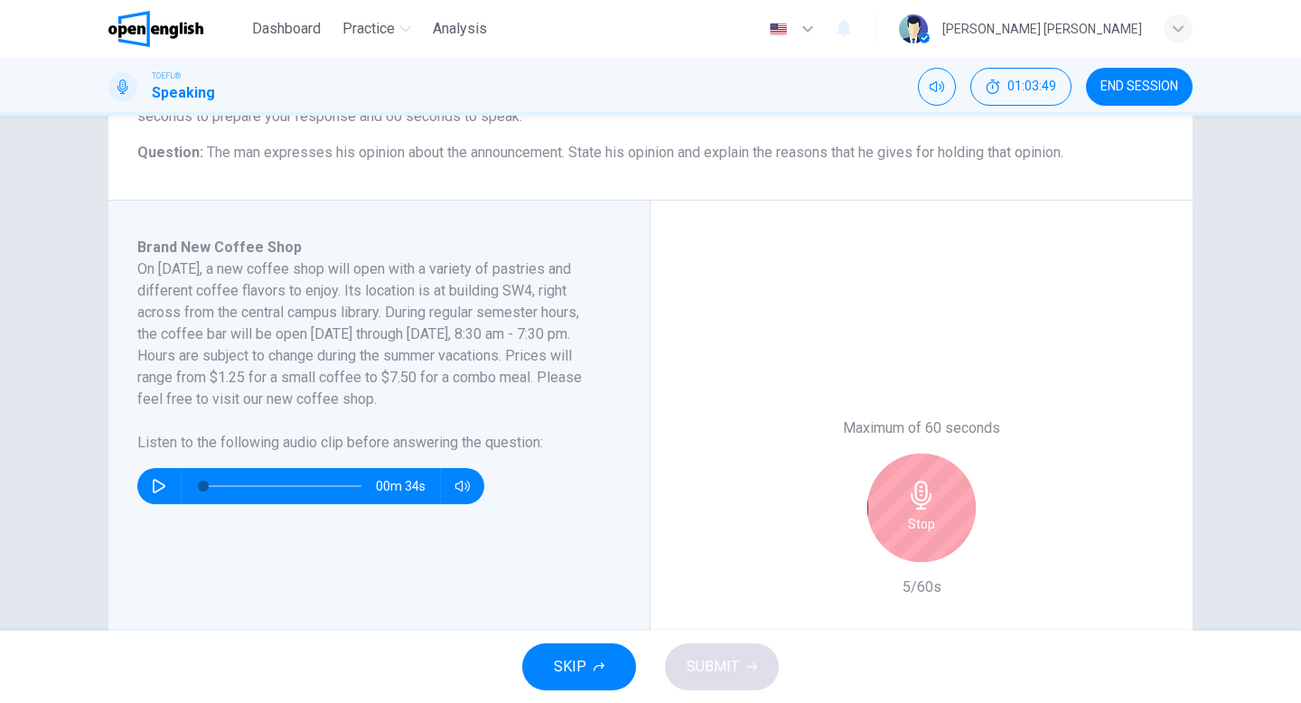
click at [894, 514] on div "Stop" at bounding box center [921, 507] width 108 height 108
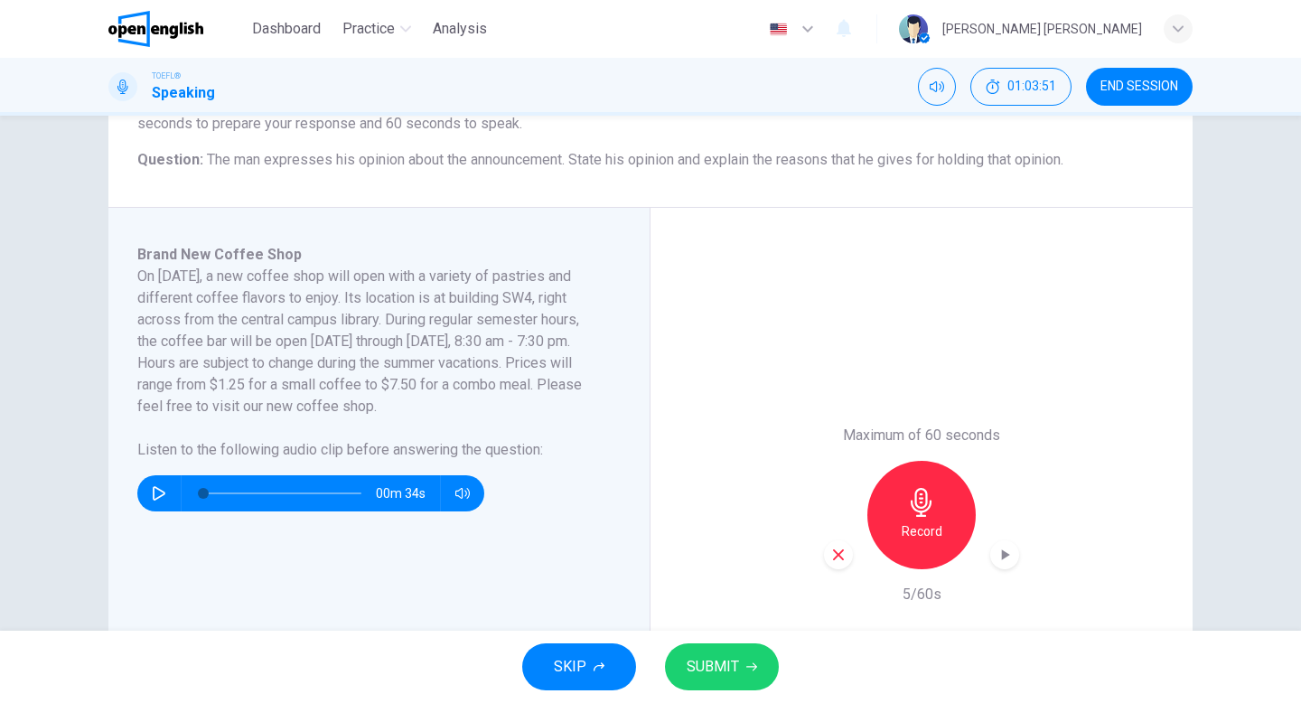
scroll to position [217, 0]
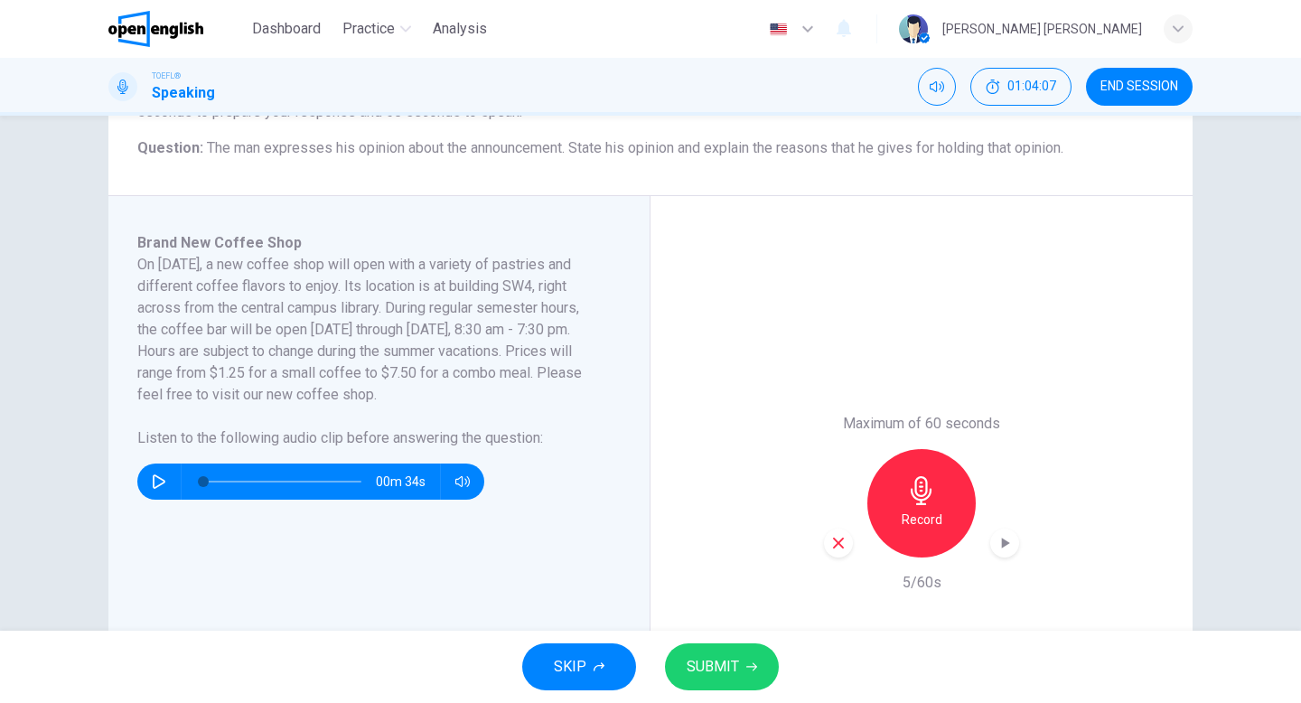
click at [845, 553] on div "button" at bounding box center [838, 542] width 29 height 29
click at [900, 528] on div "Record" at bounding box center [921, 503] width 108 height 108
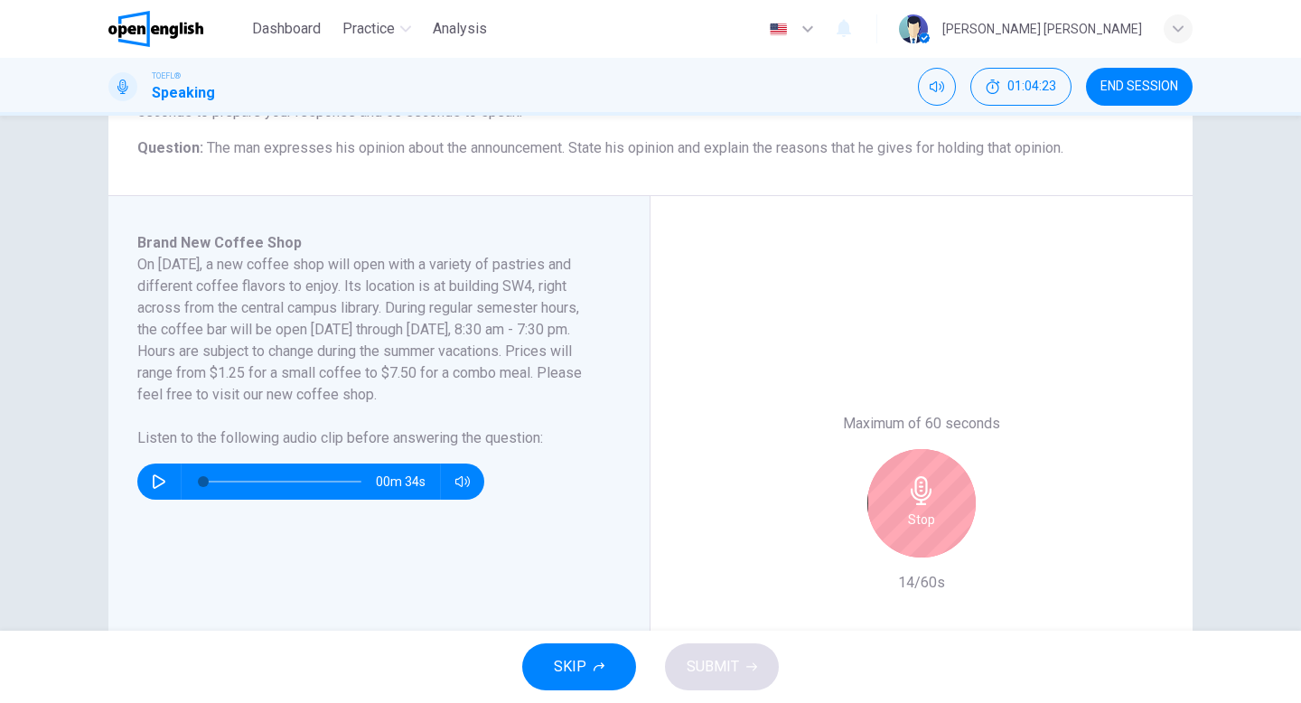
click at [927, 523] on h6 "Stop" at bounding box center [921, 520] width 27 height 22
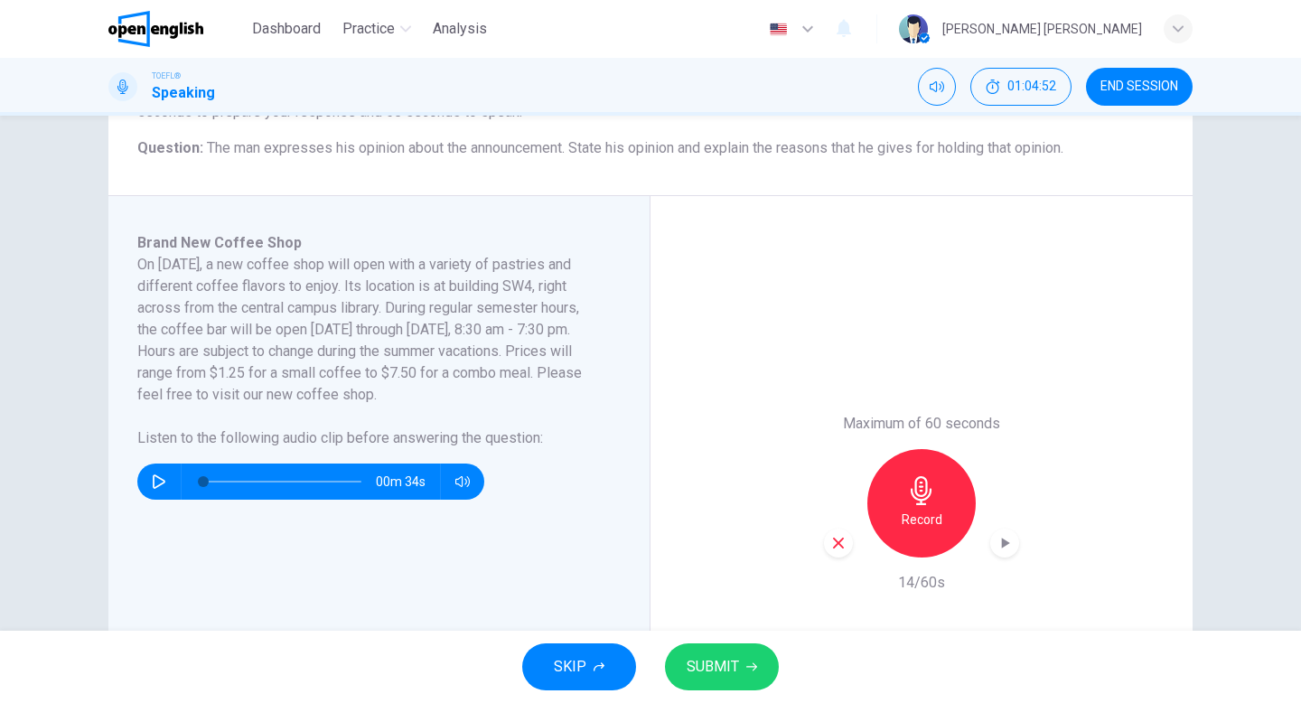
click at [846, 538] on div "button" at bounding box center [838, 542] width 29 height 29
click at [917, 490] on icon "button" at bounding box center [921, 490] width 29 height 29
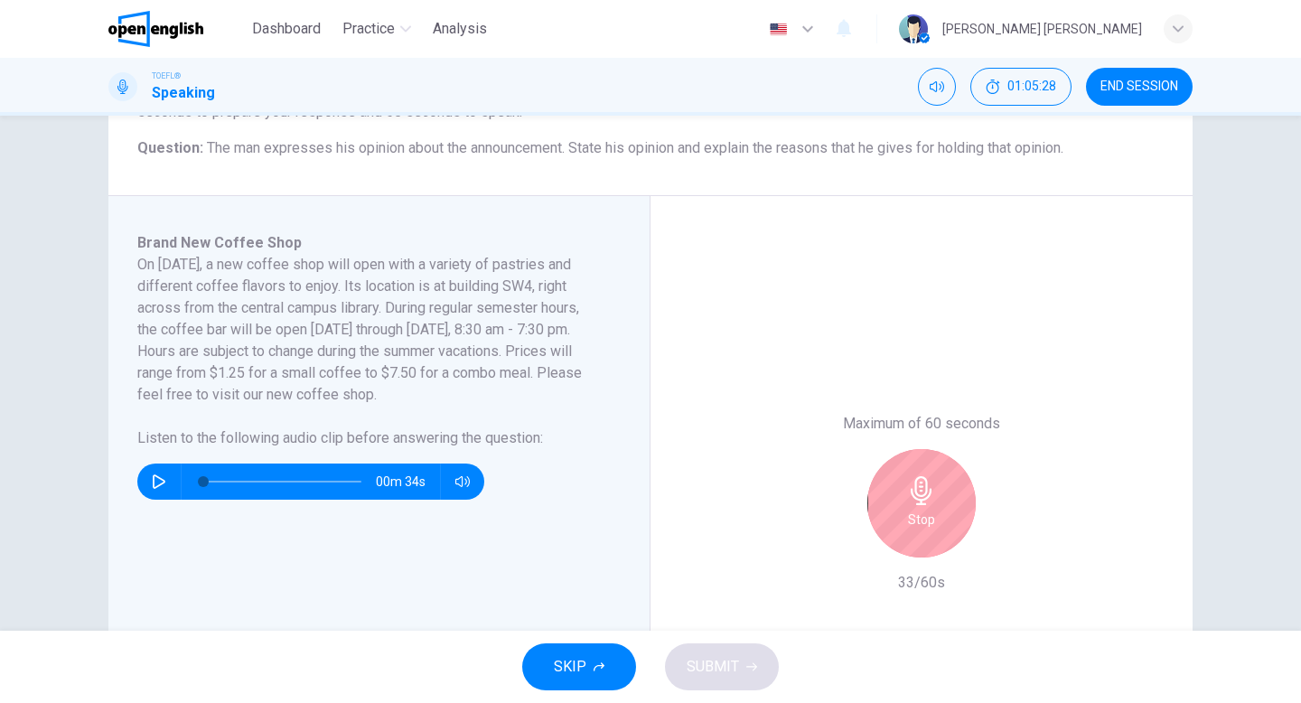
click at [900, 521] on div "Stop" at bounding box center [921, 503] width 108 height 108
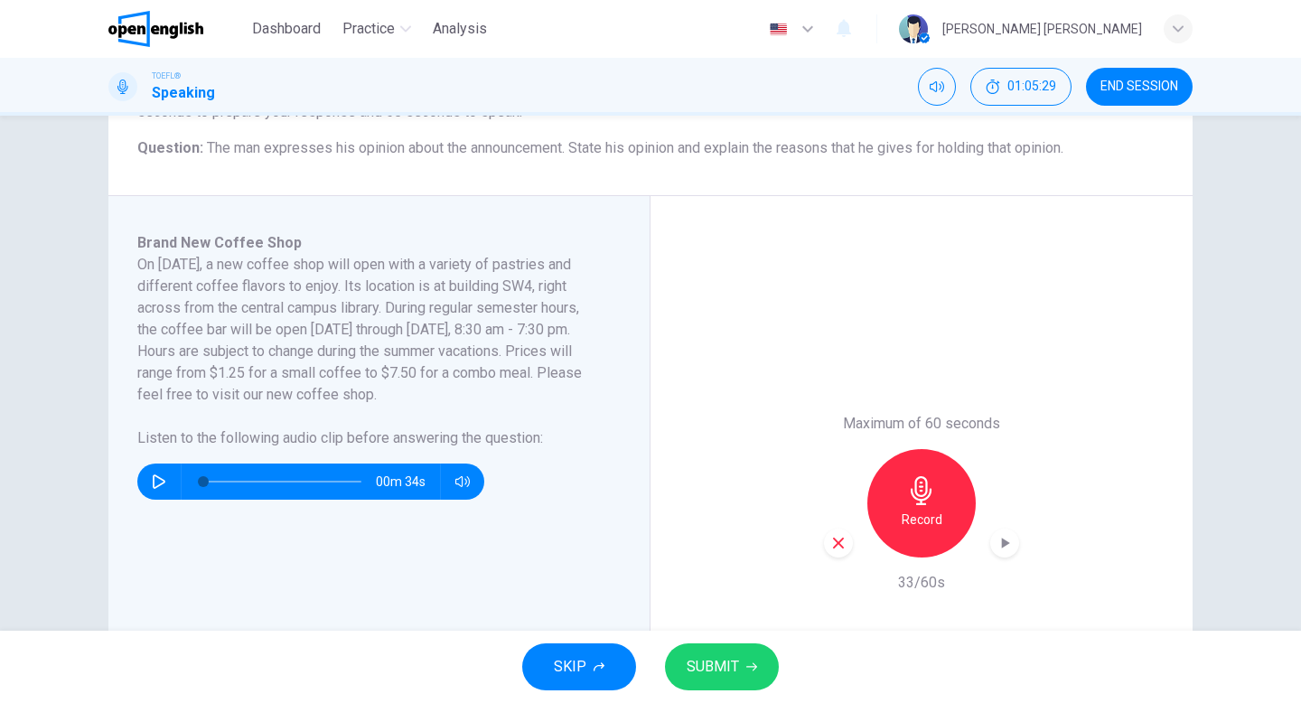
click at [838, 543] on icon "button" at bounding box center [838, 542] width 11 height 11
click at [922, 509] on h6 "Record" at bounding box center [921, 520] width 41 height 22
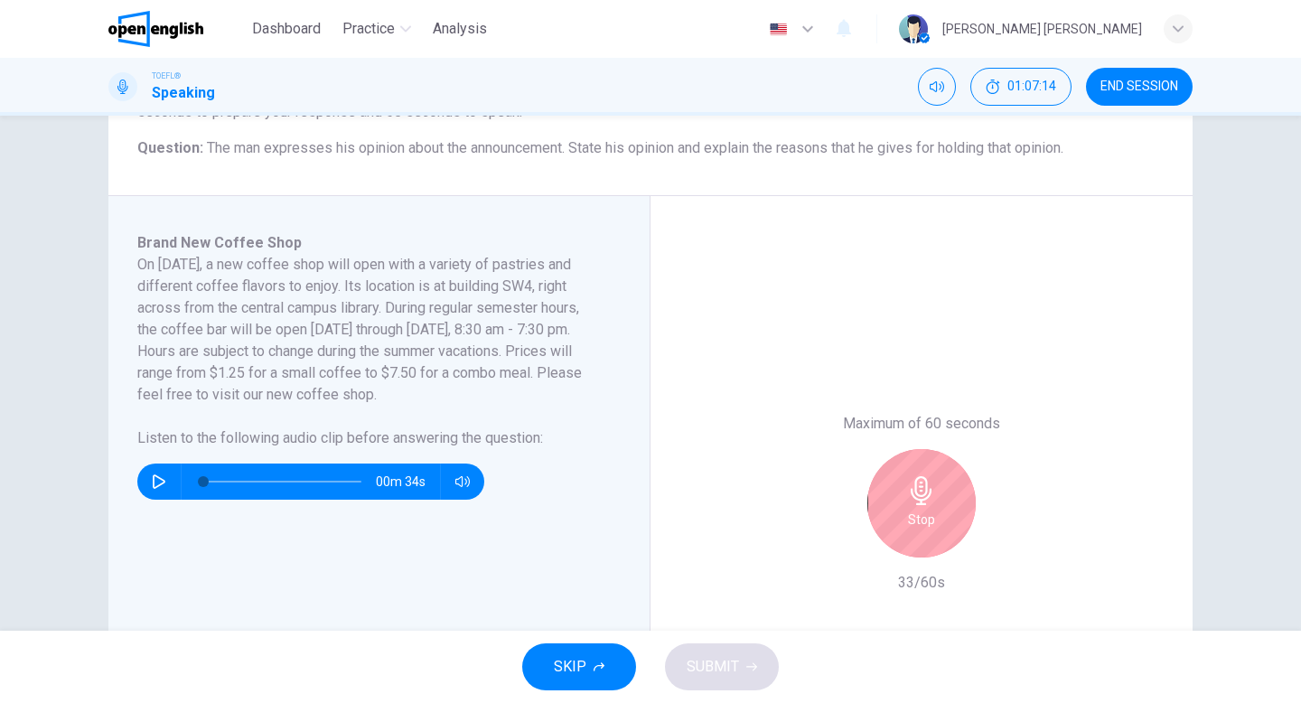
click at [926, 491] on icon "button" at bounding box center [920, 490] width 21 height 29
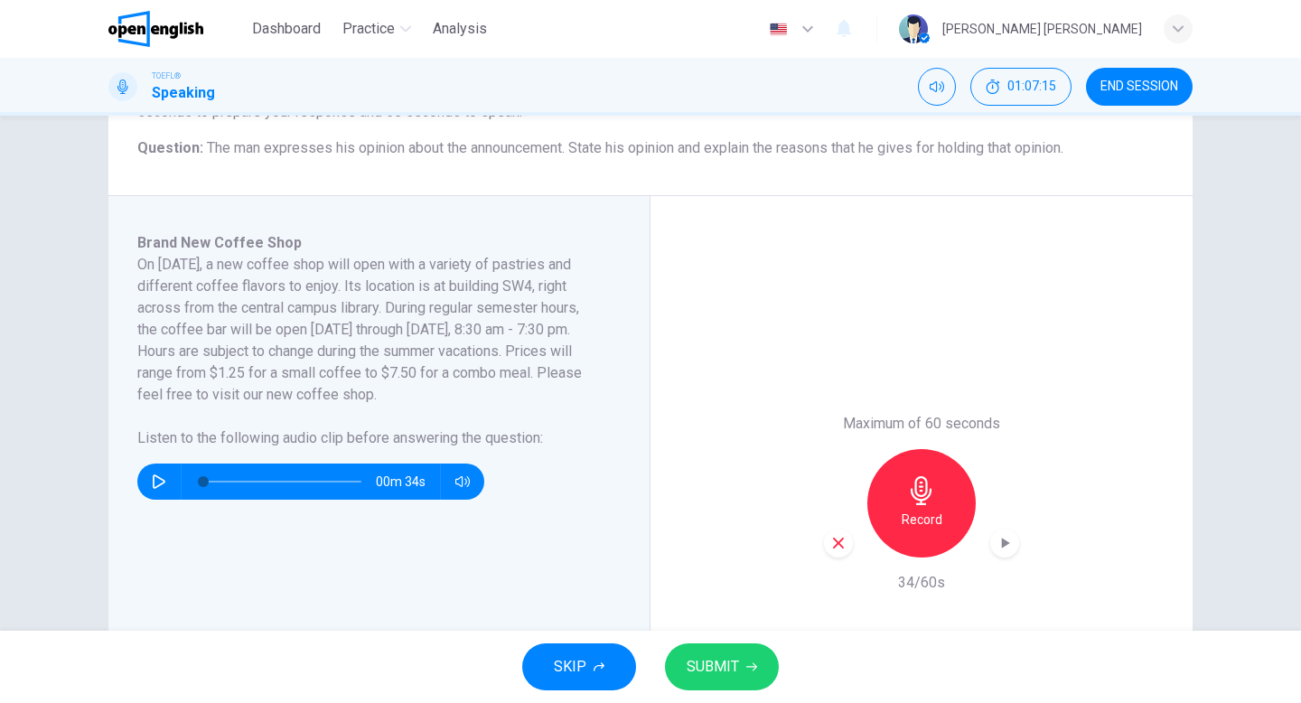
click at [844, 545] on icon "button" at bounding box center [838, 543] width 16 height 16
click at [922, 516] on h6 "Record" at bounding box center [921, 520] width 41 height 22
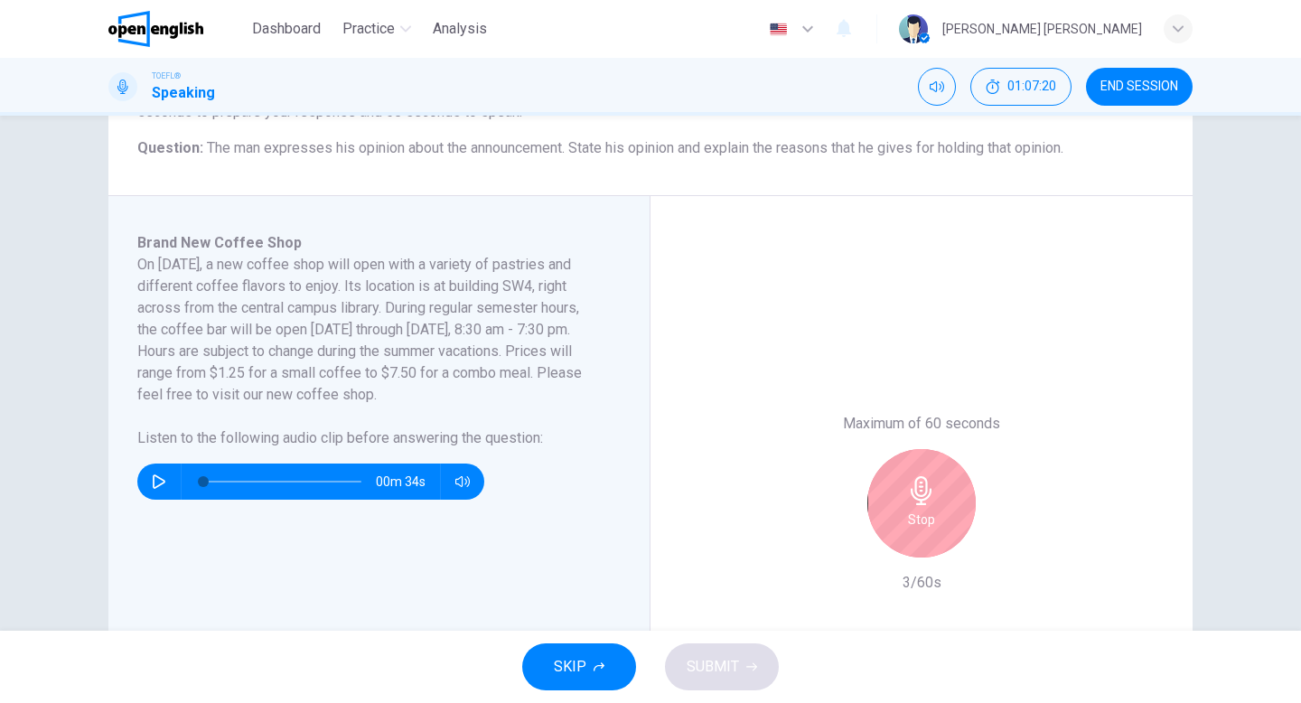
click at [909, 484] on icon "button" at bounding box center [921, 490] width 29 height 29
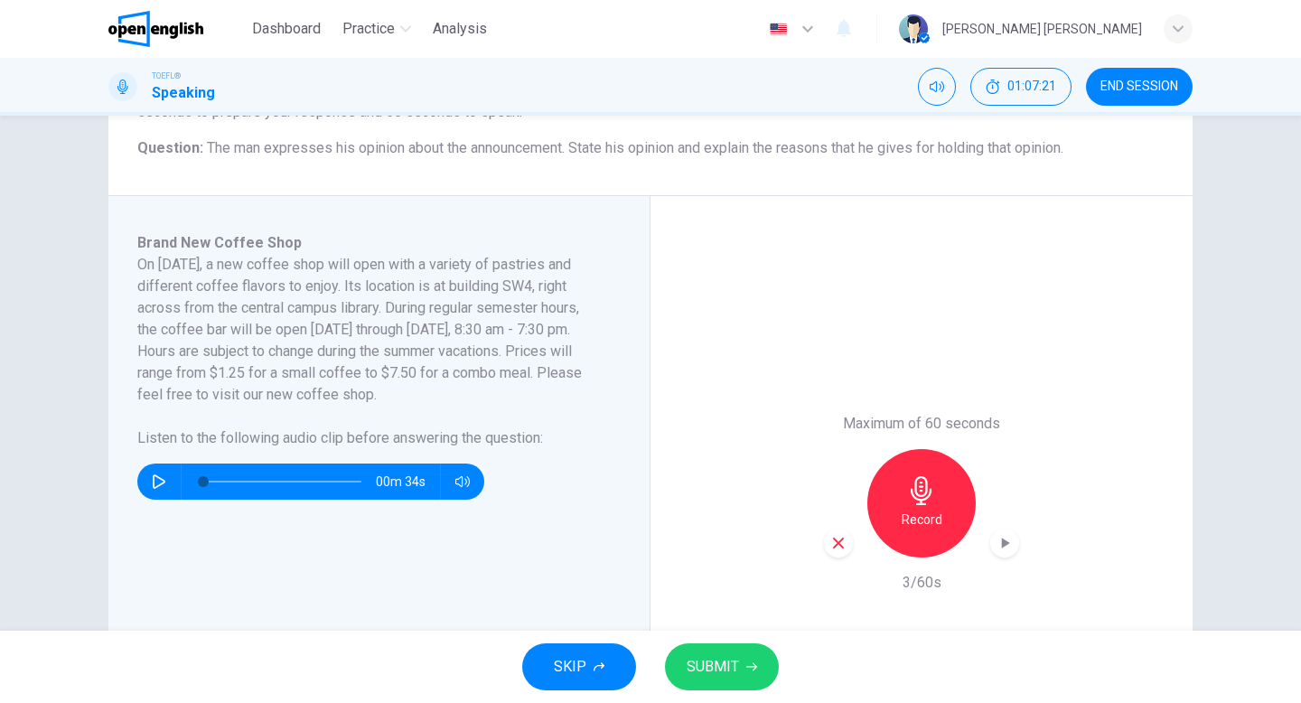
click at [836, 556] on div "button" at bounding box center [838, 542] width 29 height 29
click at [915, 505] on div "Record" at bounding box center [921, 503] width 108 height 108
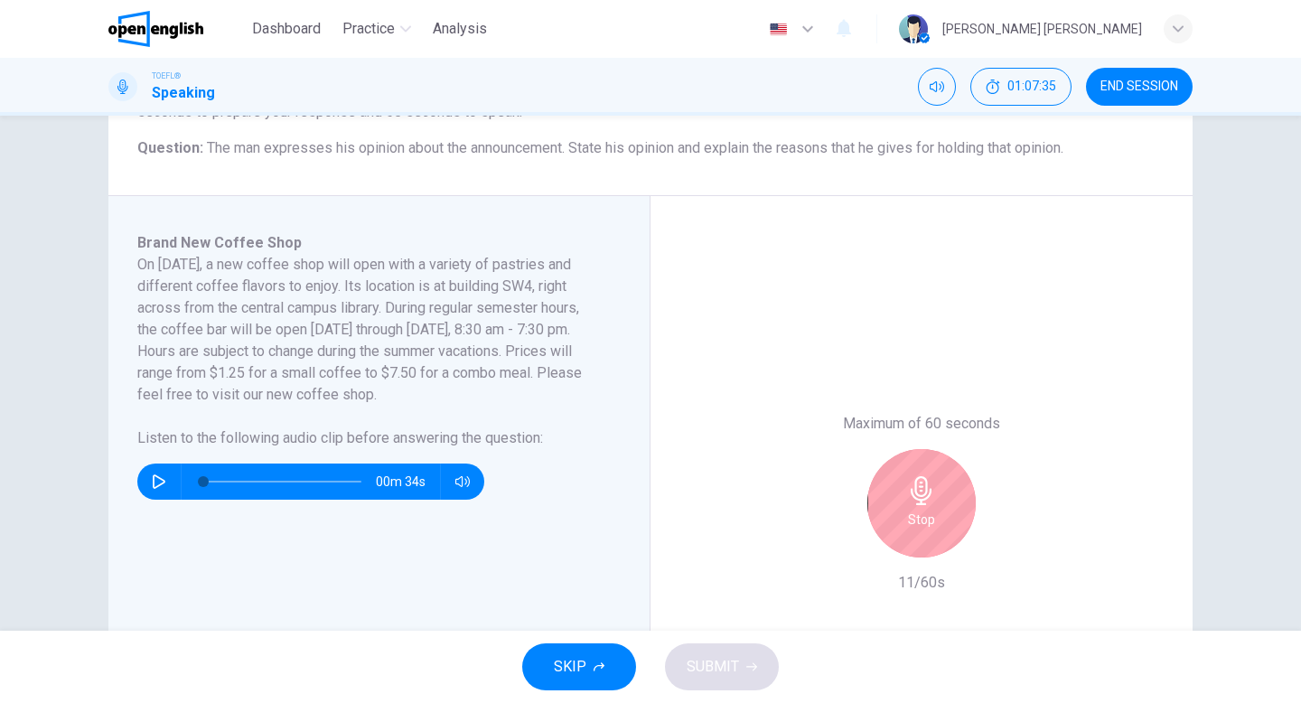
click at [925, 500] on icon "button" at bounding box center [921, 490] width 29 height 29
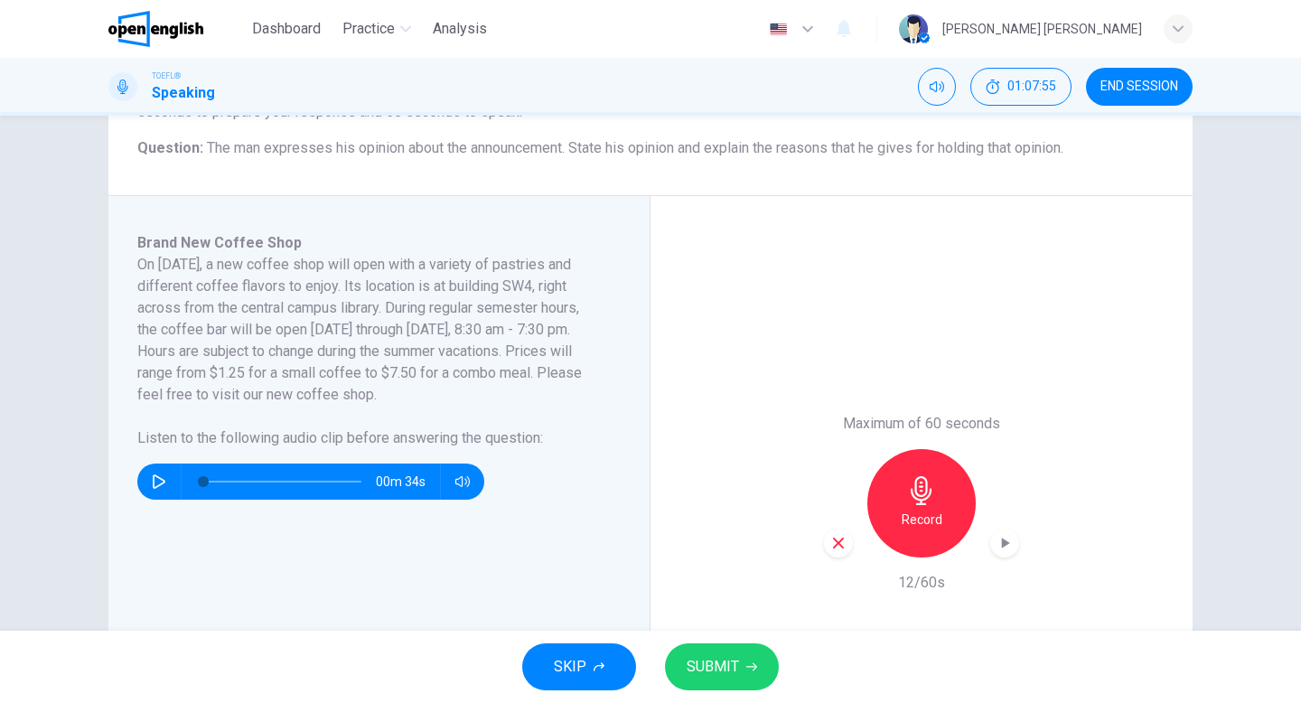
click at [929, 518] on h6 "Record" at bounding box center [921, 520] width 41 height 22
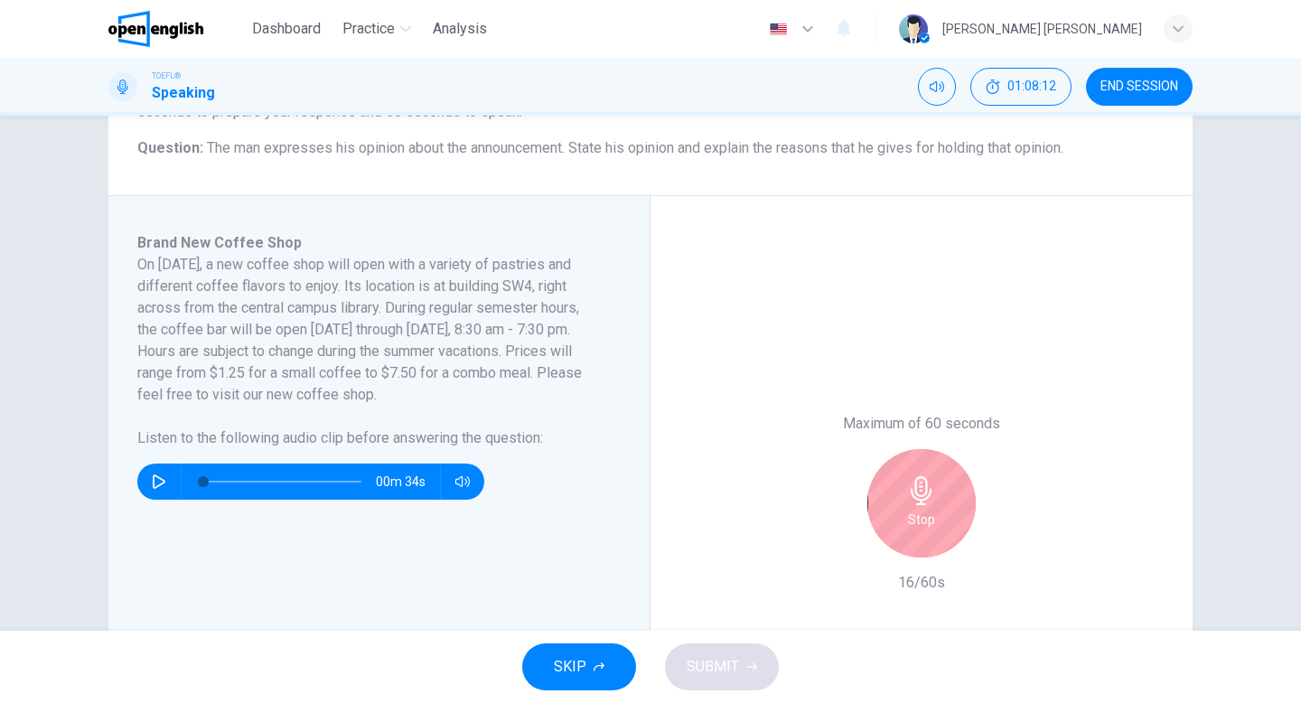
click at [917, 510] on h6 "Stop" at bounding box center [921, 520] width 27 height 22
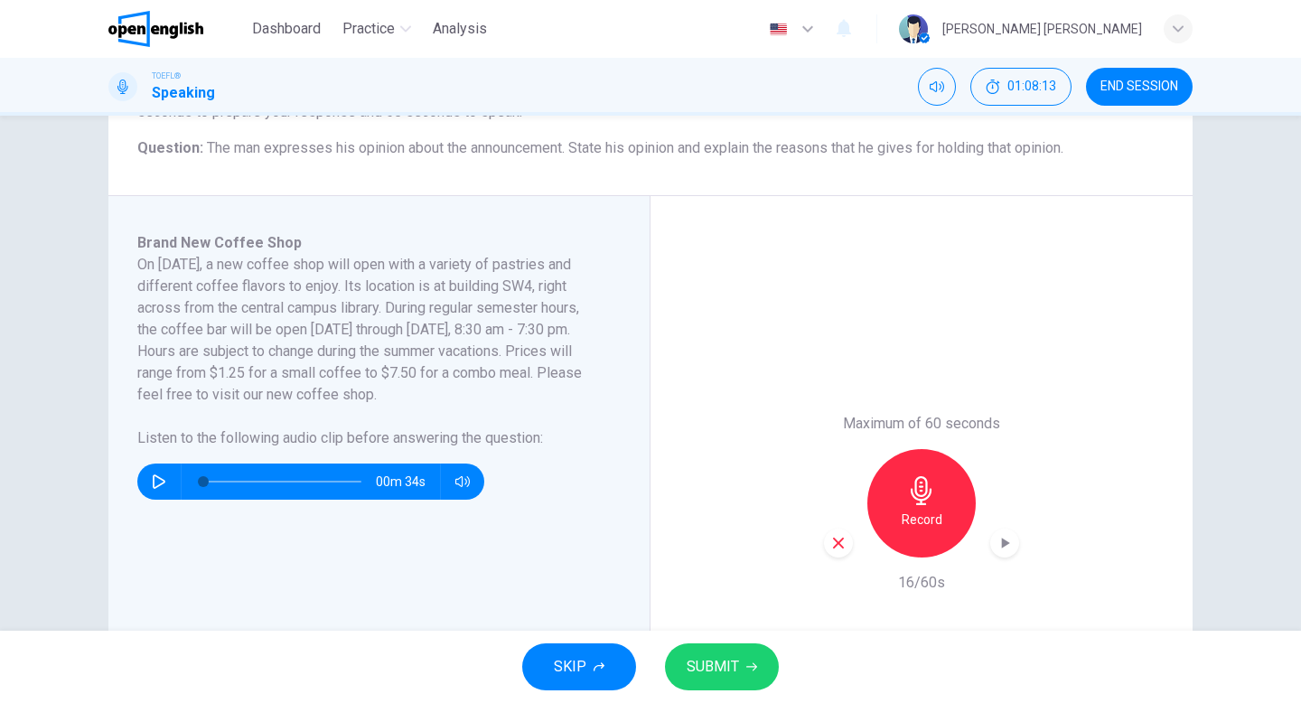
click at [844, 544] on icon "button" at bounding box center [838, 543] width 16 height 16
click at [892, 506] on div "Record" at bounding box center [921, 503] width 108 height 108
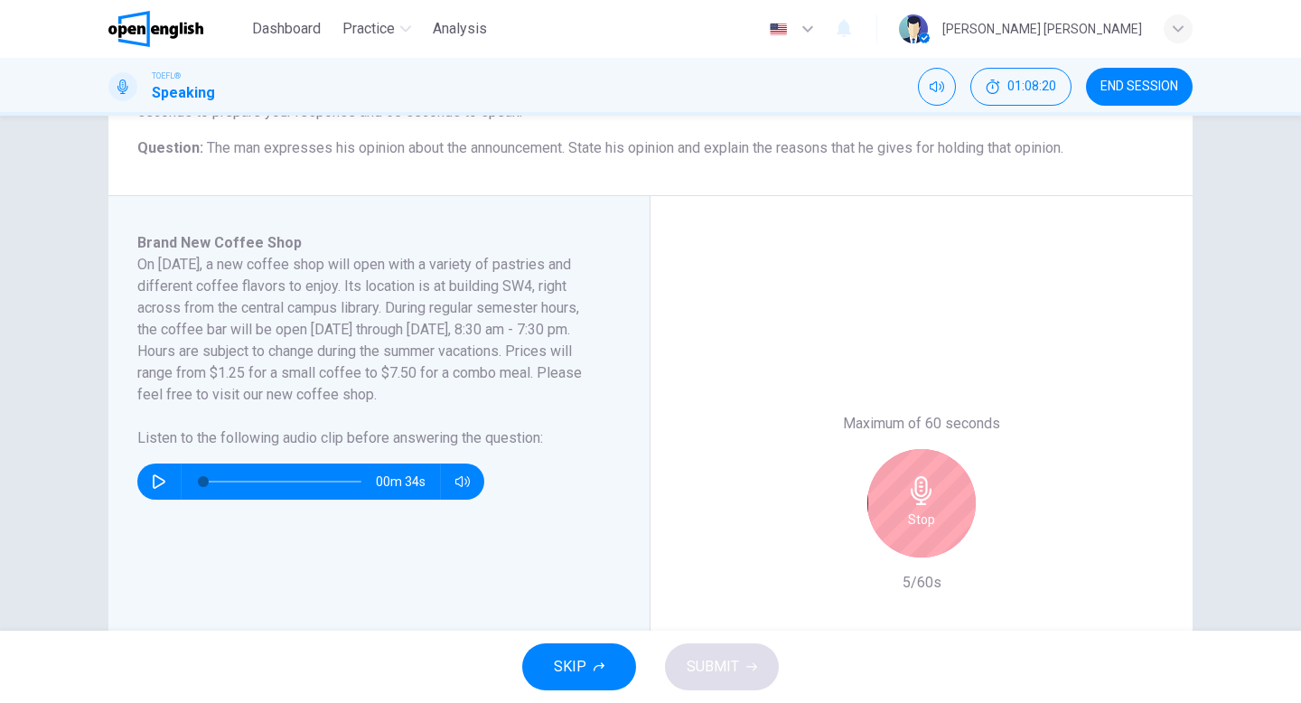
click at [903, 503] on div "Stop" at bounding box center [921, 503] width 108 height 108
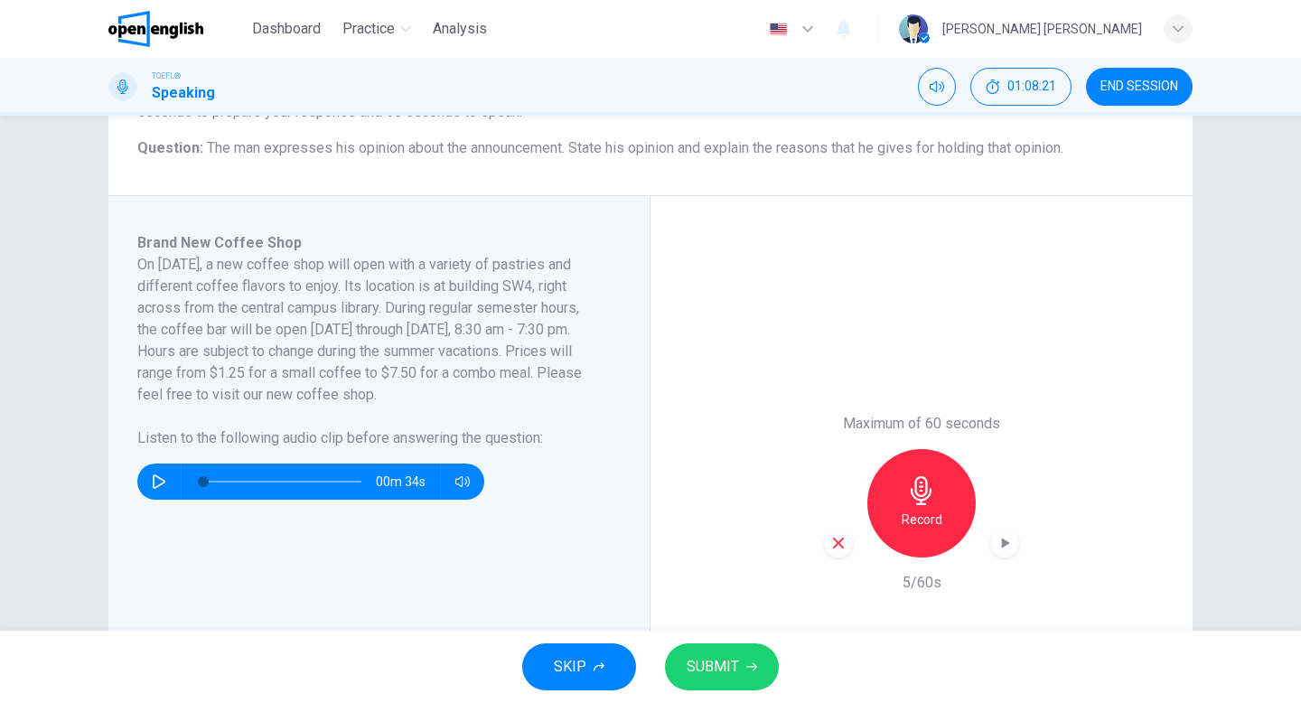
click at [847, 542] on div "button" at bounding box center [838, 542] width 29 height 29
click at [918, 510] on h6 "Record" at bounding box center [921, 520] width 41 height 22
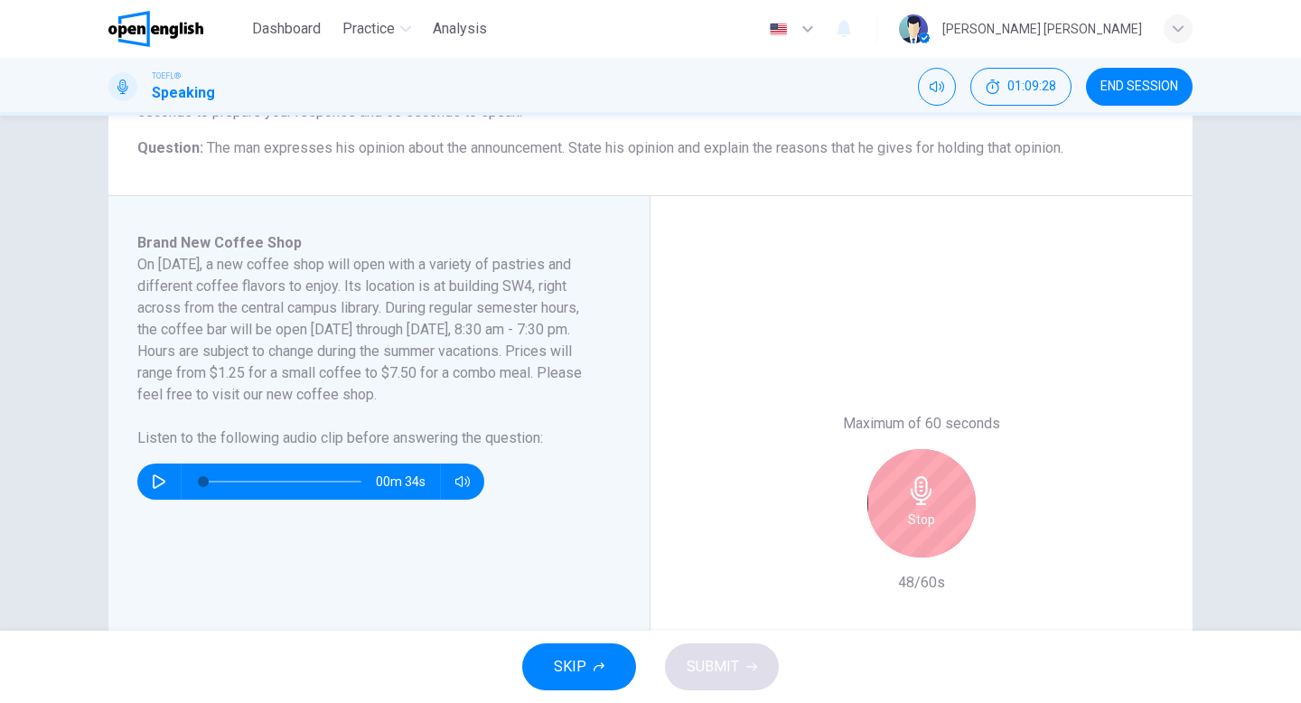
click at [881, 522] on div "Stop" at bounding box center [921, 503] width 108 height 108
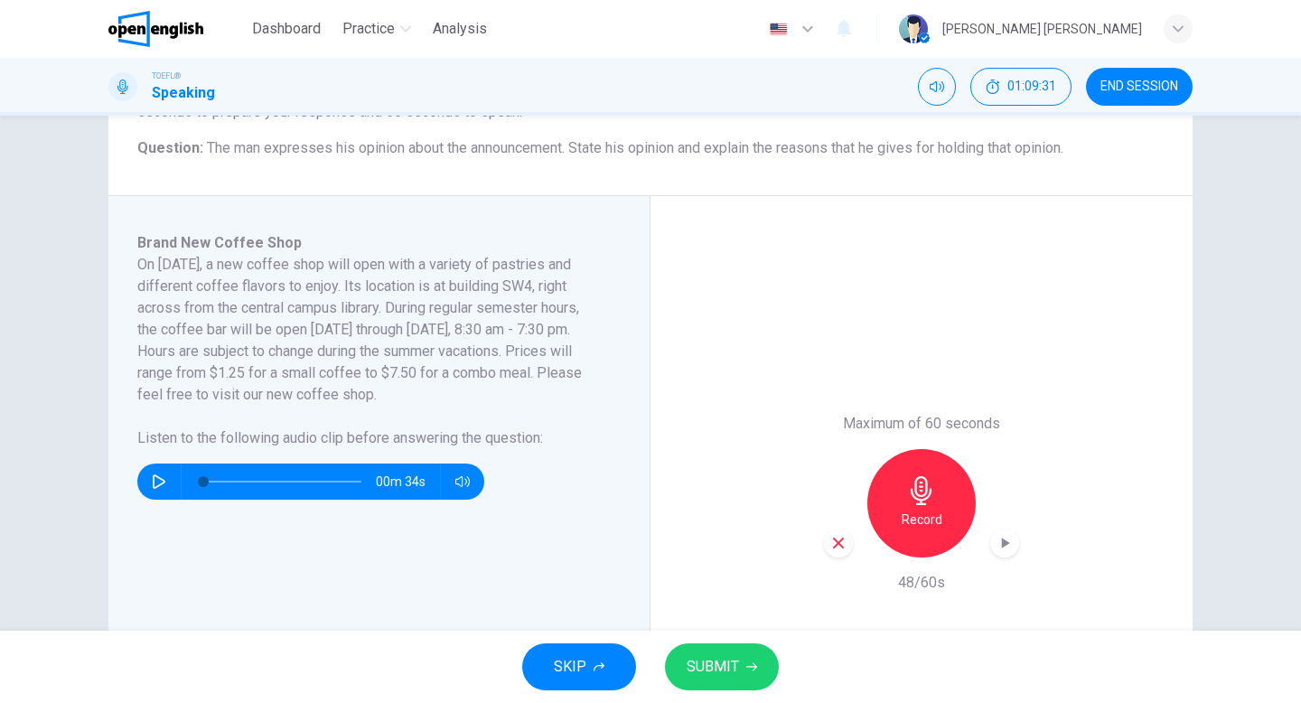
click at [843, 544] on icon "button" at bounding box center [838, 543] width 16 height 16
click at [156, 486] on icon "button" at bounding box center [159, 481] width 13 height 14
click at [328, 481] on span at bounding box center [276, 482] width 146 height 2
click at [314, 484] on span at bounding box center [282, 481] width 158 height 25
click at [474, 483] on button "button" at bounding box center [462, 481] width 29 height 36
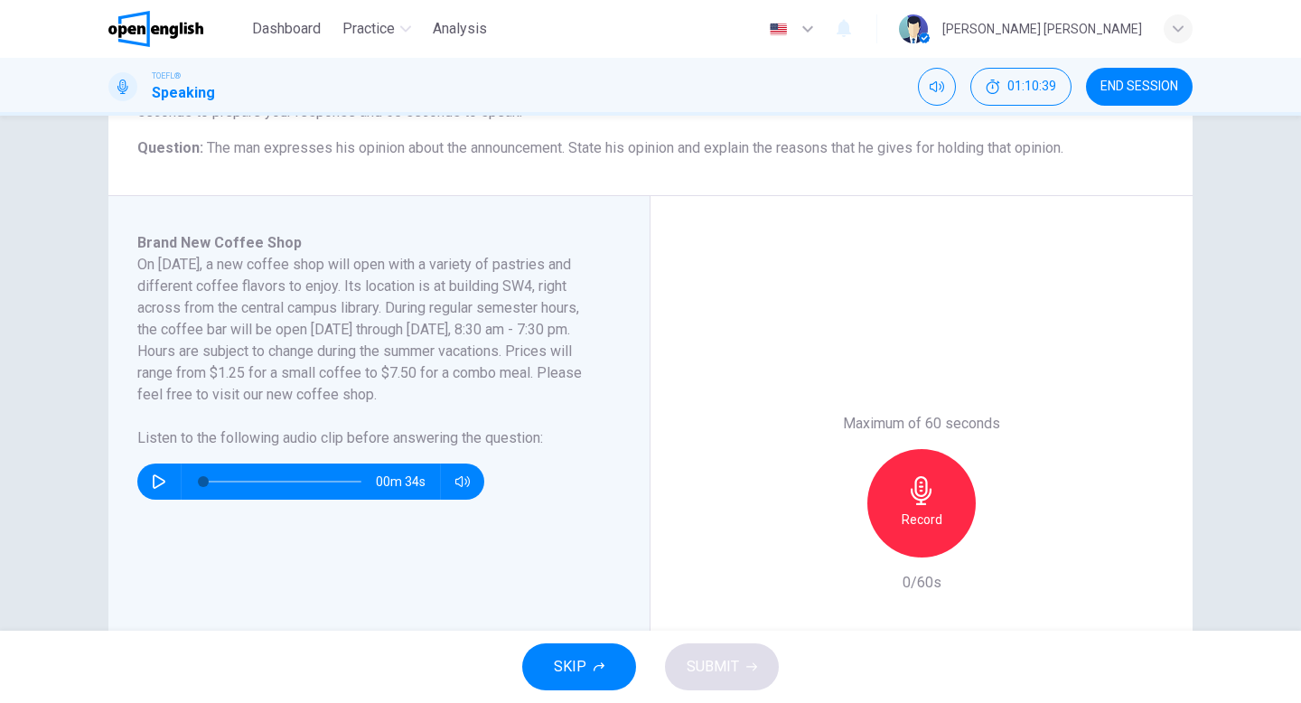
click at [149, 478] on button "button" at bounding box center [159, 481] width 29 height 36
click at [313, 481] on span at bounding box center [282, 482] width 158 height 2
click at [908, 492] on icon "button" at bounding box center [921, 490] width 29 height 29
click at [945, 473] on div "Stop" at bounding box center [921, 503] width 108 height 108
click at [840, 541] on icon "button" at bounding box center [838, 543] width 16 height 16
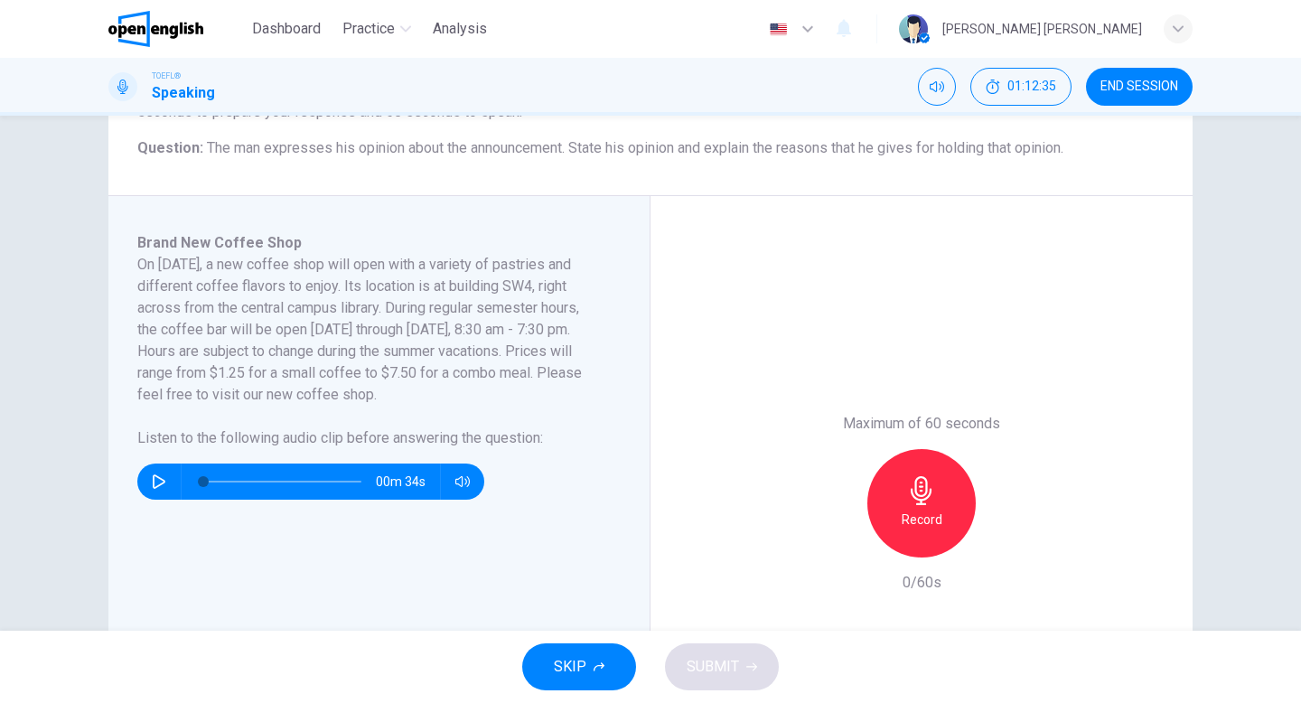
click at [927, 517] on h6 "Record" at bounding box center [921, 520] width 41 height 22
click at [910, 516] on h6 "Stop" at bounding box center [921, 520] width 27 height 22
click at [826, 546] on div "button" at bounding box center [838, 542] width 29 height 29
click at [907, 502] on icon "button" at bounding box center [921, 490] width 29 height 29
click at [888, 532] on div "Stop" at bounding box center [921, 503] width 108 height 108
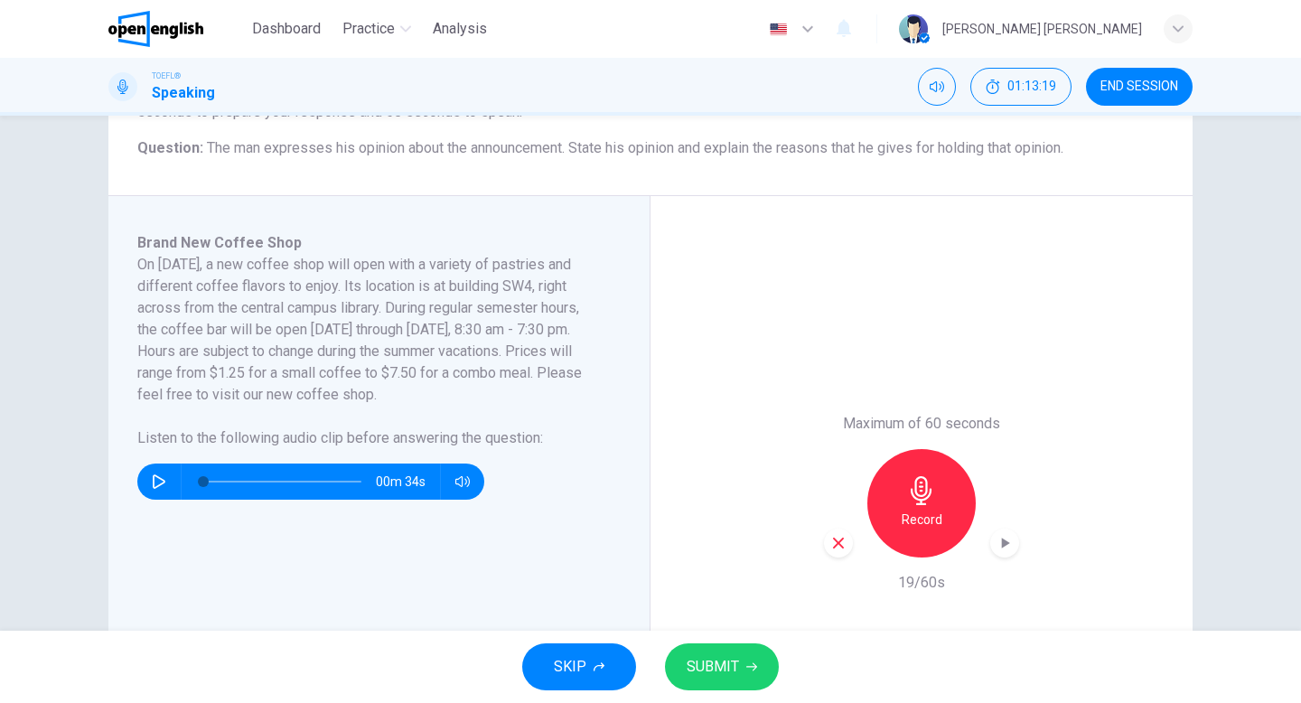
click at [835, 537] on icon "button" at bounding box center [838, 543] width 16 height 16
click at [948, 495] on div "Record" at bounding box center [921, 503] width 108 height 108
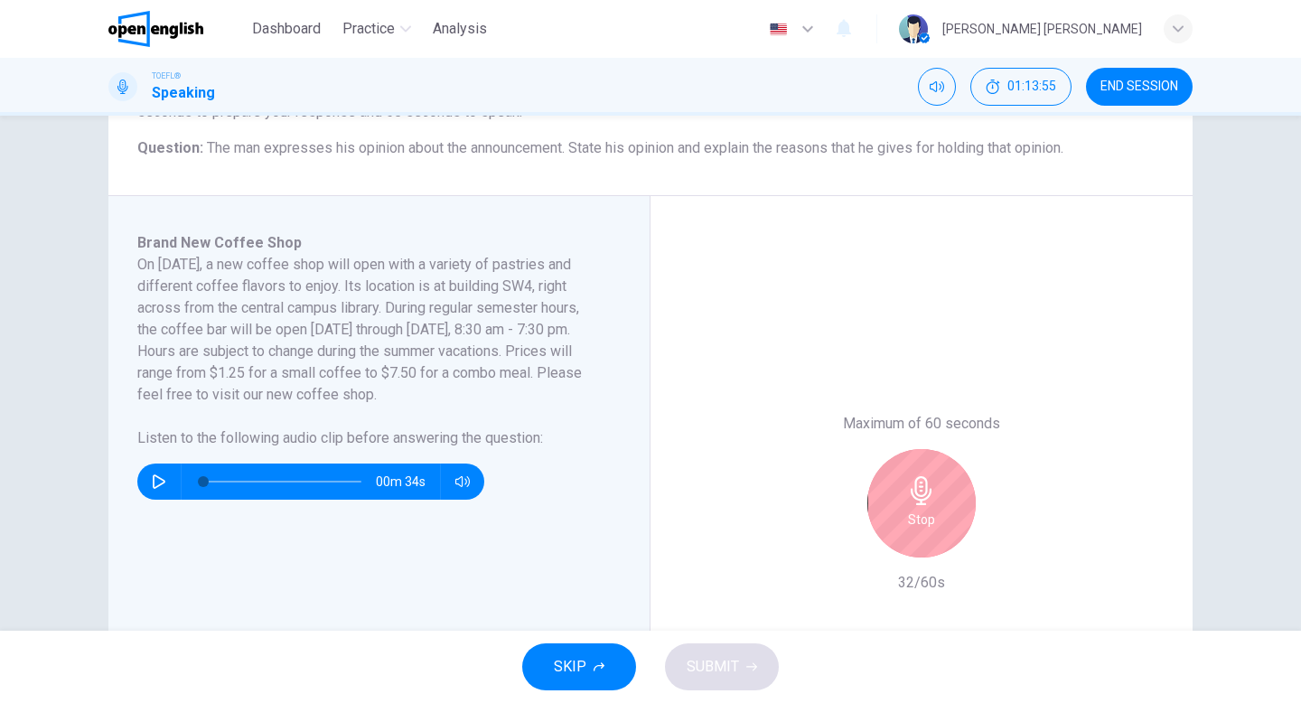
click at [925, 478] on icon "button" at bounding box center [920, 490] width 21 height 29
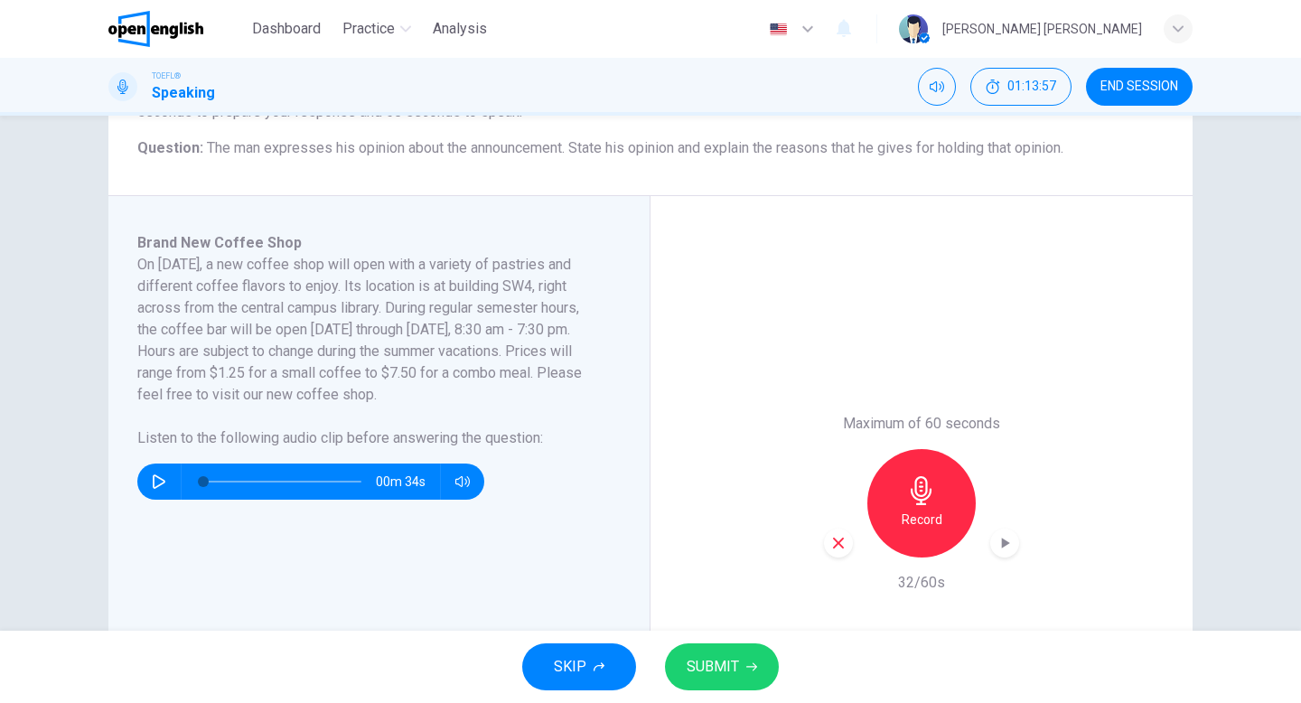
click at [845, 537] on icon "button" at bounding box center [838, 543] width 16 height 16
click at [932, 509] on h6 "Record" at bounding box center [921, 520] width 41 height 22
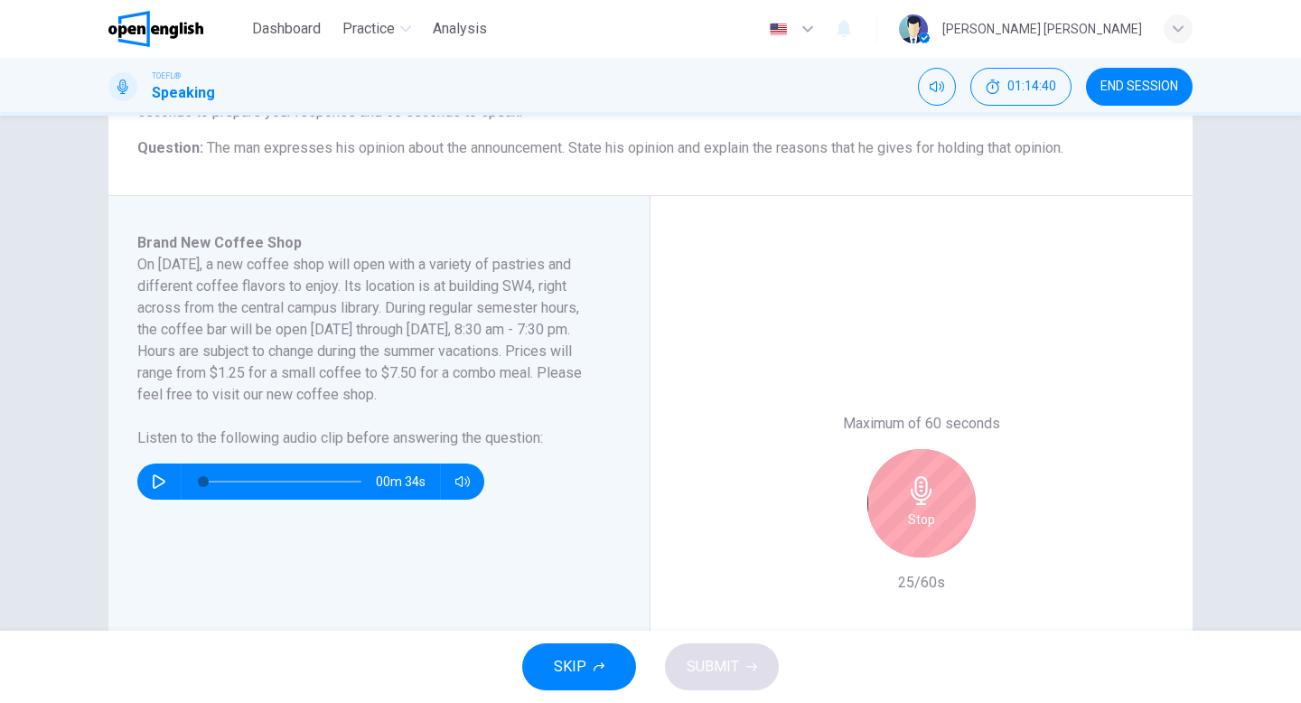
click at [906, 495] on div "Stop" at bounding box center [921, 503] width 108 height 108
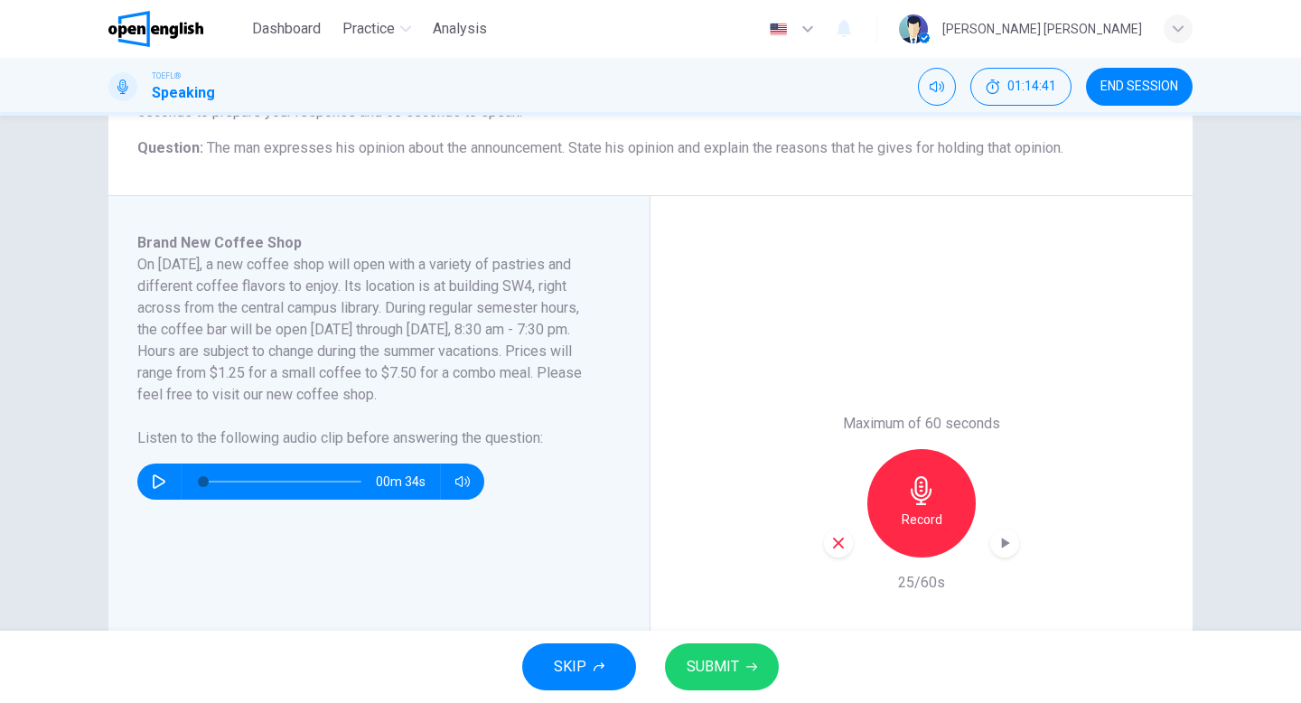
click at [830, 535] on icon "button" at bounding box center [838, 543] width 16 height 16
click at [890, 490] on div "Record" at bounding box center [921, 503] width 108 height 108
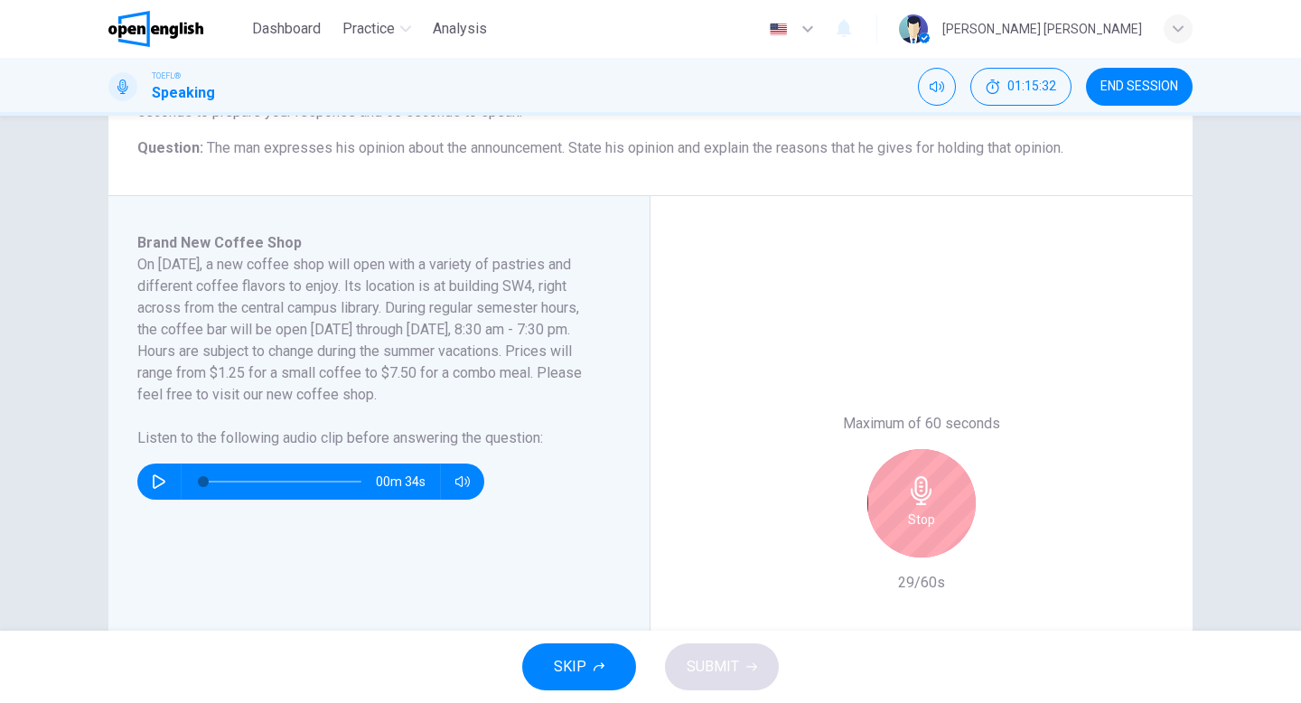
click at [901, 529] on div "Stop" at bounding box center [921, 503] width 108 height 108
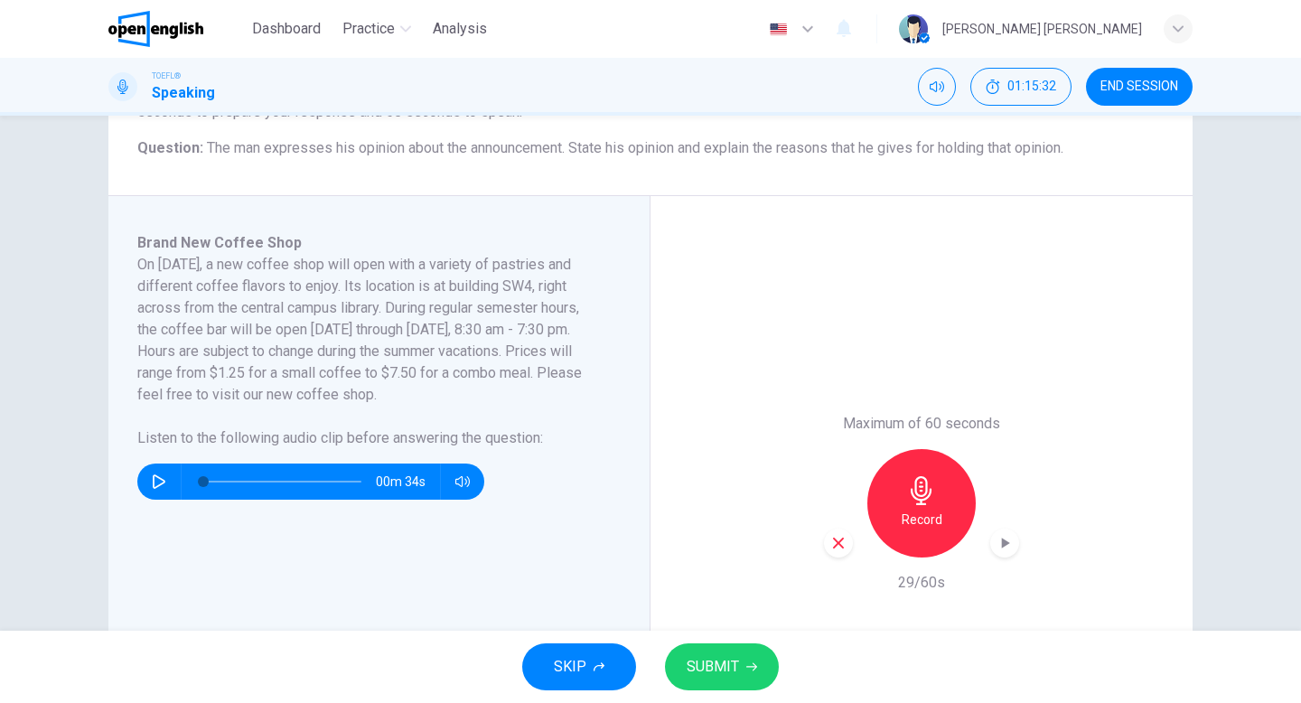
click at [845, 543] on icon "button" at bounding box center [838, 543] width 16 height 16
click at [903, 511] on h6 "Record" at bounding box center [921, 520] width 41 height 22
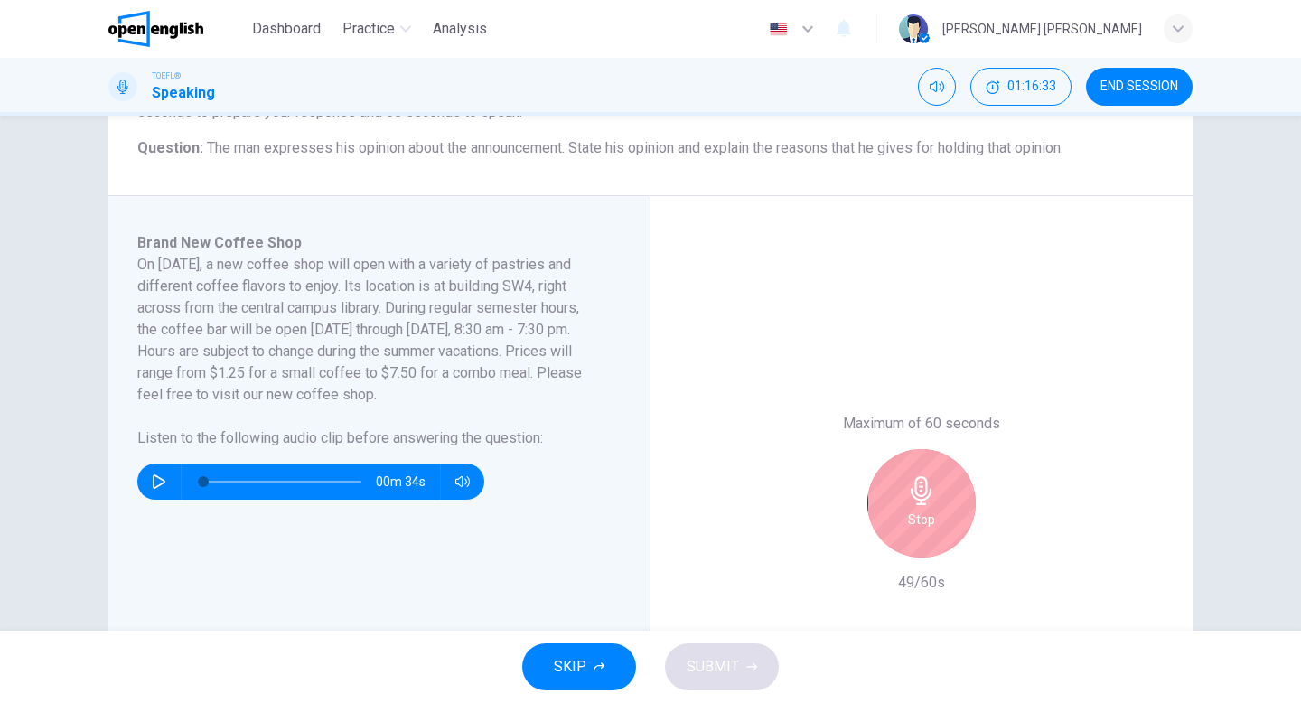
click at [915, 538] on div "Stop" at bounding box center [921, 503] width 108 height 108
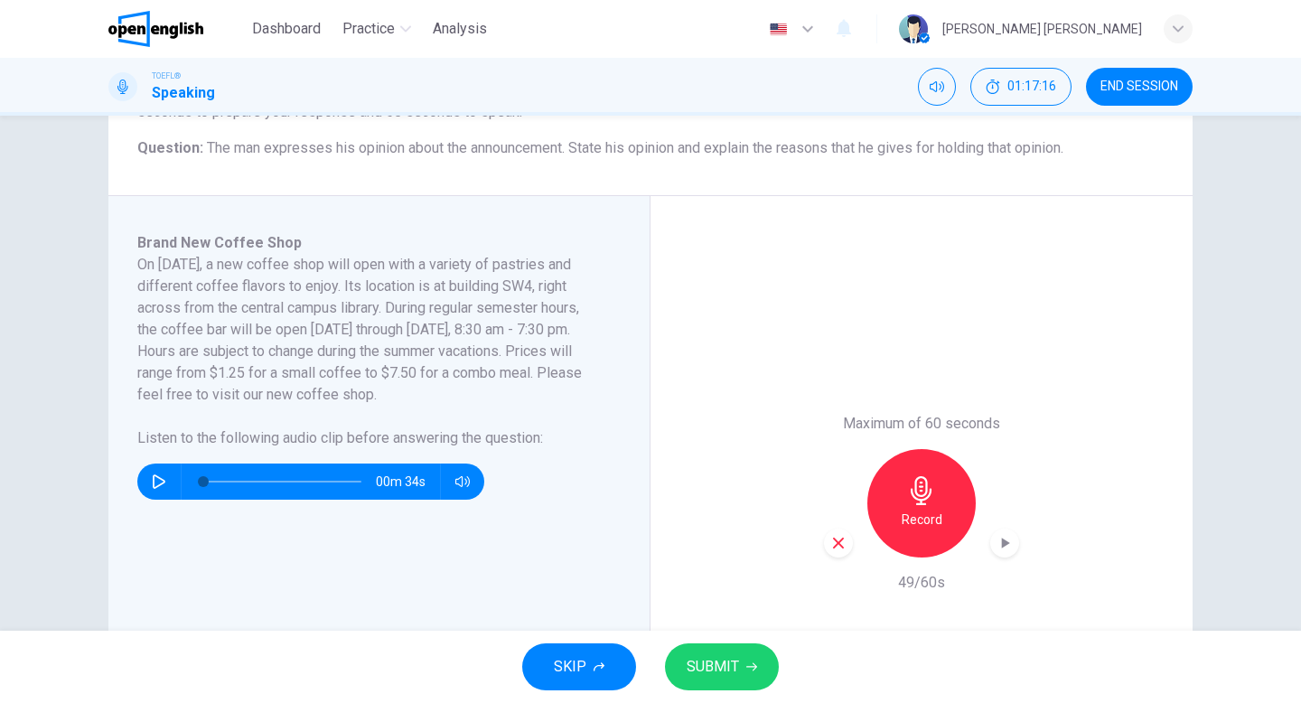
click at [906, 489] on div "Record" at bounding box center [921, 503] width 108 height 108
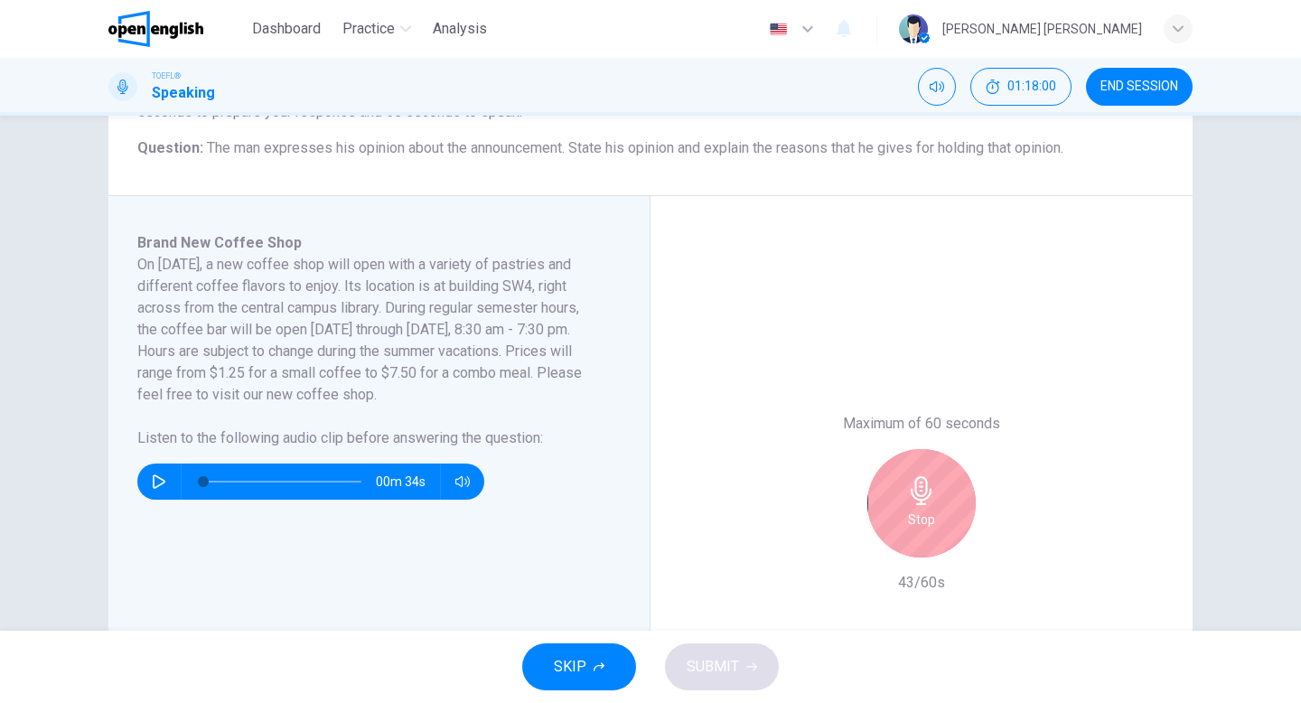
click at [932, 505] on div "Stop" at bounding box center [921, 503] width 108 height 108
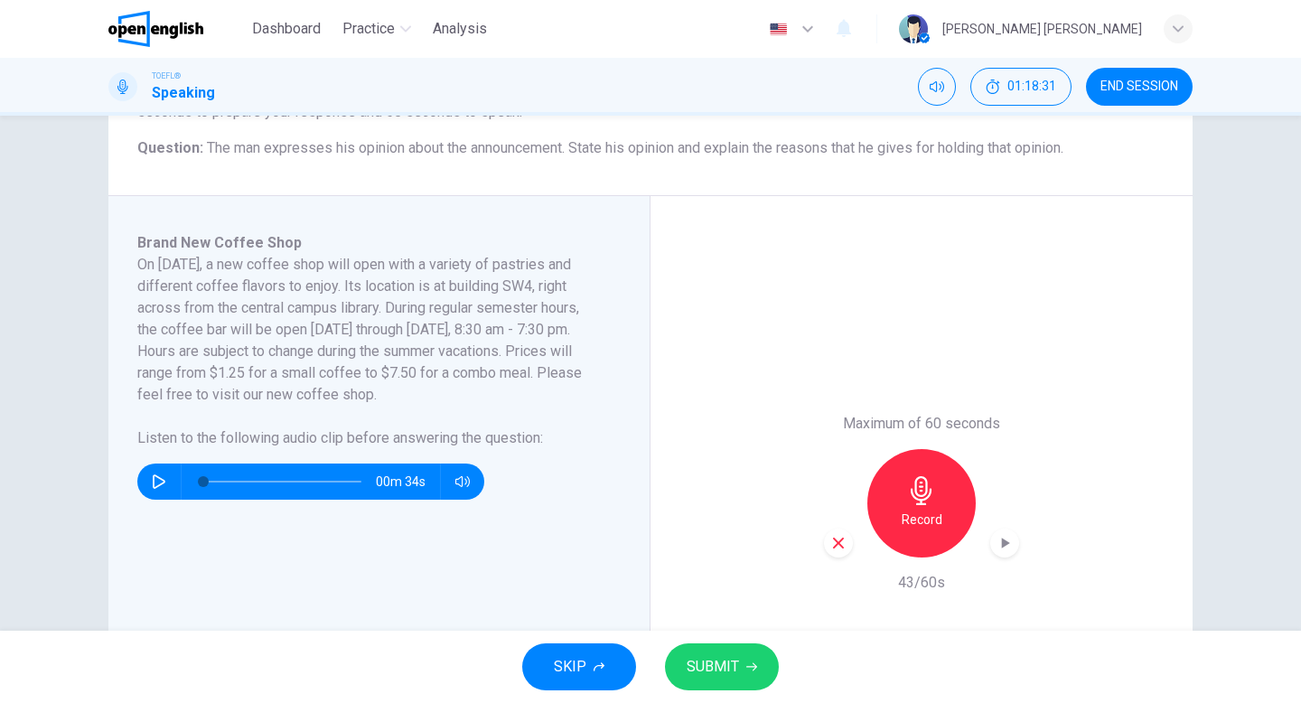
click at [915, 506] on div "Record" at bounding box center [921, 503] width 108 height 108
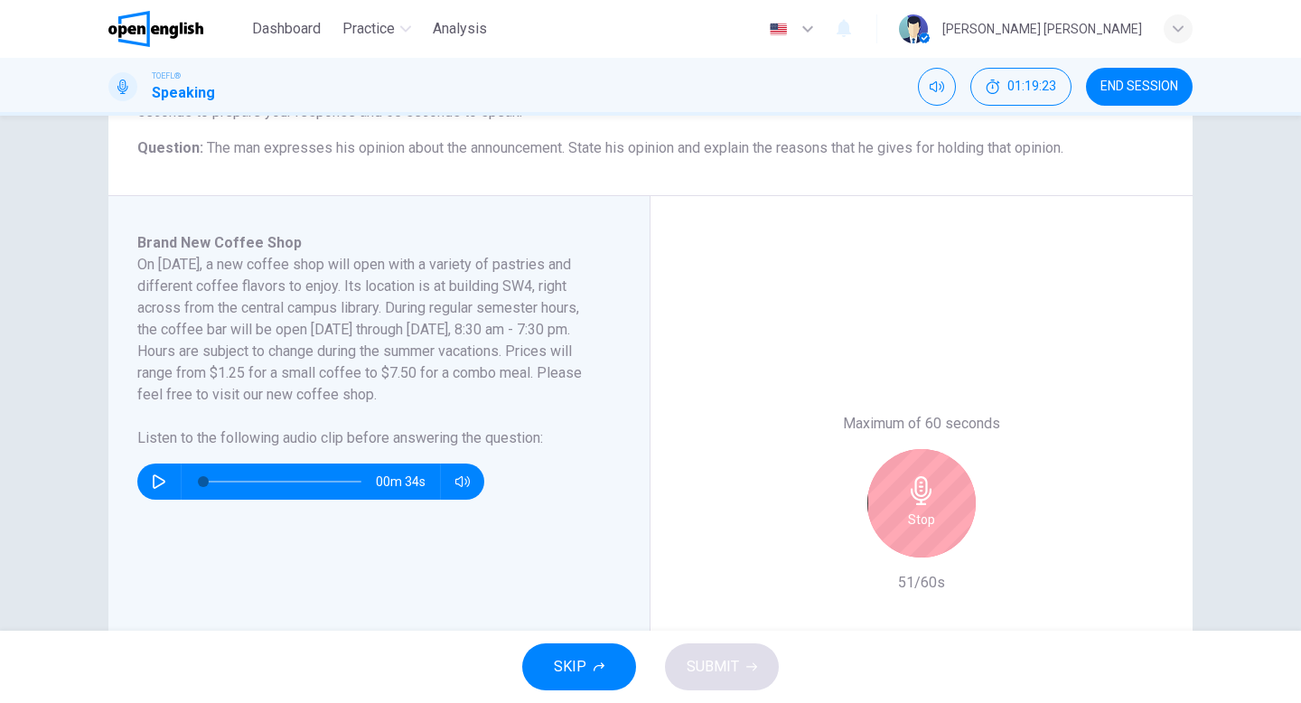
click at [924, 510] on h6 "Stop" at bounding box center [921, 520] width 27 height 22
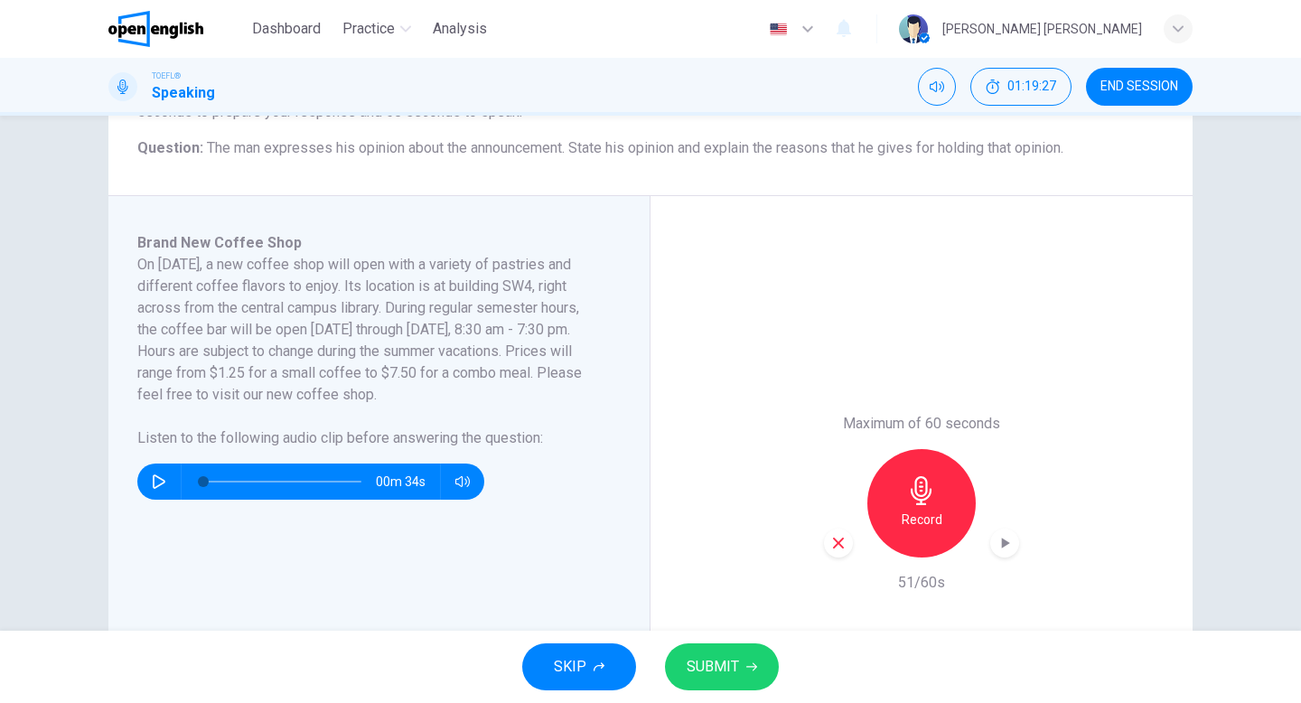
click at [849, 547] on div "button" at bounding box center [838, 542] width 29 height 29
click at [926, 505] on div "Record" at bounding box center [921, 503] width 108 height 108
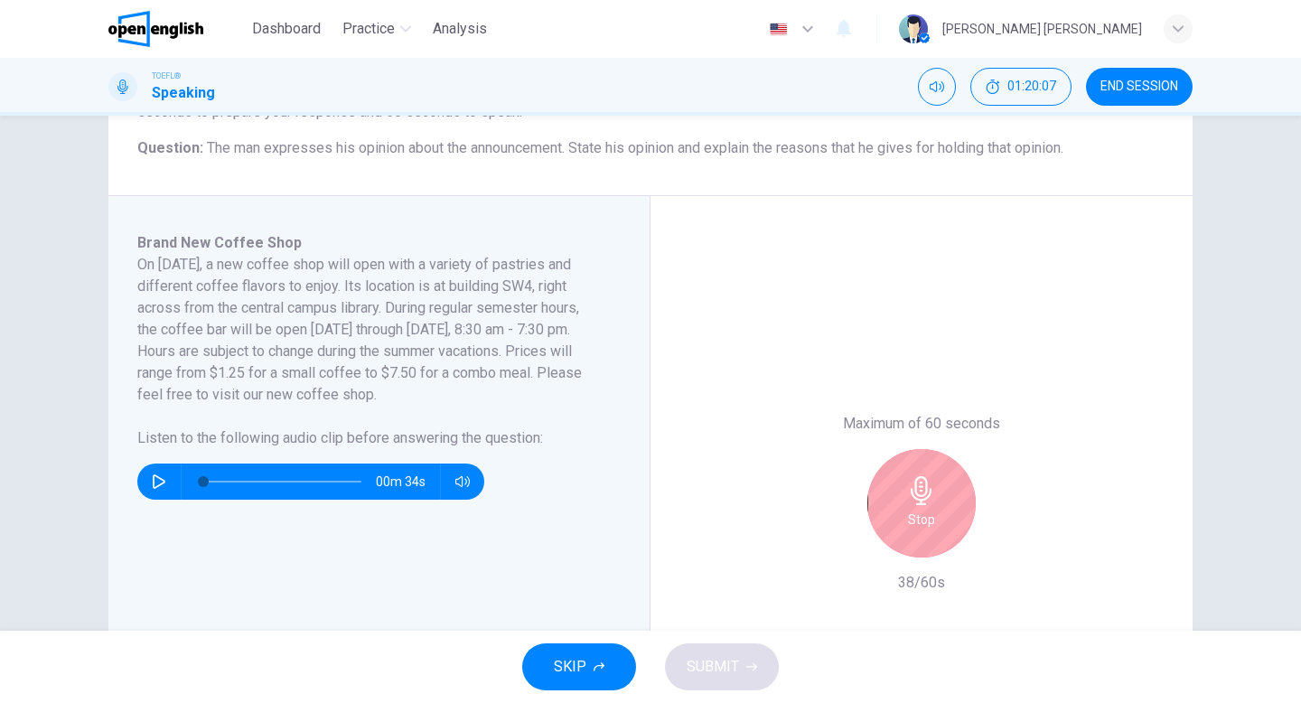
click at [882, 448] on div "Maximum of 60 seconds Stop 38/60s" at bounding box center [921, 503] width 195 height 181
click at [909, 504] on icon "button" at bounding box center [921, 490] width 29 height 29
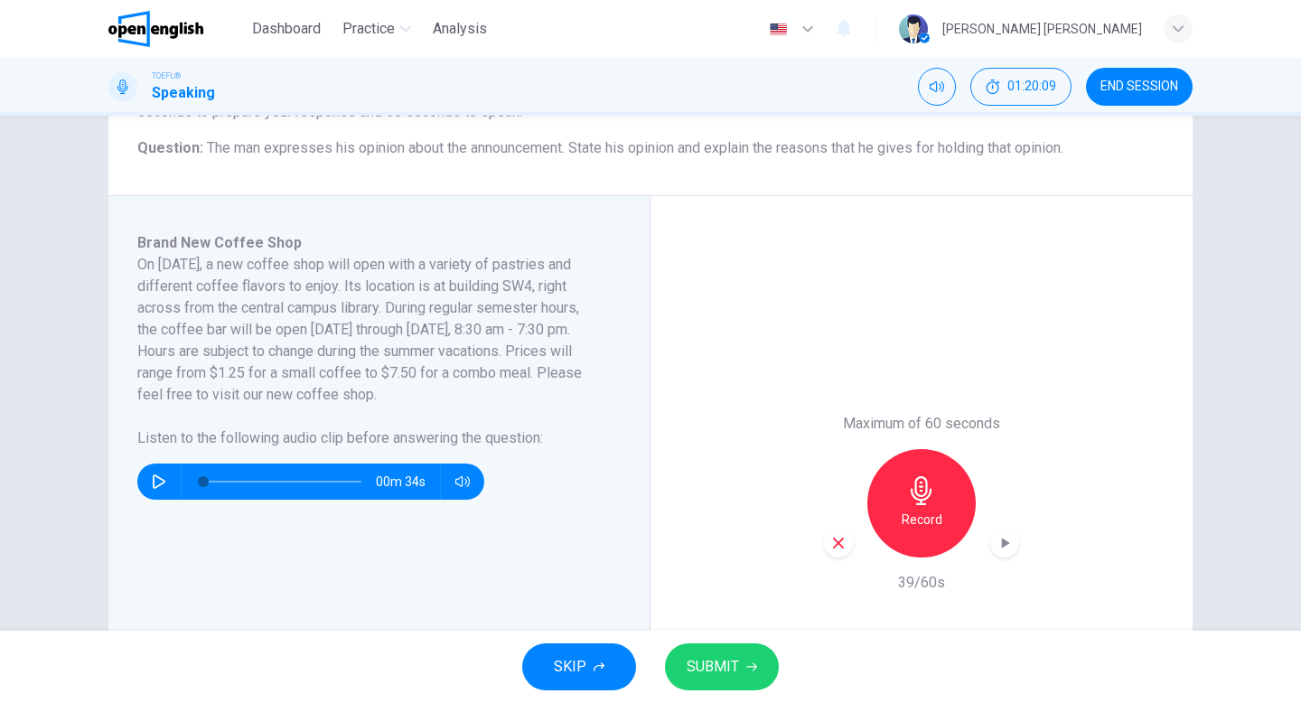
click at [833, 549] on icon "button" at bounding box center [838, 543] width 16 height 16
click at [159, 485] on icon "button" at bounding box center [159, 481] width 13 height 14
click at [899, 512] on div "Record" at bounding box center [921, 503] width 108 height 108
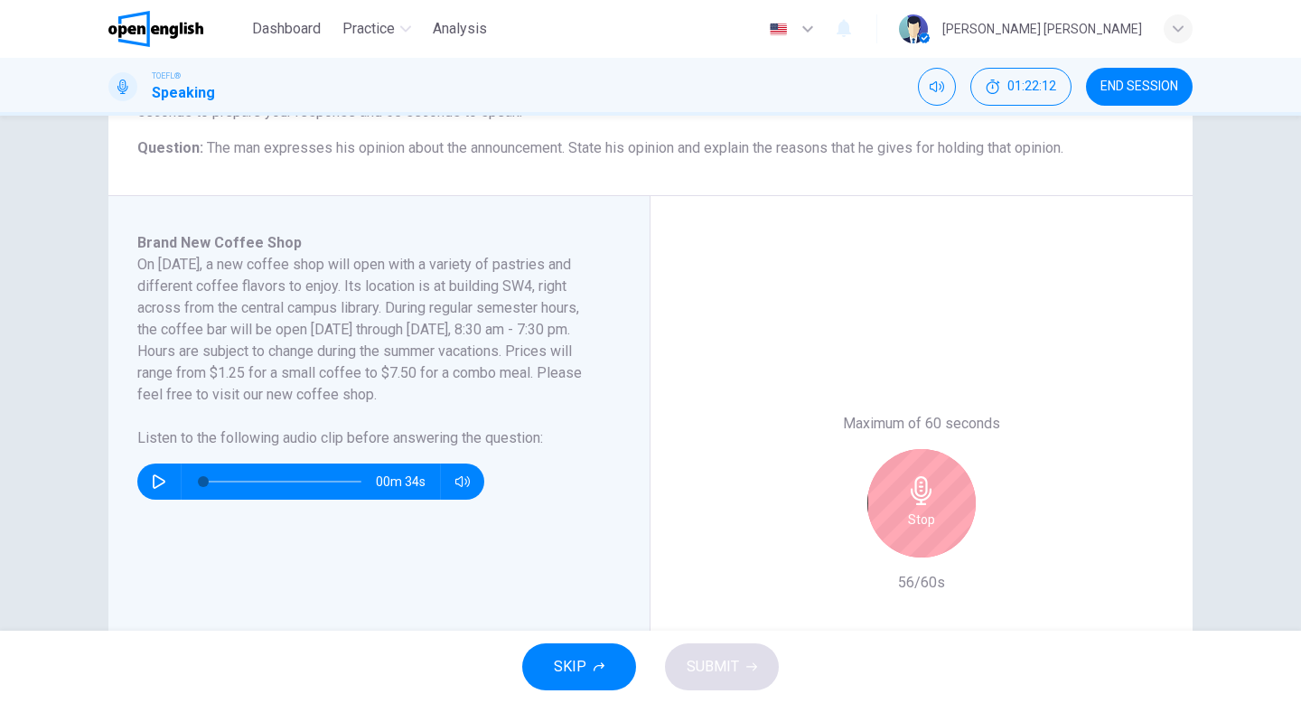
click at [897, 518] on div "Stop" at bounding box center [921, 503] width 108 height 108
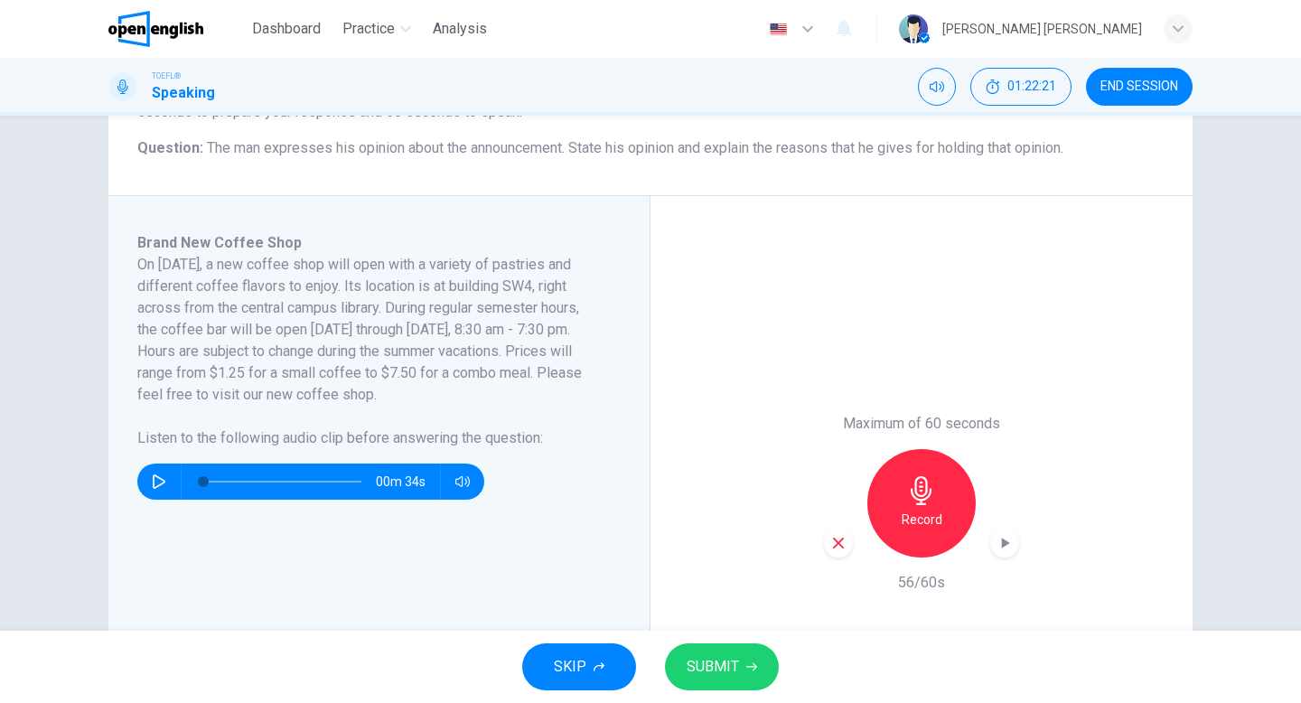
click at [837, 554] on div "button" at bounding box center [838, 542] width 29 height 29
click at [910, 500] on icon "button" at bounding box center [921, 490] width 29 height 29
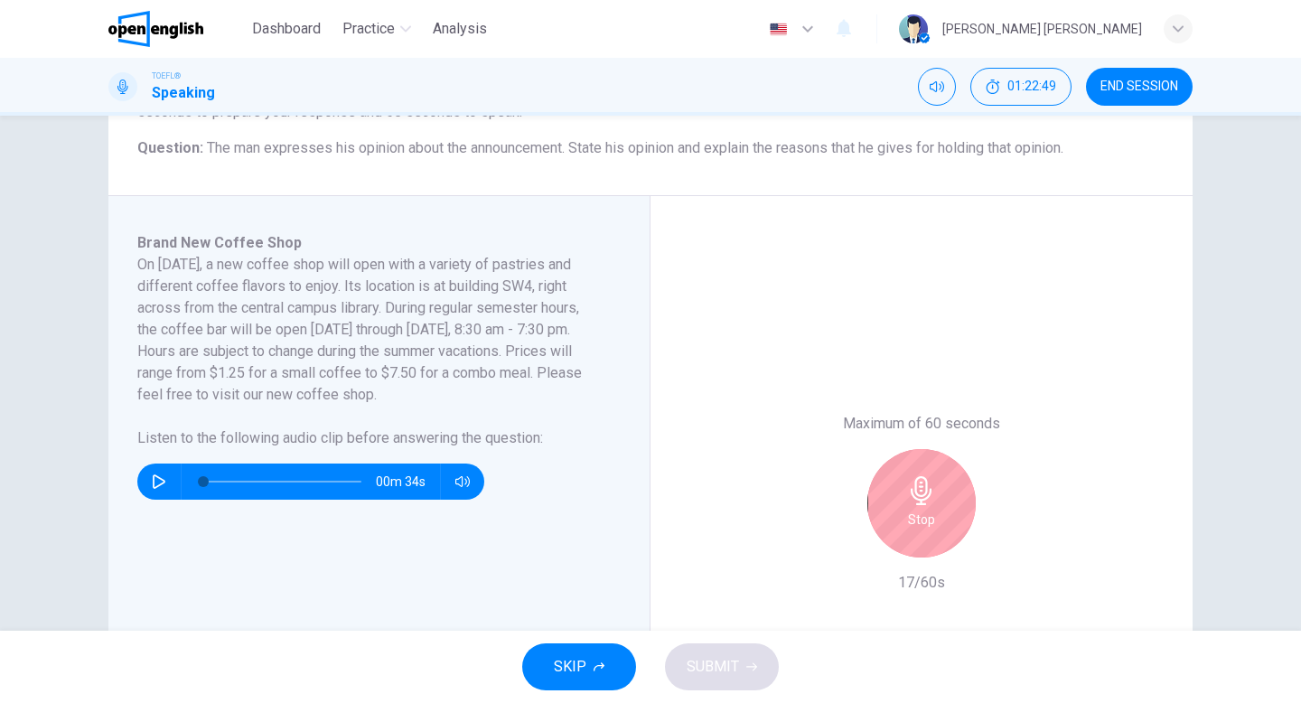
click at [921, 509] on h6 "Stop" at bounding box center [921, 520] width 27 height 22
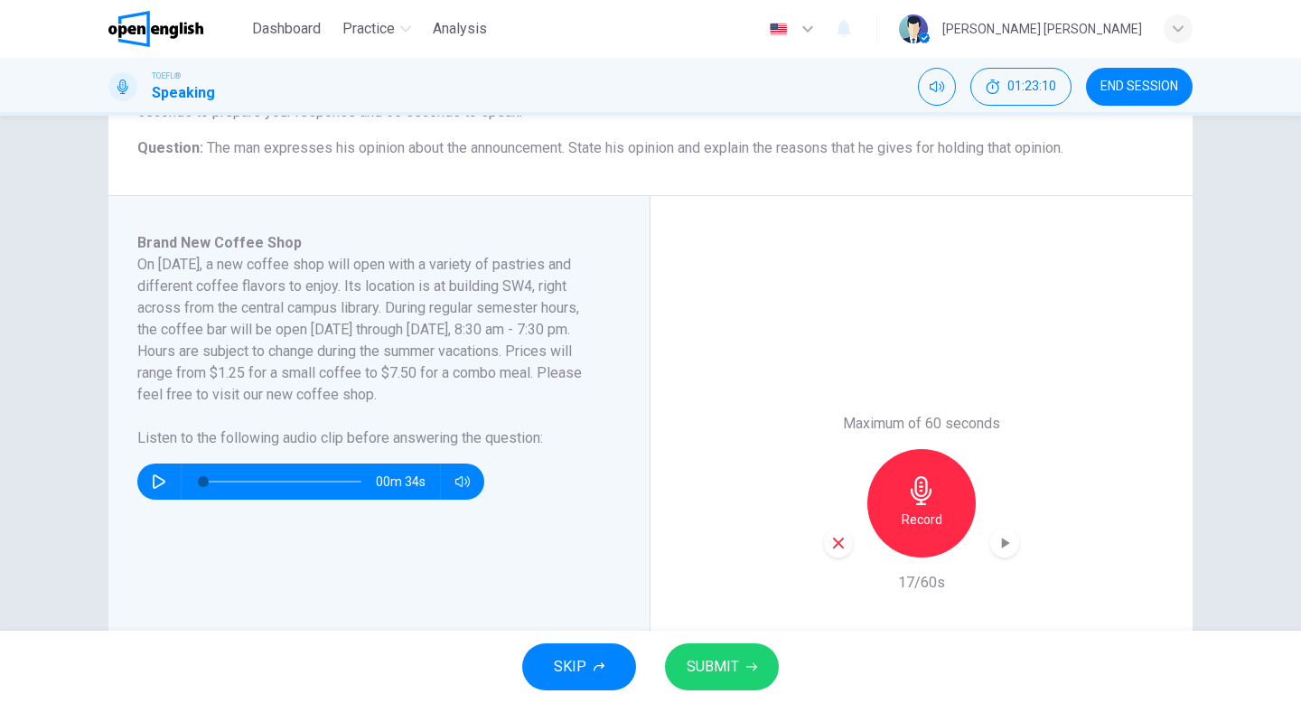
click at [152, 487] on icon "button" at bounding box center [159, 481] width 14 height 14
click at [328, 477] on span at bounding box center [282, 481] width 158 height 25
type input "*"
click at [836, 537] on icon "button" at bounding box center [838, 543] width 16 height 16
click at [925, 483] on icon "button" at bounding box center [920, 490] width 21 height 29
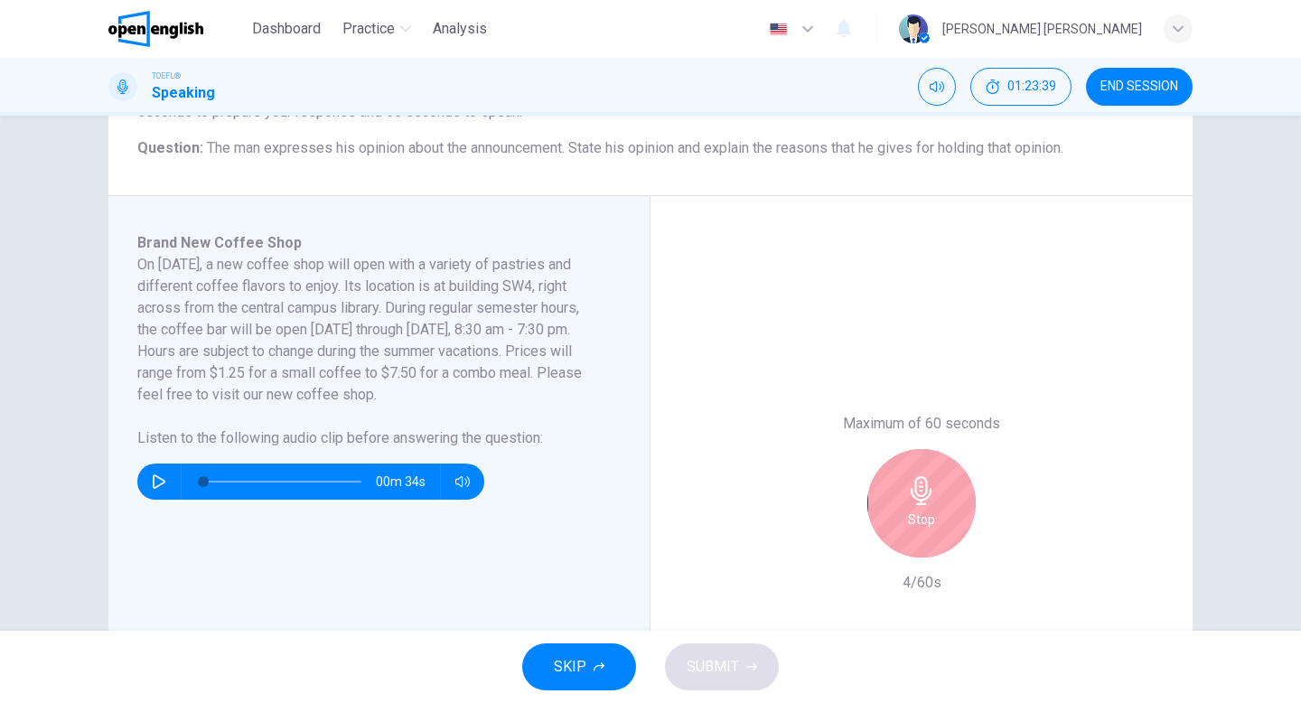
click at [925, 483] on icon "button" at bounding box center [920, 490] width 21 height 29
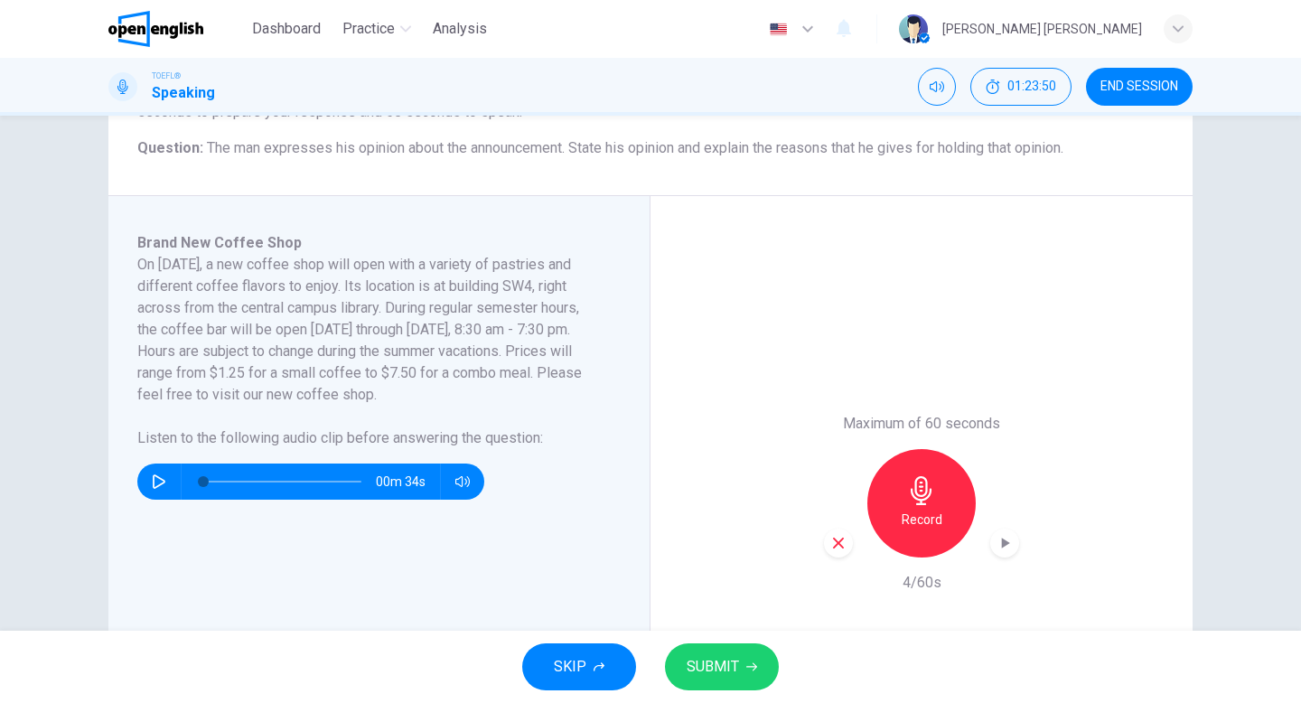
click at [847, 534] on div "button" at bounding box center [838, 542] width 29 height 29
click at [904, 507] on div "Record" at bounding box center [921, 503] width 108 height 108
click at [753, 657] on button "SUBMIT" at bounding box center [722, 666] width 114 height 47
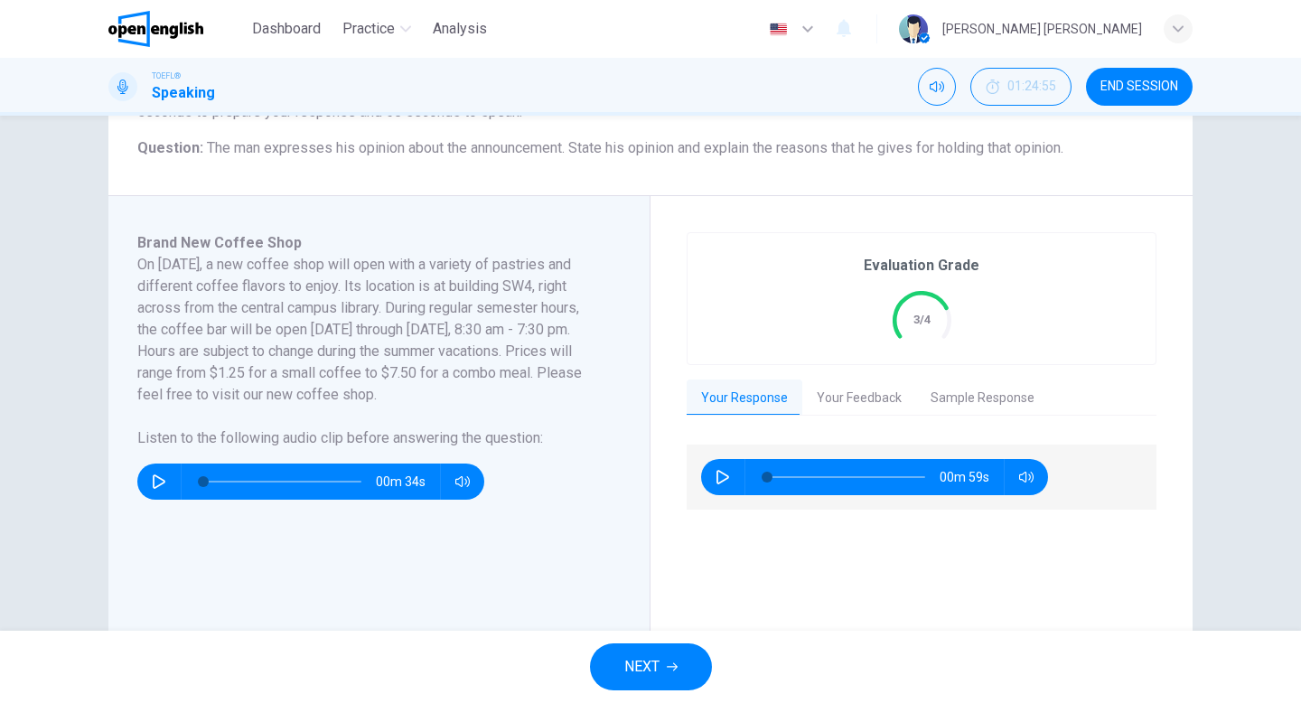
click at [864, 390] on button "Your Feedback" at bounding box center [859, 398] width 114 height 38
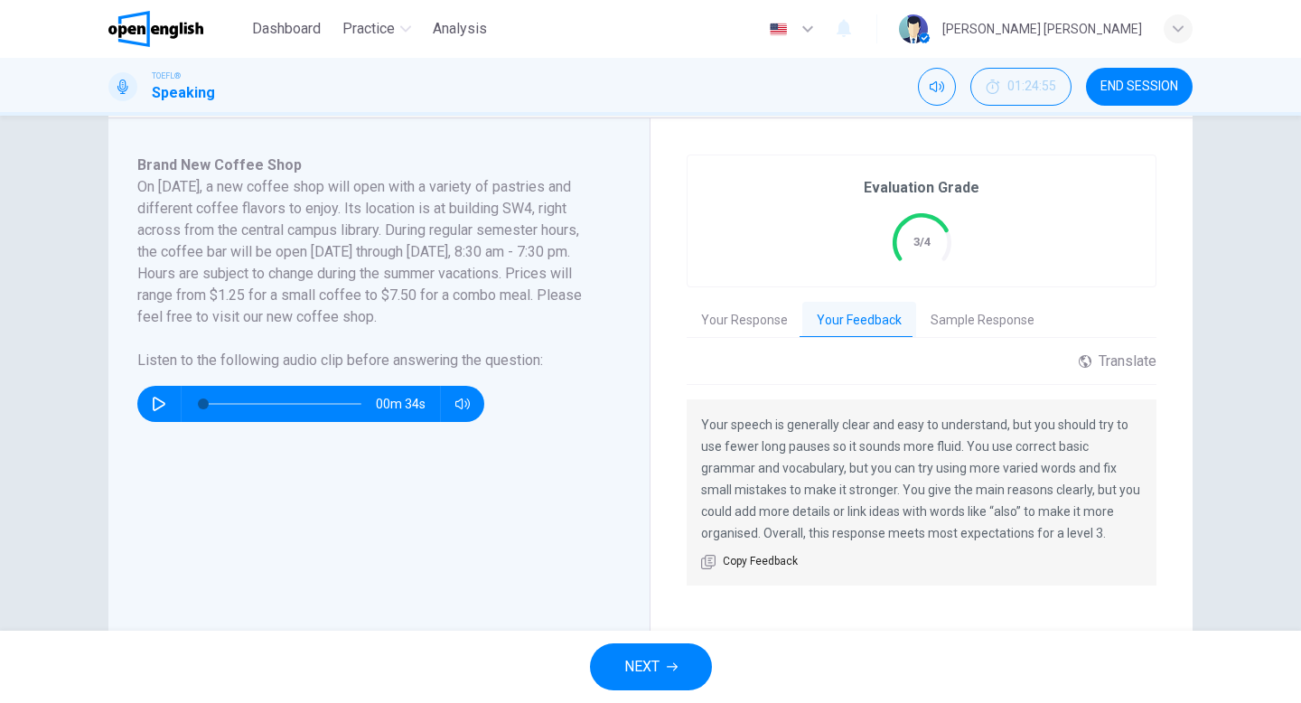
scroll to position [306, 0]
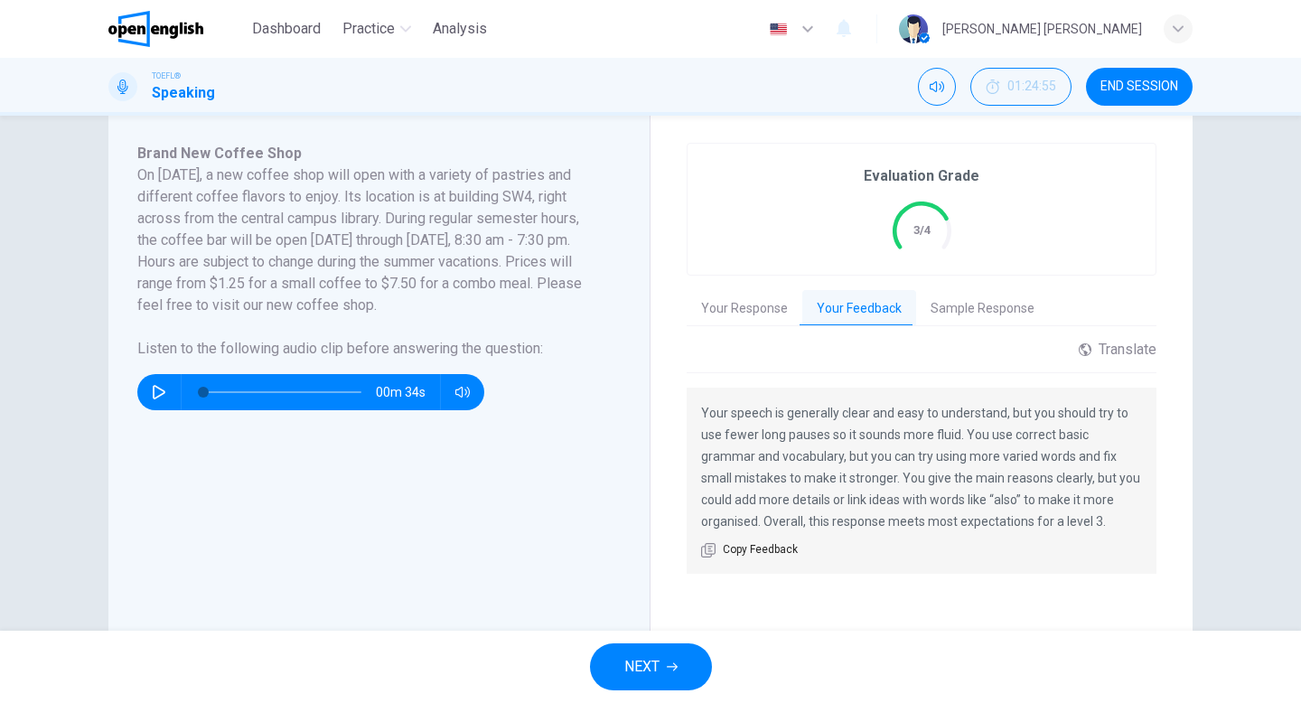
click at [983, 301] on button "Sample Response" at bounding box center [982, 309] width 133 height 38
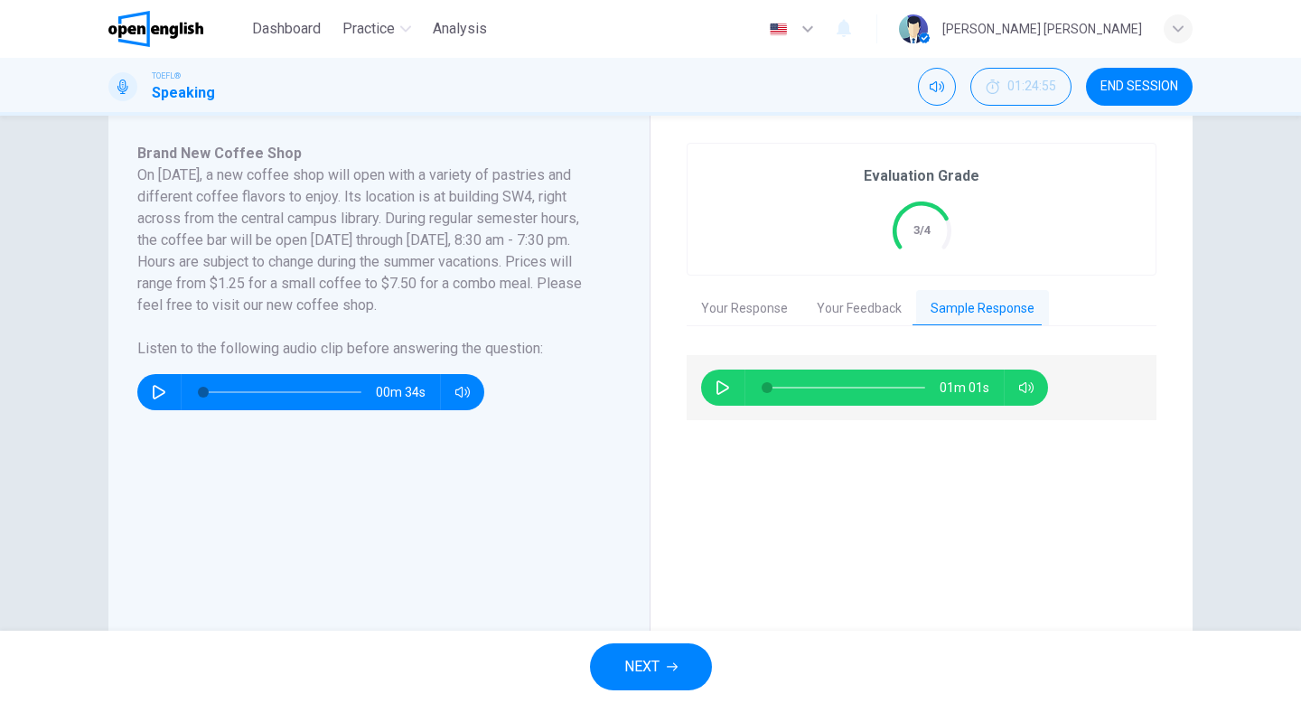
click at [717, 396] on button "button" at bounding box center [722, 387] width 29 height 36
type input "*"
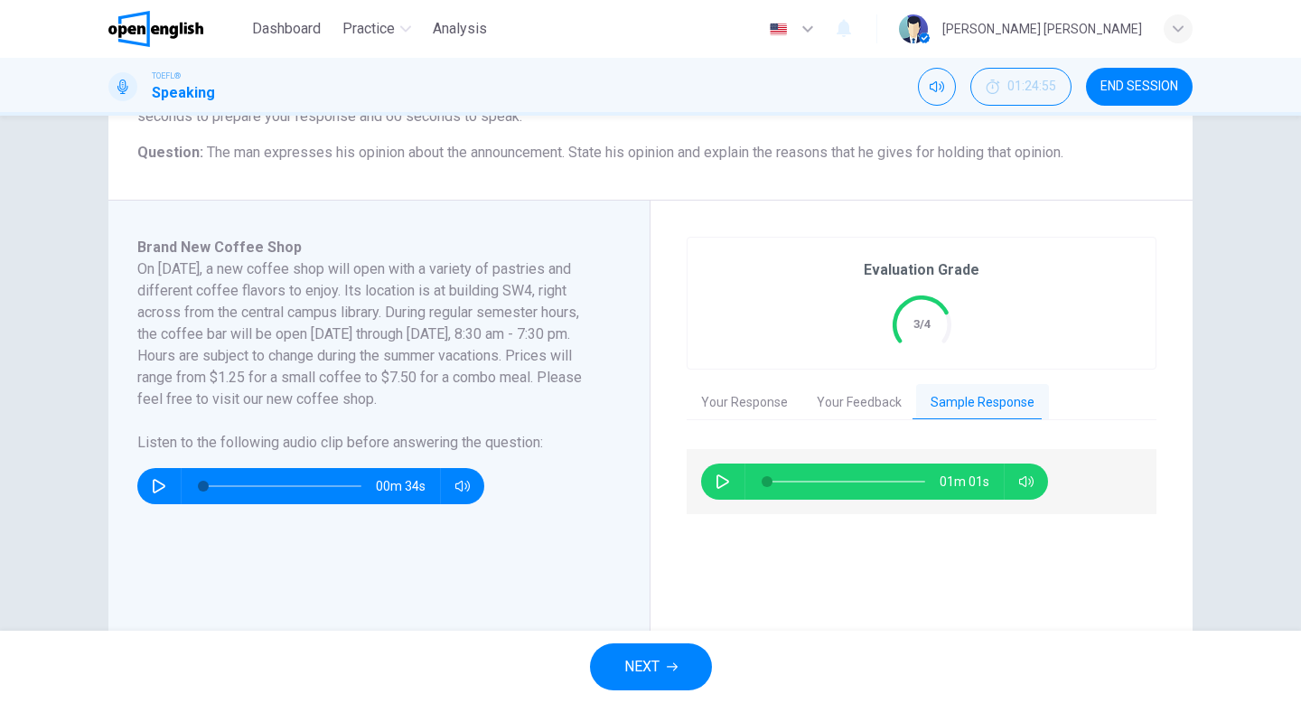
scroll to position [214, 0]
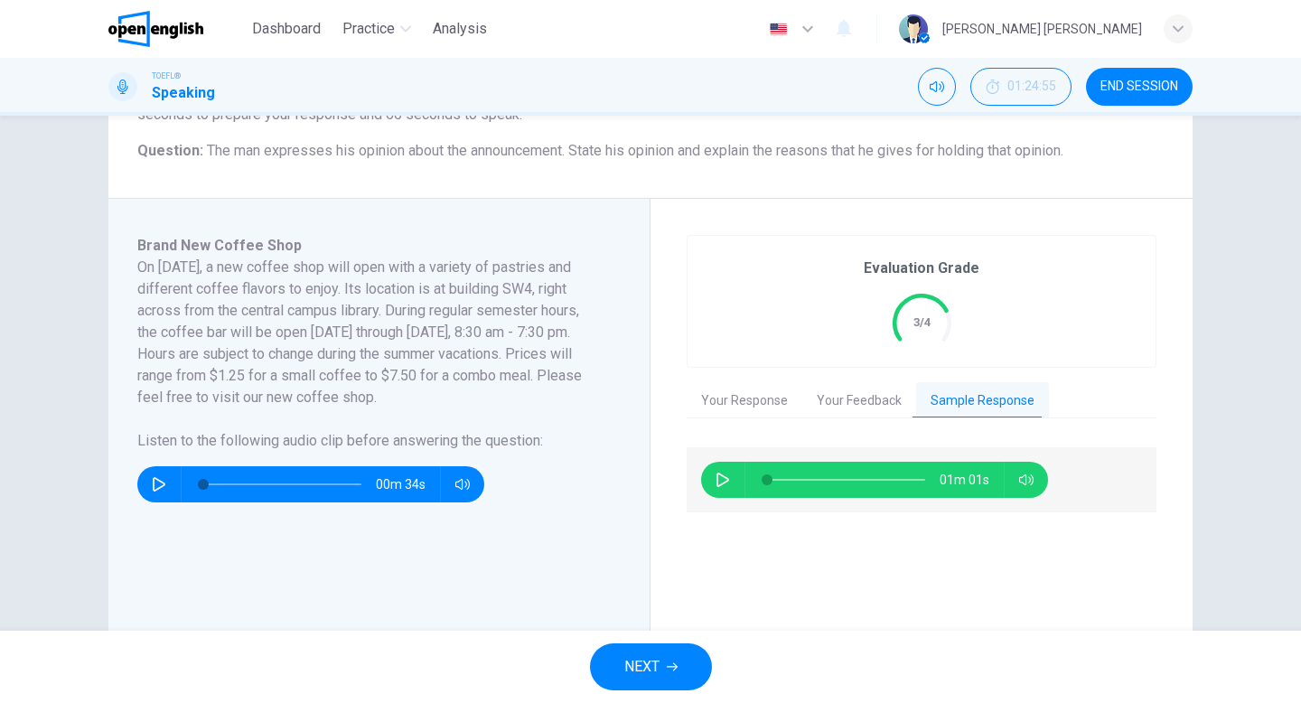
click at [1163, 89] on span "END SESSION" at bounding box center [1139, 86] width 78 height 14
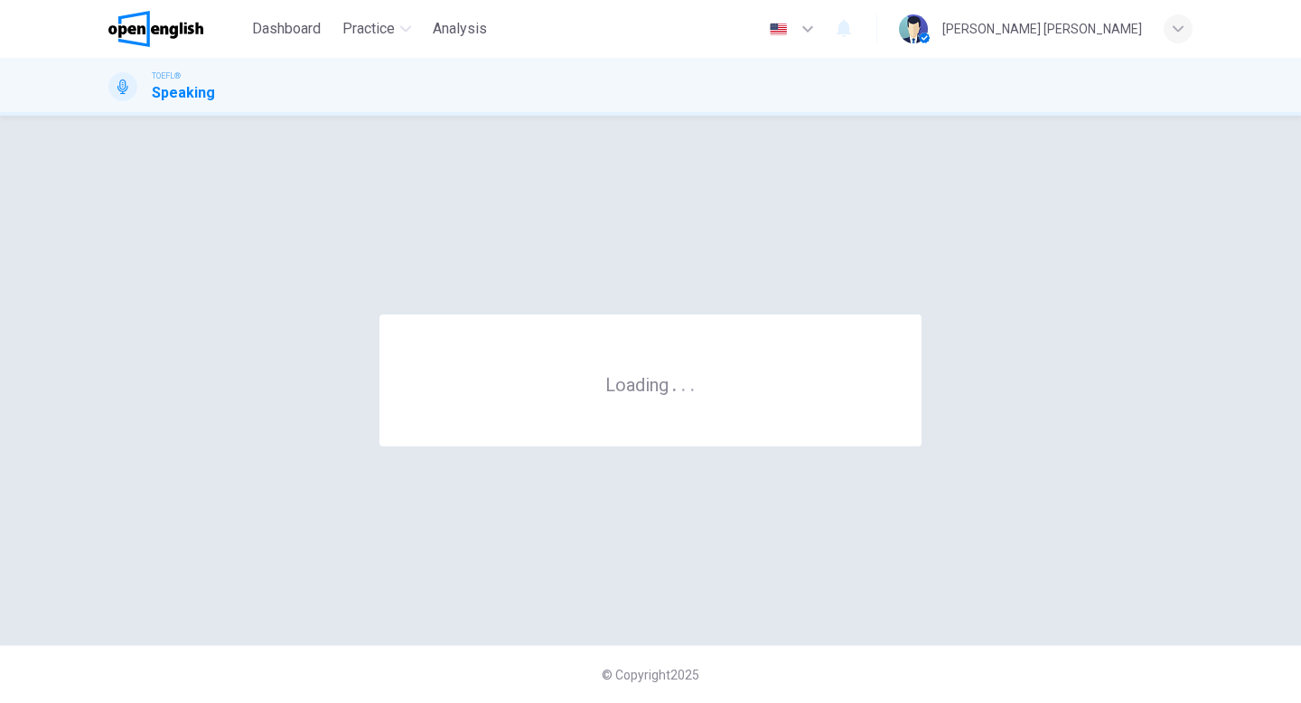
scroll to position [0, 0]
